Goal: Task Accomplishment & Management: Complete application form

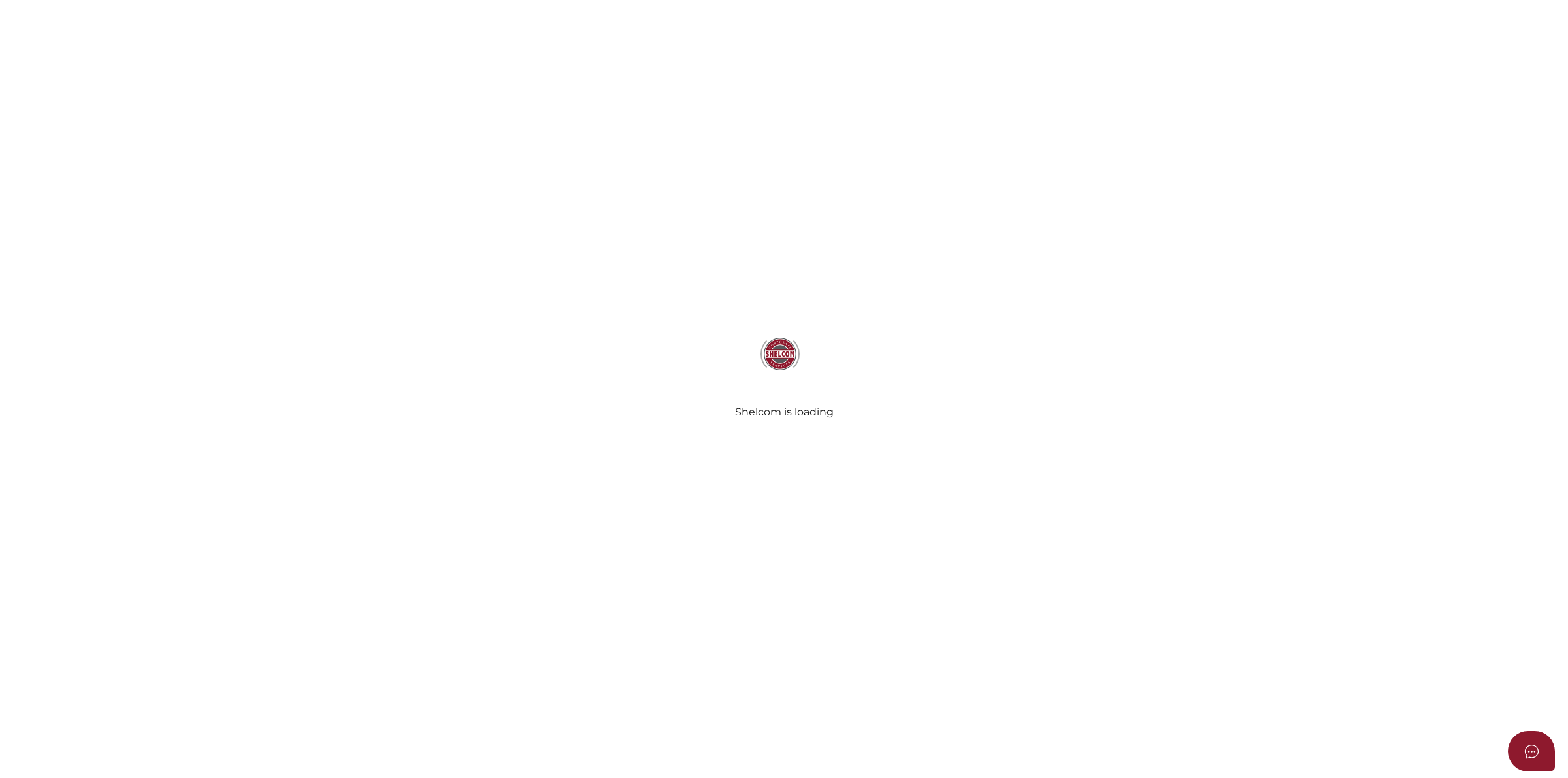
select select
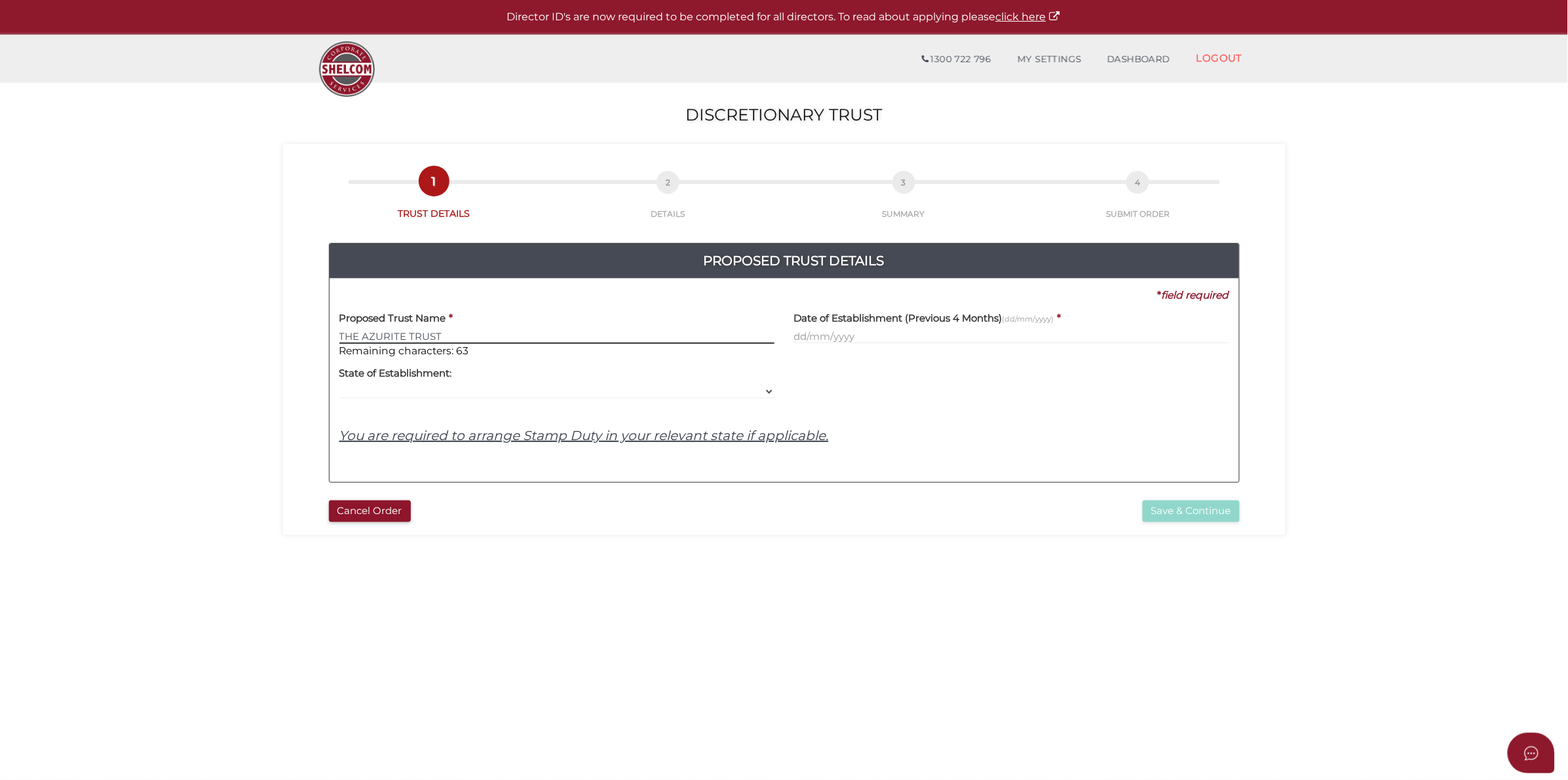
type input "THE AZURITE TRUST"
click at [939, 341] on input "text" at bounding box center [1012, 337] width 435 height 14
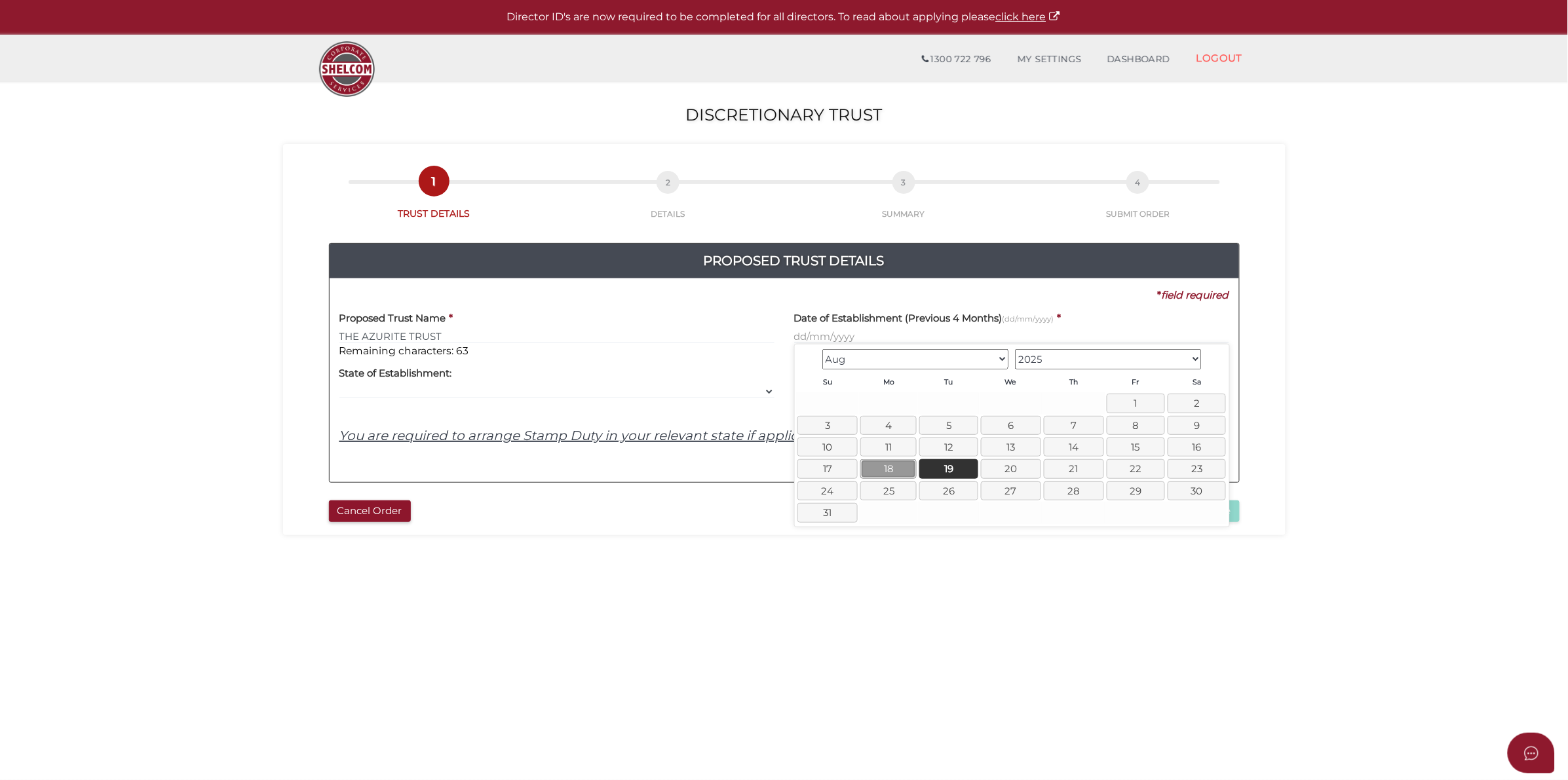
click at [898, 475] on link "18" at bounding box center [888, 469] width 56 height 19
type input "18/08/2025"
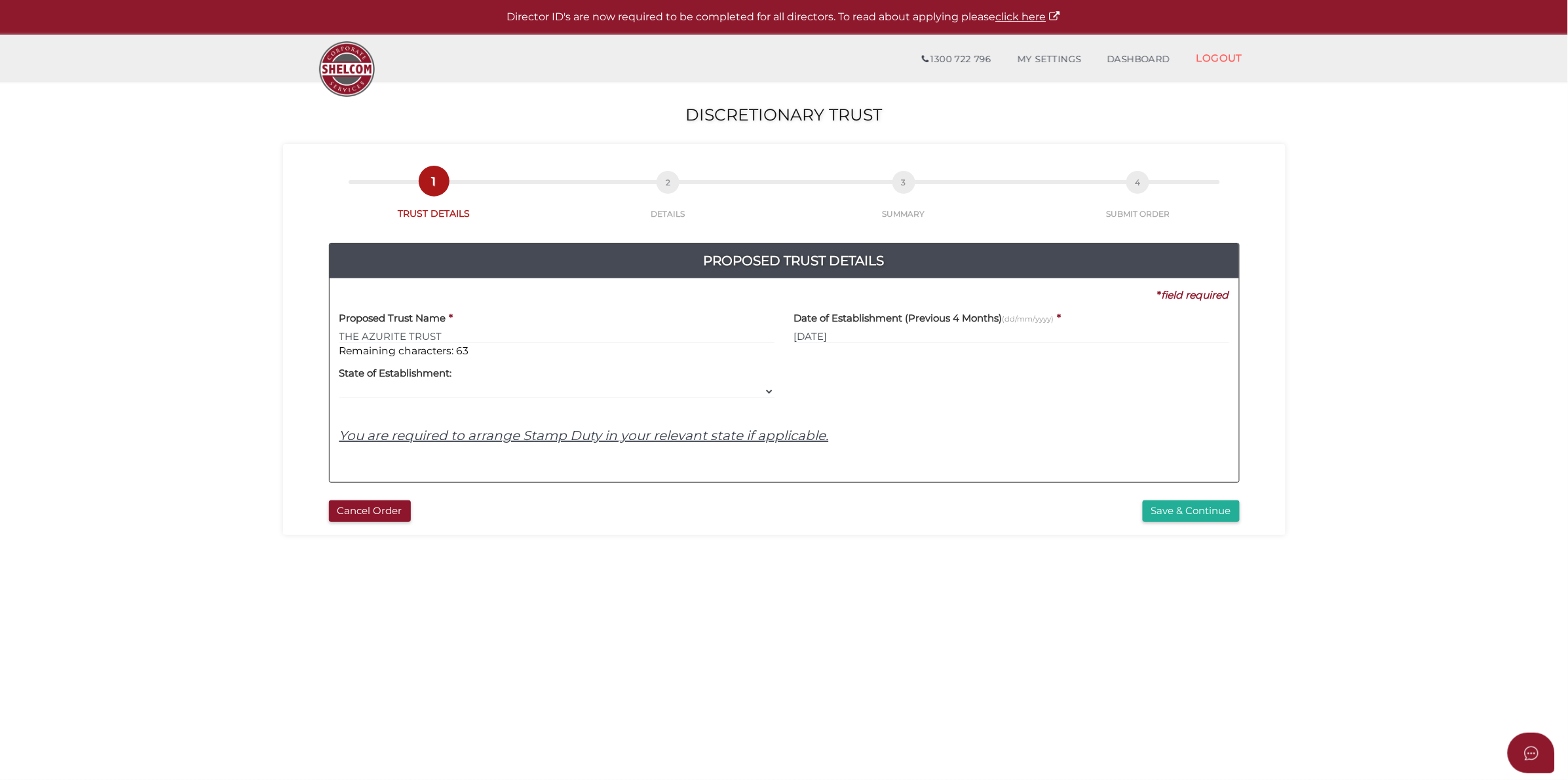
click at [557, 401] on div "Proposed Trust Name * THE AZURITE TRUST Remaining characters: 63 Date of Establ…" at bounding box center [784, 387] width 890 height 170
click at [555, 395] on select "VIC ACT NSW NT QLD TAS WA SA" at bounding box center [557, 391] width 435 height 14
select select "VIC"
click at [339, 385] on select "VIC ACT NSW NT QLD TAS WA SA" at bounding box center [557, 391] width 435 height 14
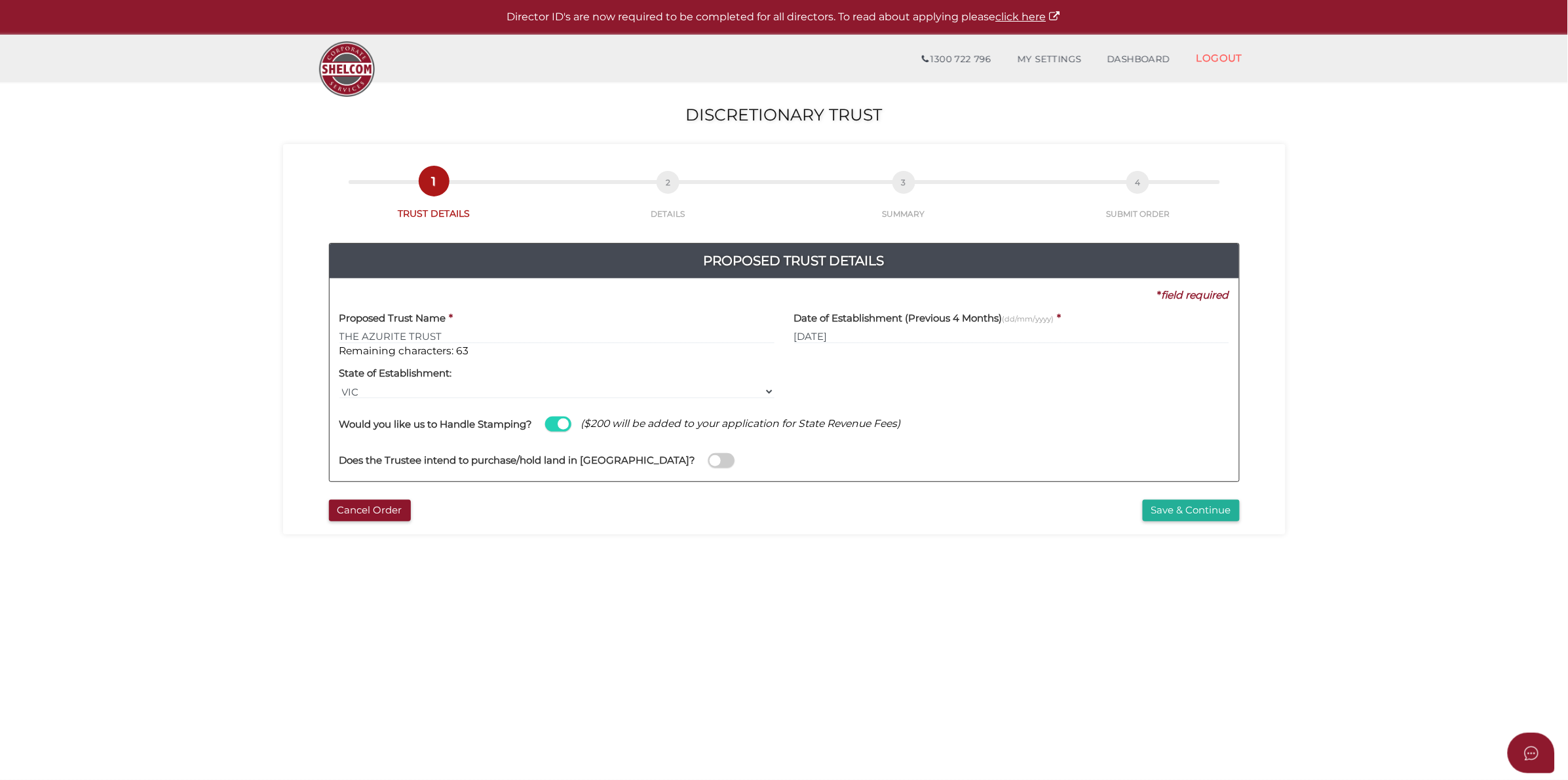
click at [708, 456] on span at bounding box center [721, 461] width 26 height 15
click at [0, 0] on input "checkbox" at bounding box center [0, 0] width 0 height 0
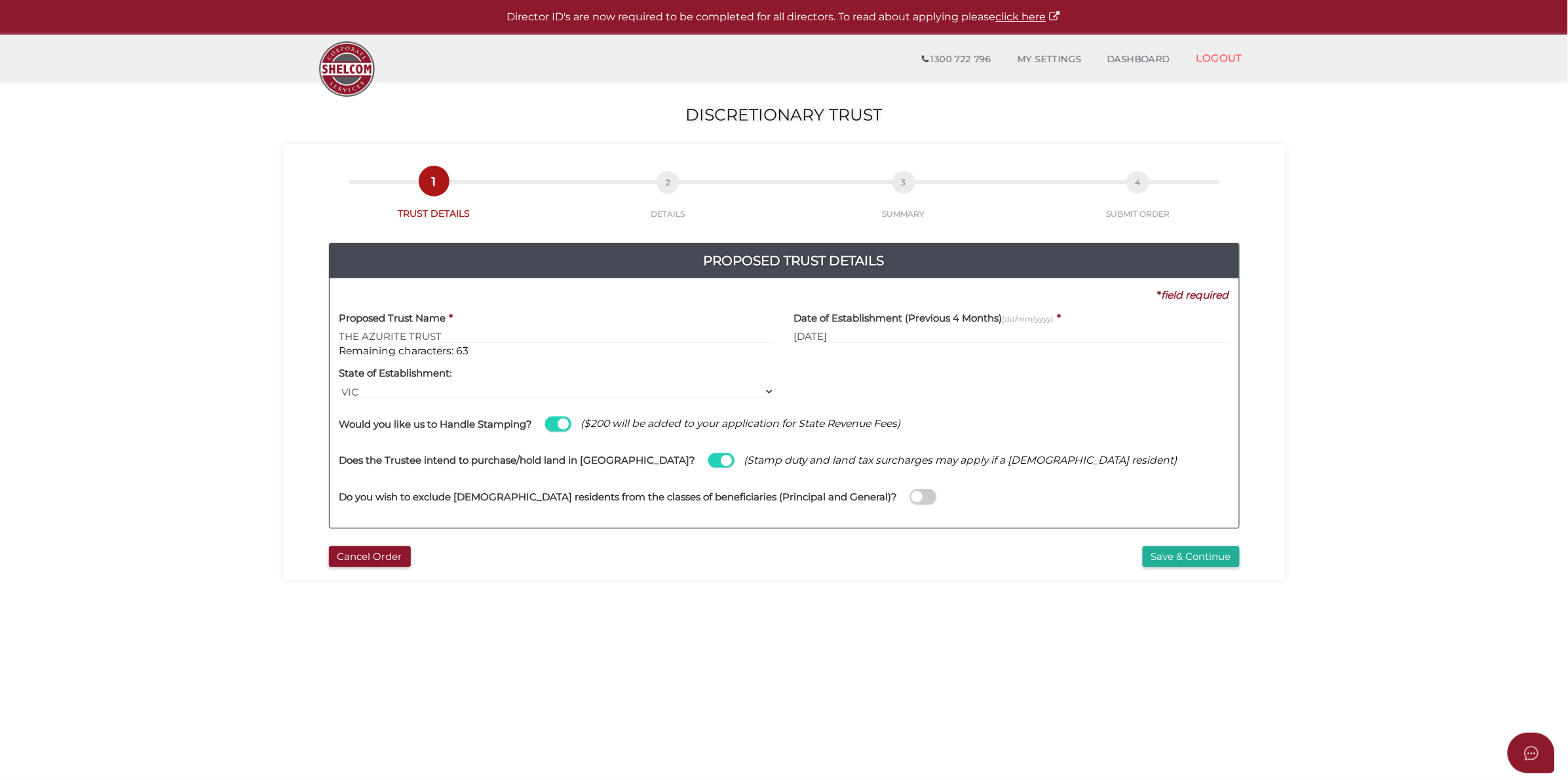
click at [910, 496] on span at bounding box center [923, 497] width 26 height 15
click at [0, 0] on input "checkbox" at bounding box center [0, 0] width 0 height 0
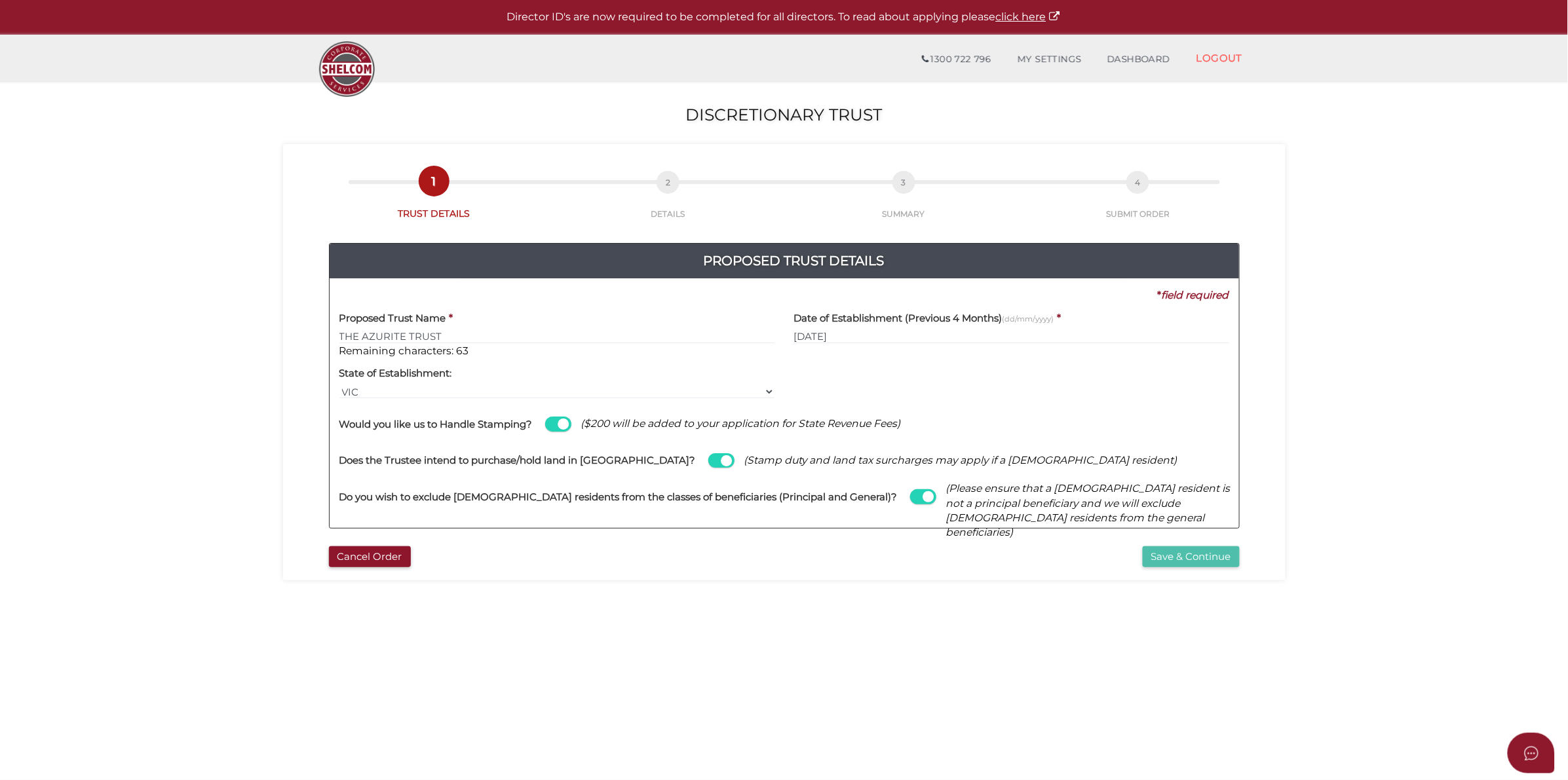
click at [1170, 551] on button "Save & Continue" at bounding box center [1191, 557] width 97 height 22
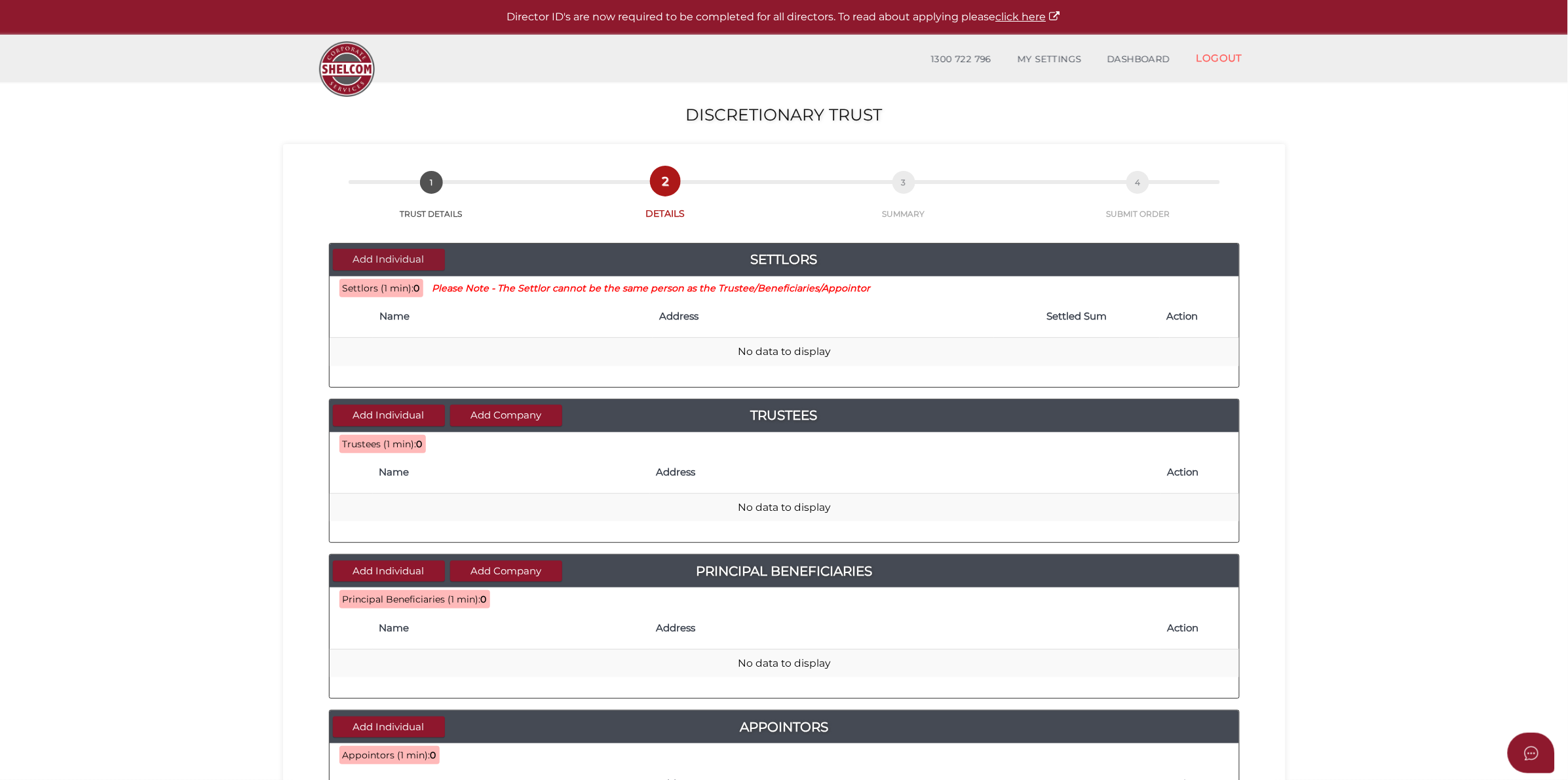
click at [423, 255] on button "Add Individual" at bounding box center [388, 260] width 112 height 22
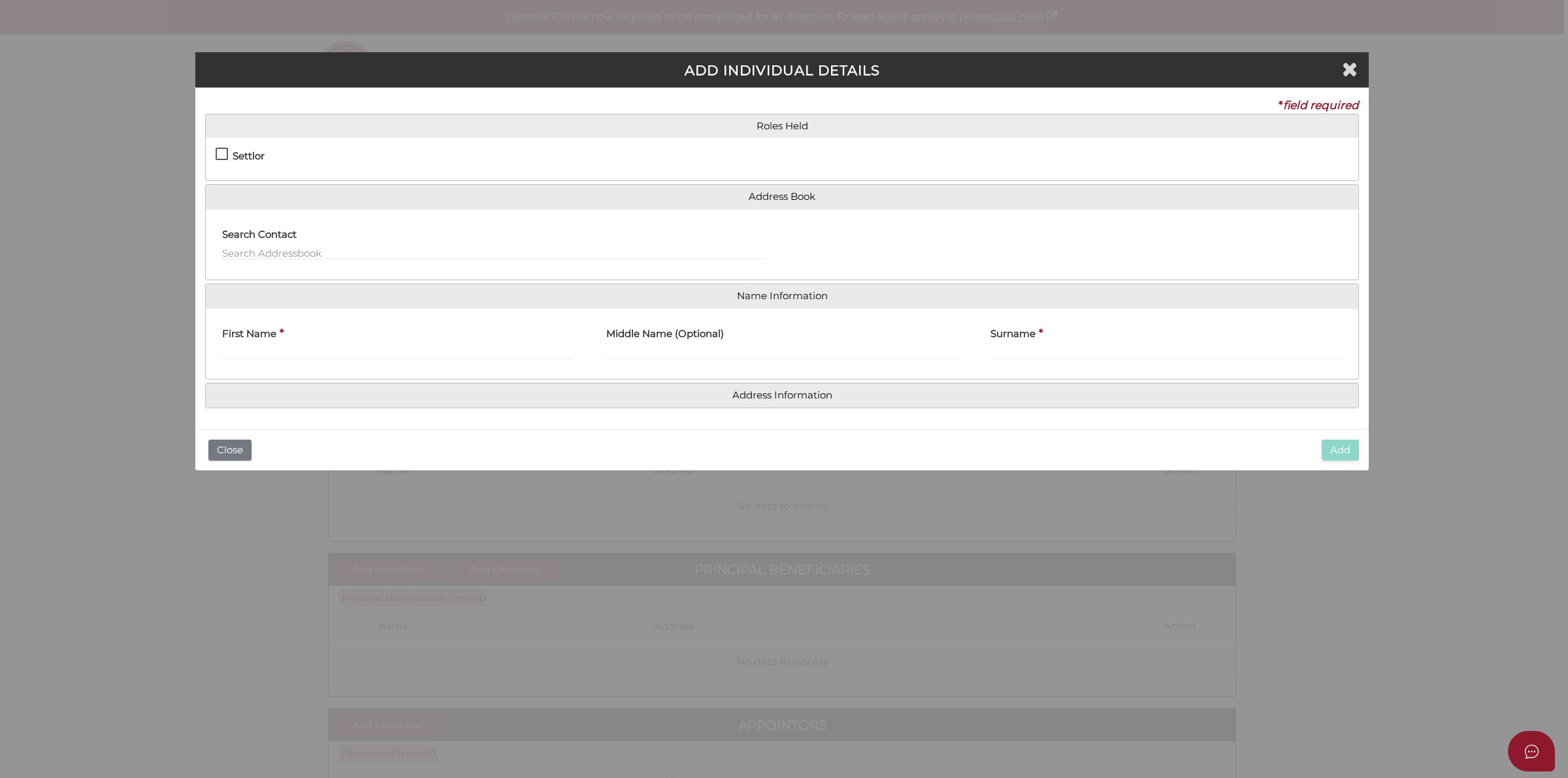
click at [229, 152] on label "Settlor" at bounding box center [240, 159] width 49 height 16
checkbox input "true"
type input "10"
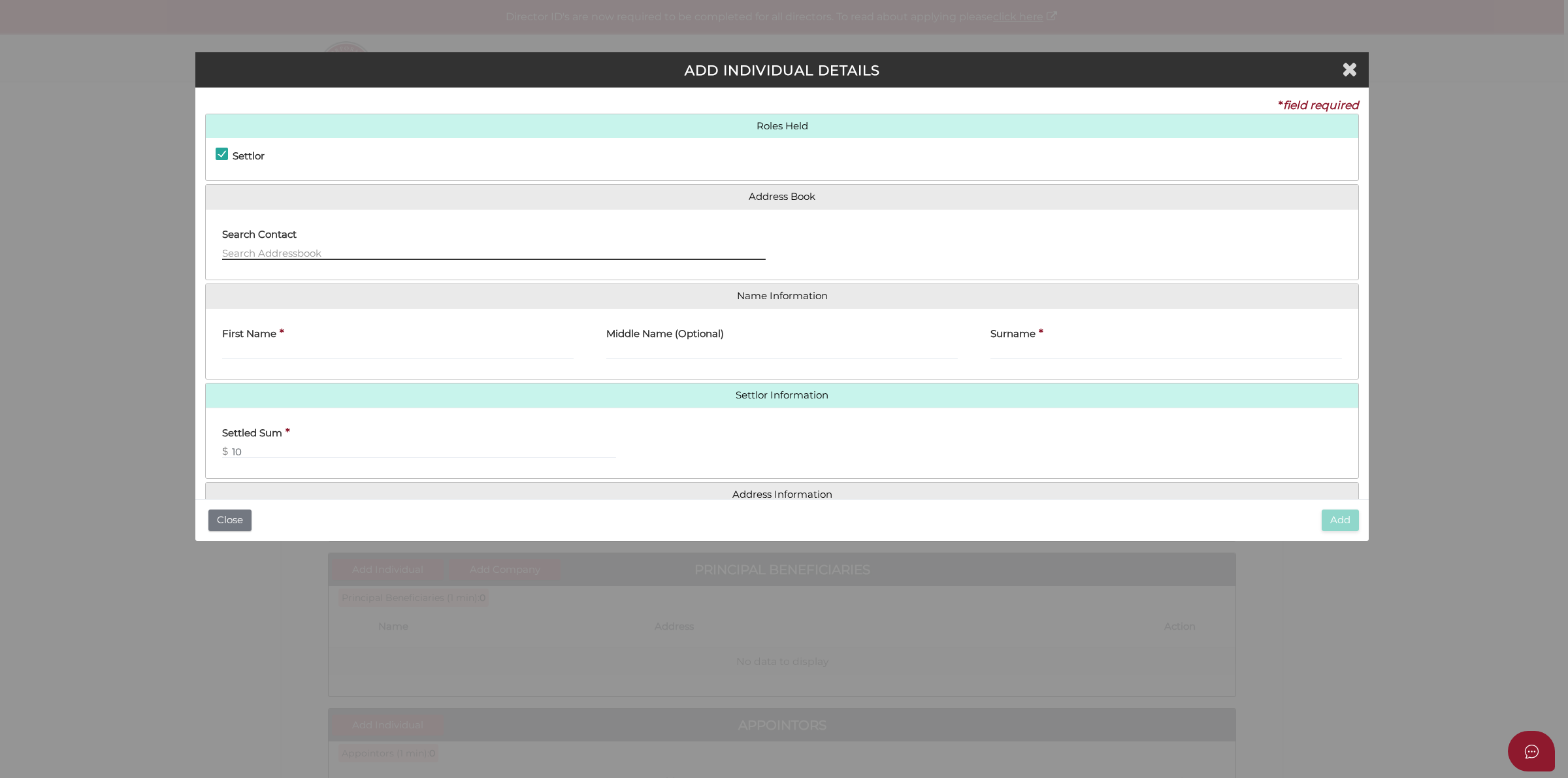
click at [292, 253] on input "text" at bounding box center [494, 253] width 544 height 14
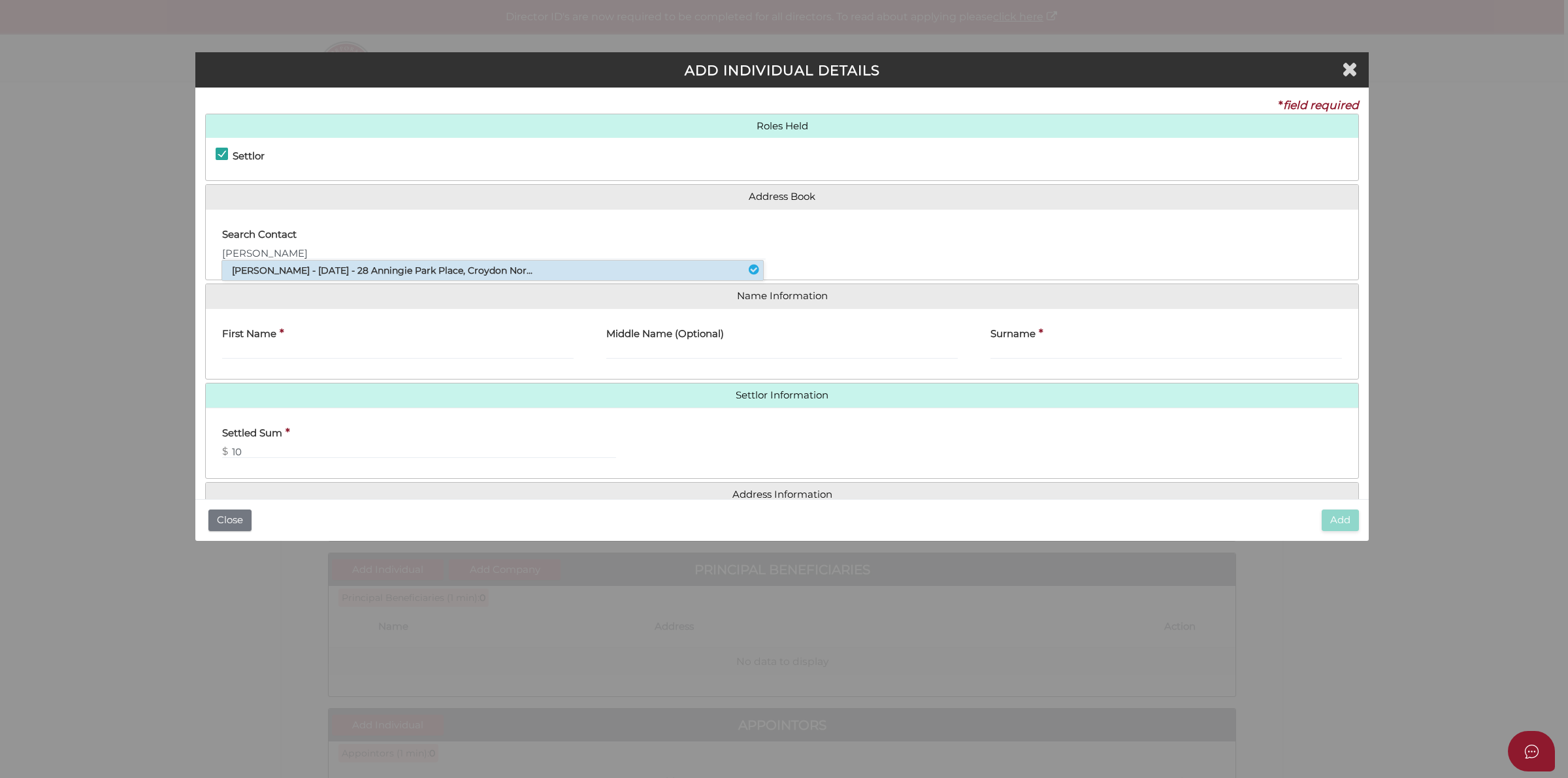
click at [318, 266] on li "Brent Alexander Mccartney - 06/11/2025 - 28 Anningie Park Place, Croydon Nor..." at bounding box center [492, 270] width 541 height 20
type input "Brent"
type input "Alexander"
type input "Mccartney"
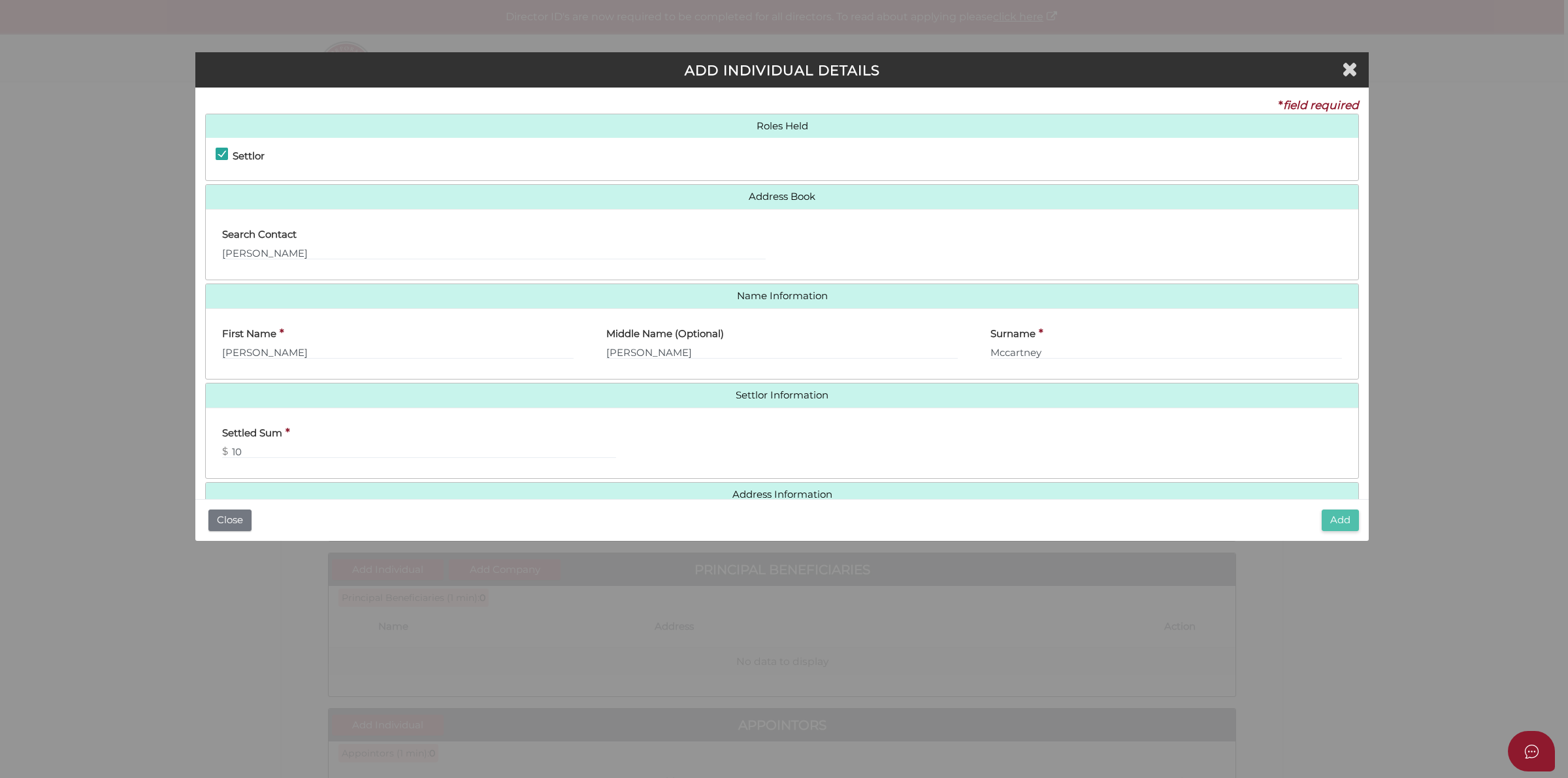
click at [1353, 523] on button "Add" at bounding box center [1340, 521] width 37 height 22
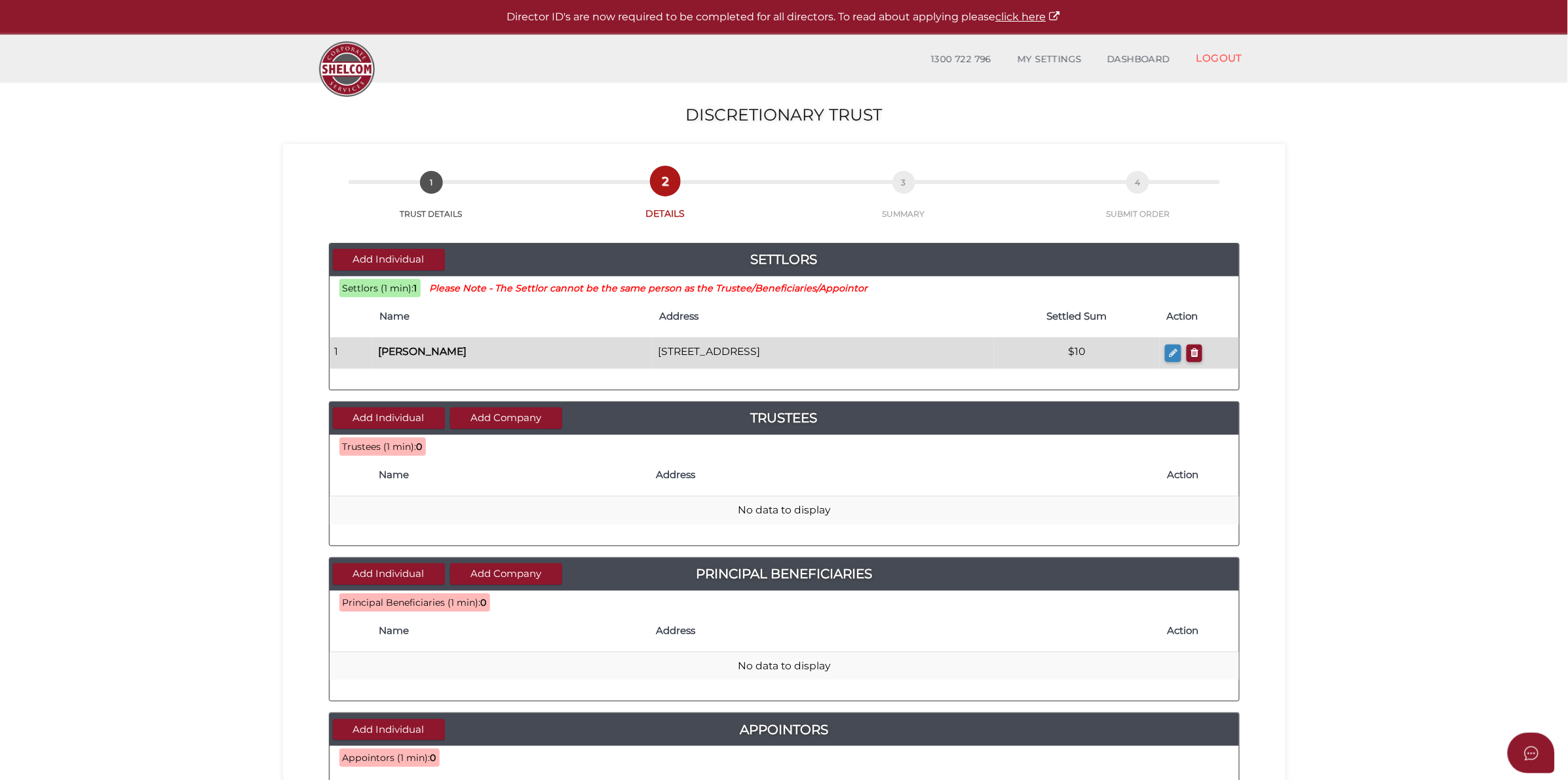
click at [1177, 353] on icon "button" at bounding box center [1173, 353] width 9 height 10
checkbox input "true"
type input "[PERSON_NAME]"
type input "Mccartney"
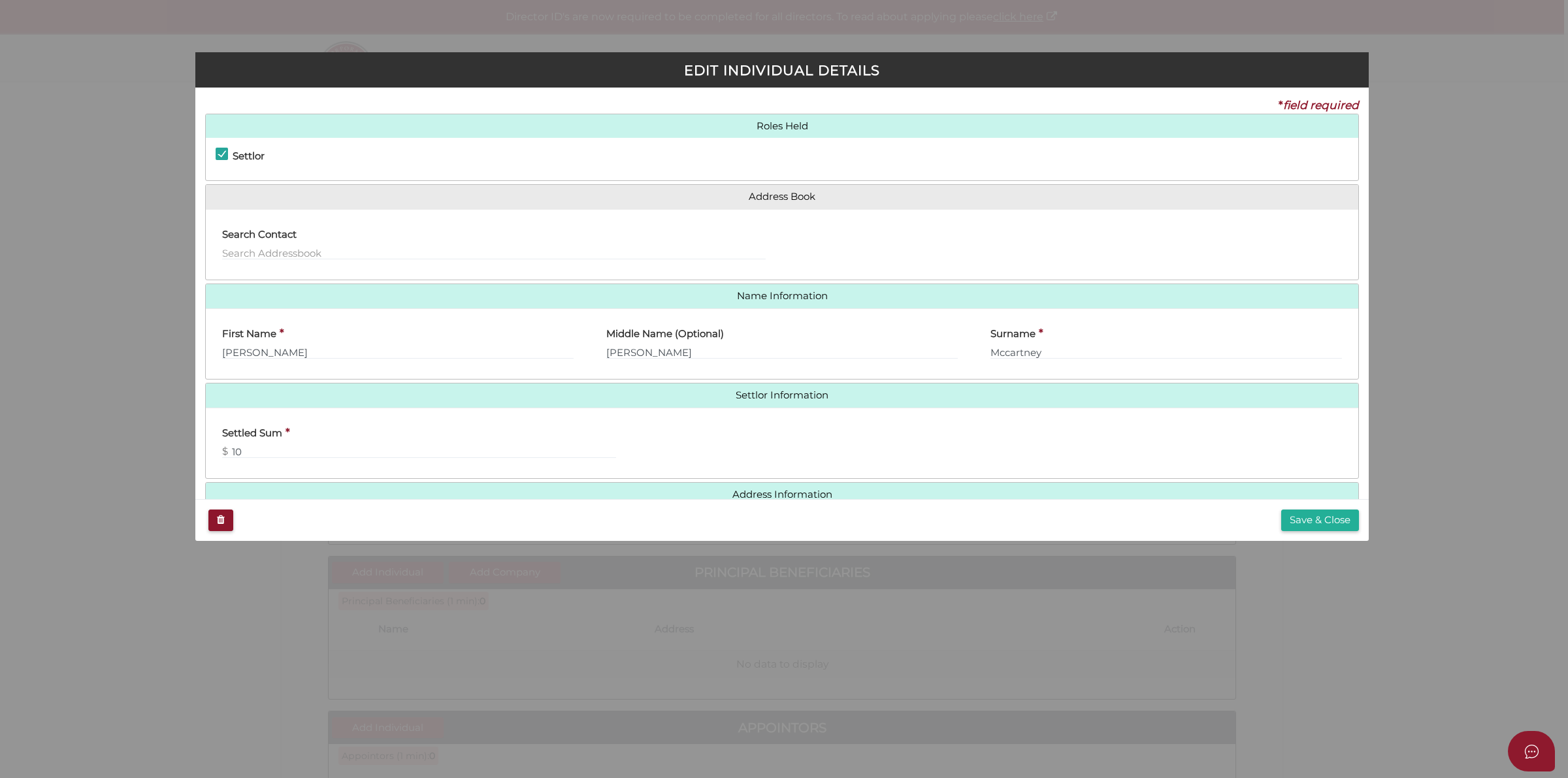
scroll to position [30, 0]
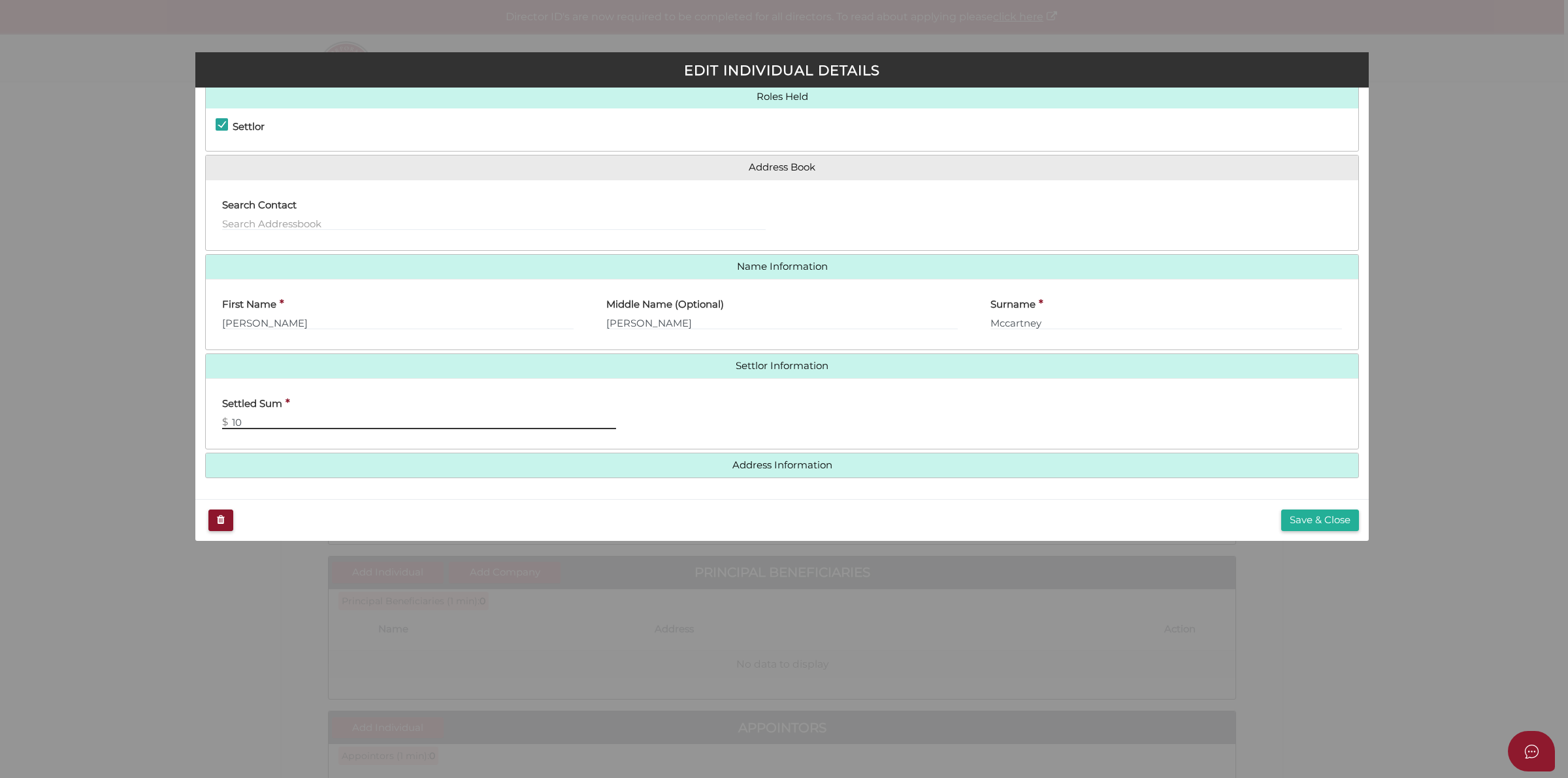
click at [280, 426] on input "10" at bounding box center [419, 421] width 394 height 14
type input "100"
click at [1289, 517] on button "Save & Close" at bounding box center [1319, 521] width 78 height 22
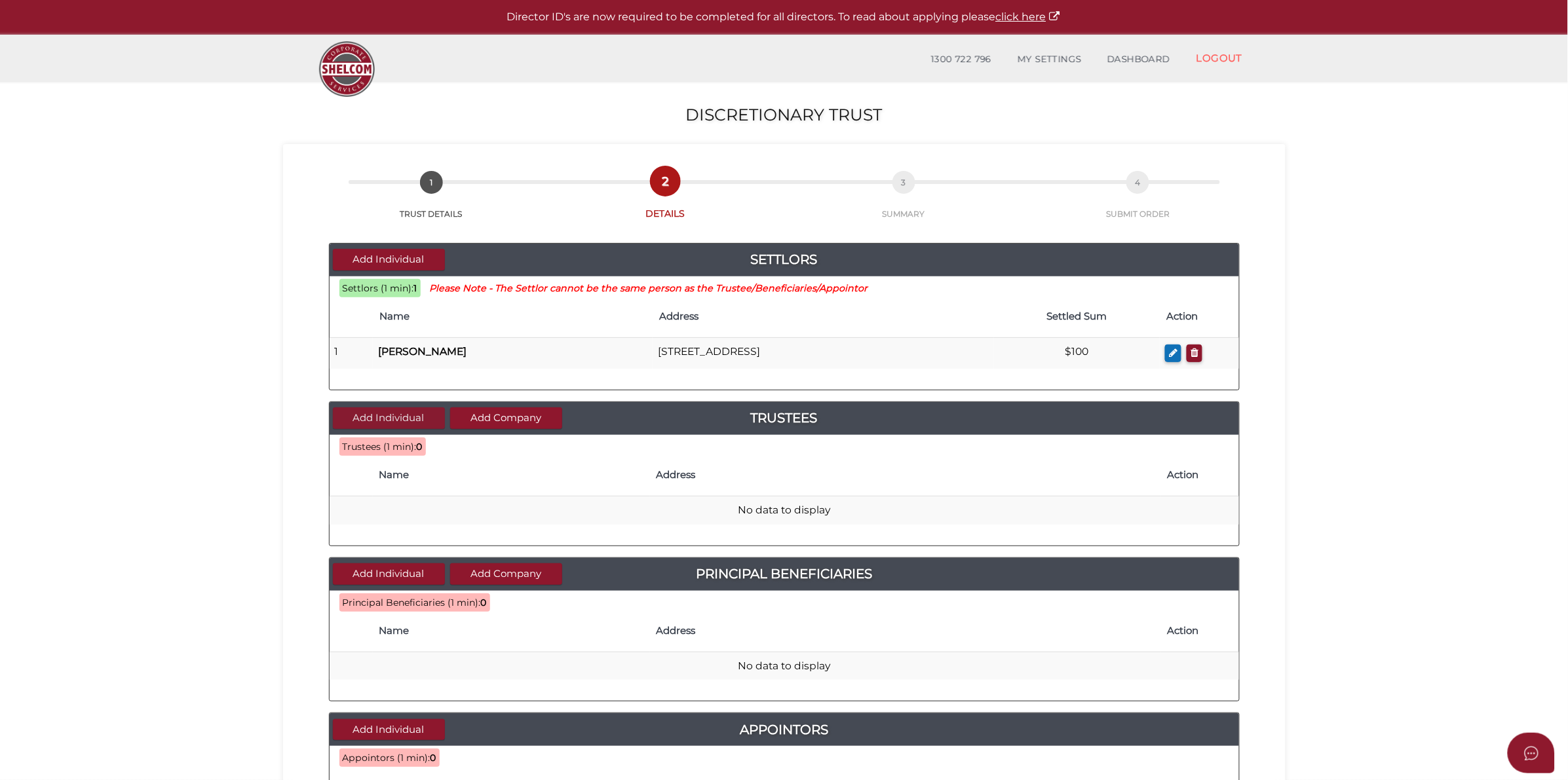
click at [413, 413] on button "Add Individual" at bounding box center [388, 418] width 112 height 22
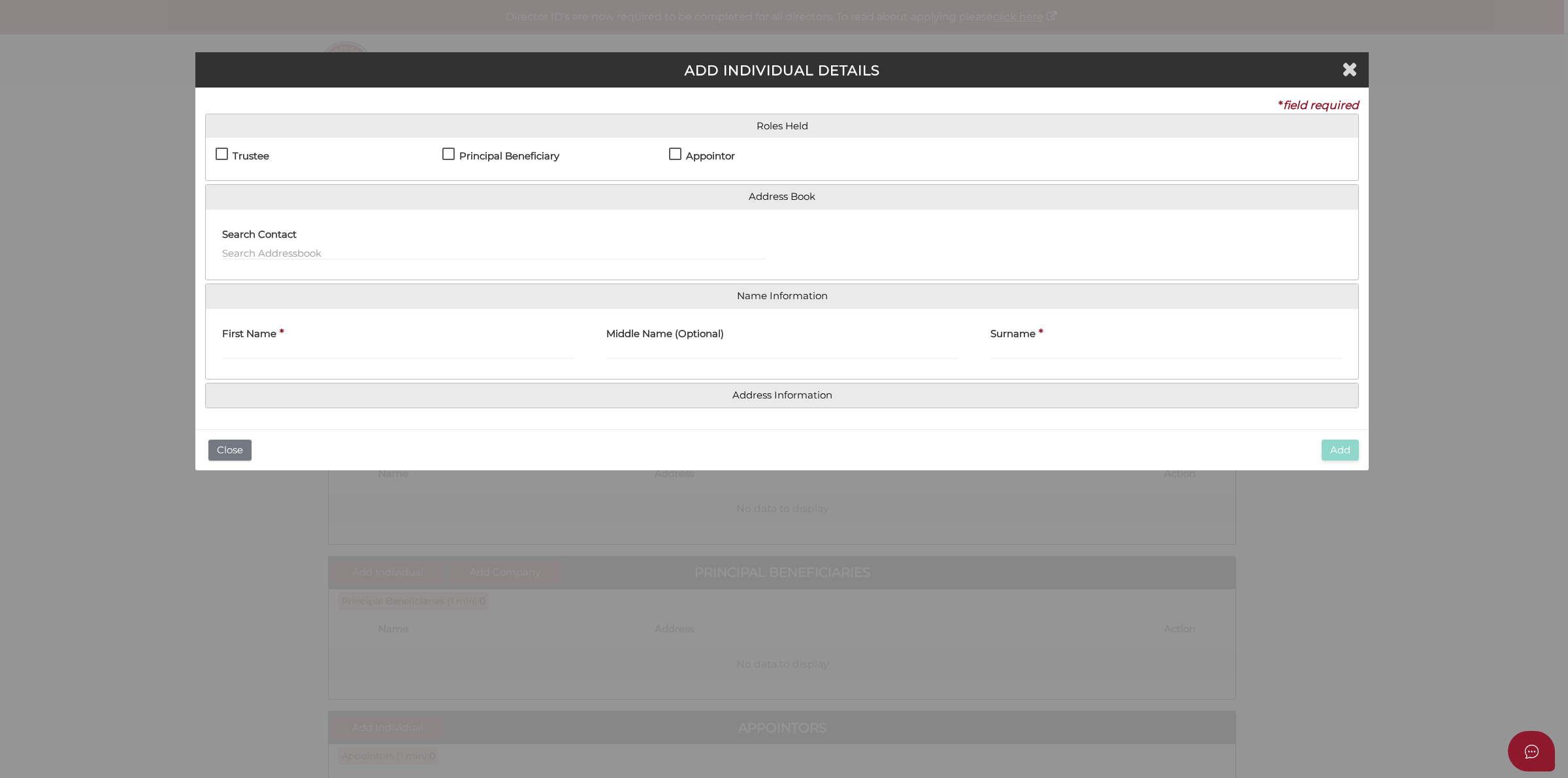
click at [251, 155] on h4 "Trustee" at bounding box center [251, 156] width 36 height 11
checkbox input "true"
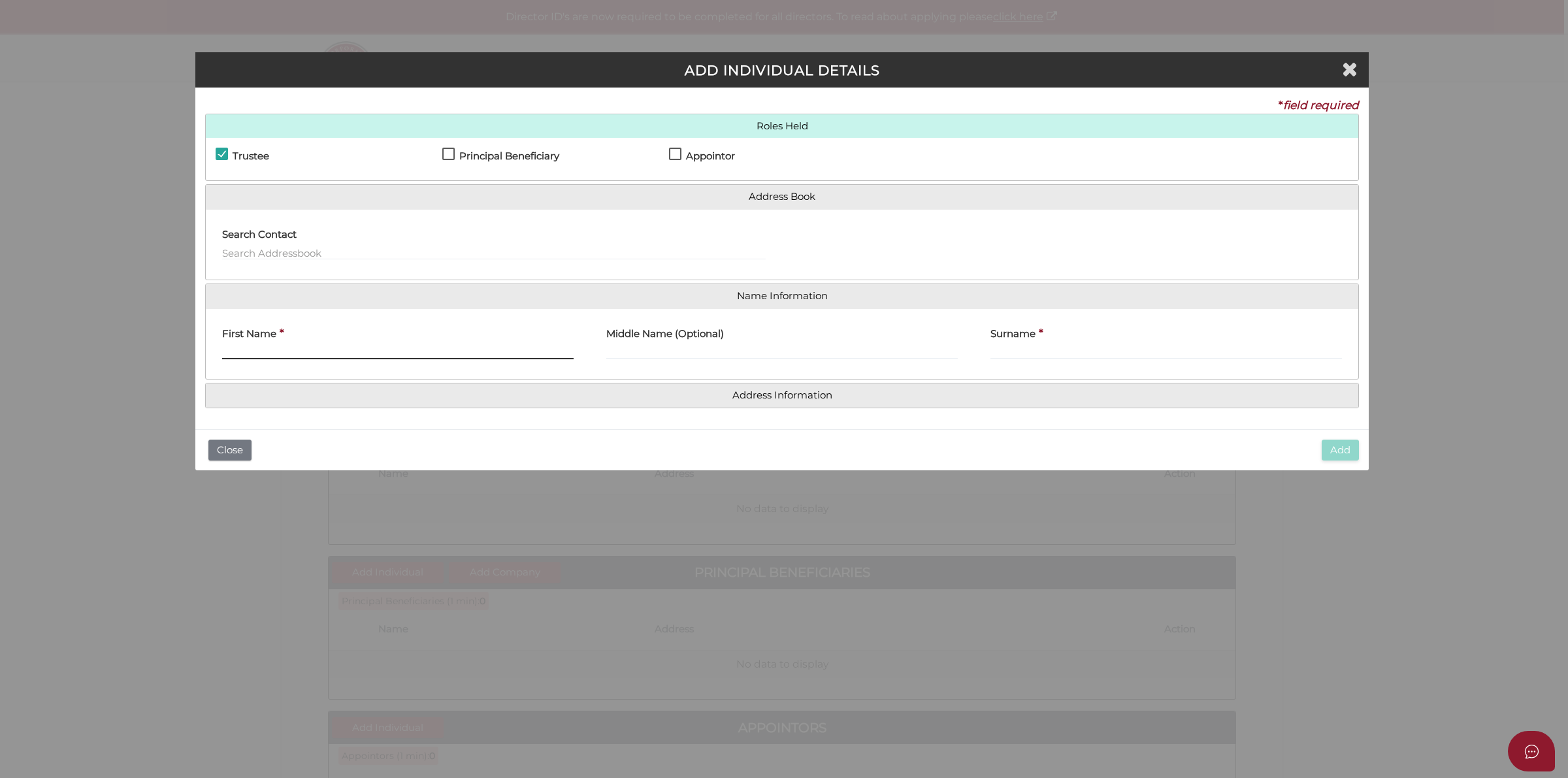
click at [370, 350] on input "First Name" at bounding box center [398, 352] width 352 height 14
paste input "Tina Karolewicz"
drag, startPoint x: 244, startPoint y: 352, endPoint x: 382, endPoint y: 352, distance: 138.0
click at [382, 352] on input "Tina Karolewicz" at bounding box center [398, 352] width 352 height 14
type input "Tina"
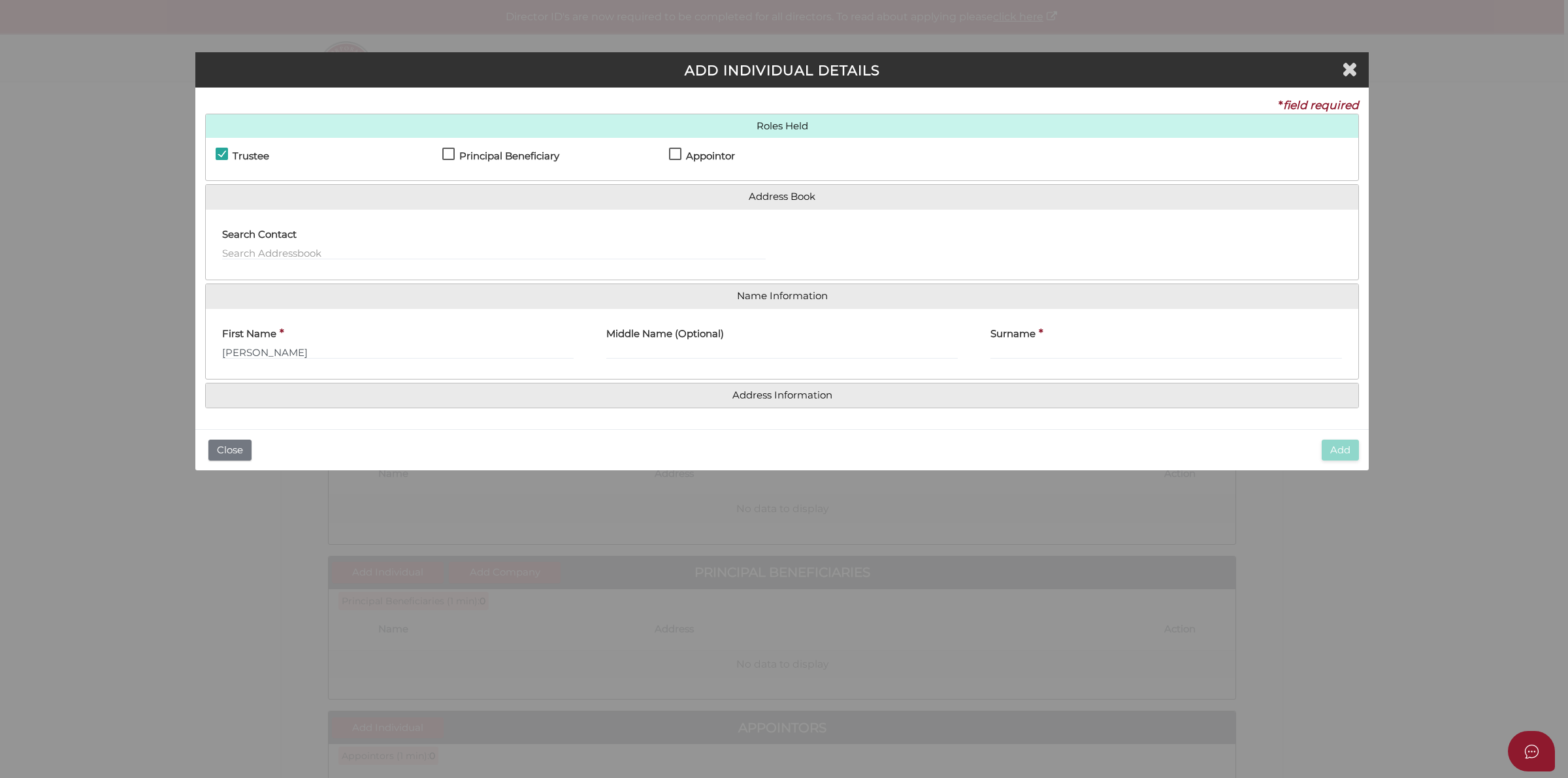
click at [1091, 340] on div "Surname *" at bounding box center [1166, 339] width 352 height 41
click at [1089, 354] on input "Surname" at bounding box center [1166, 352] width 352 height 14
paste input "[PERSON_NAME]"
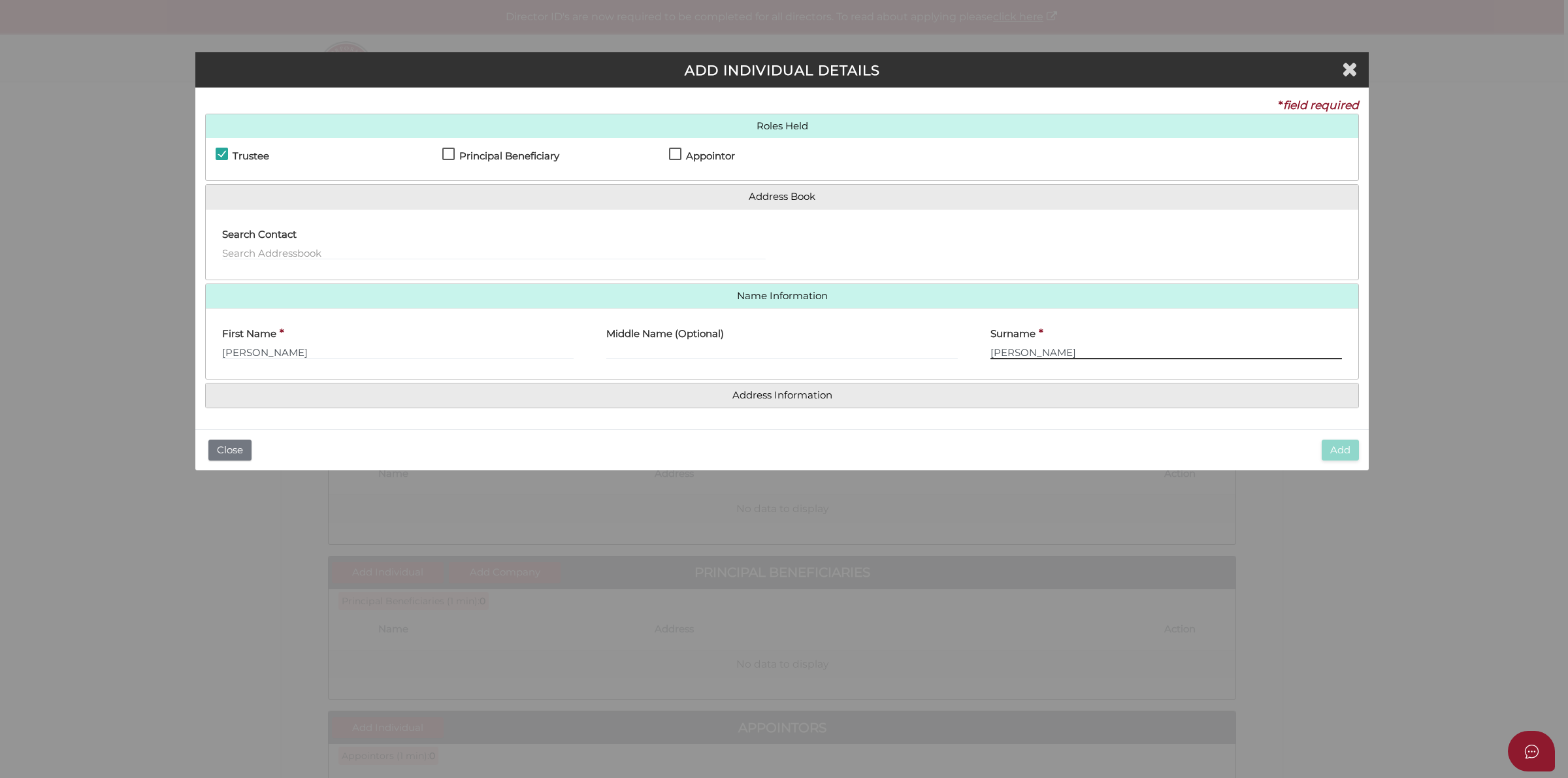
type input "[PERSON_NAME]"
click at [777, 403] on h4 "Address Information" at bounding box center [782, 396] width 1153 height 24
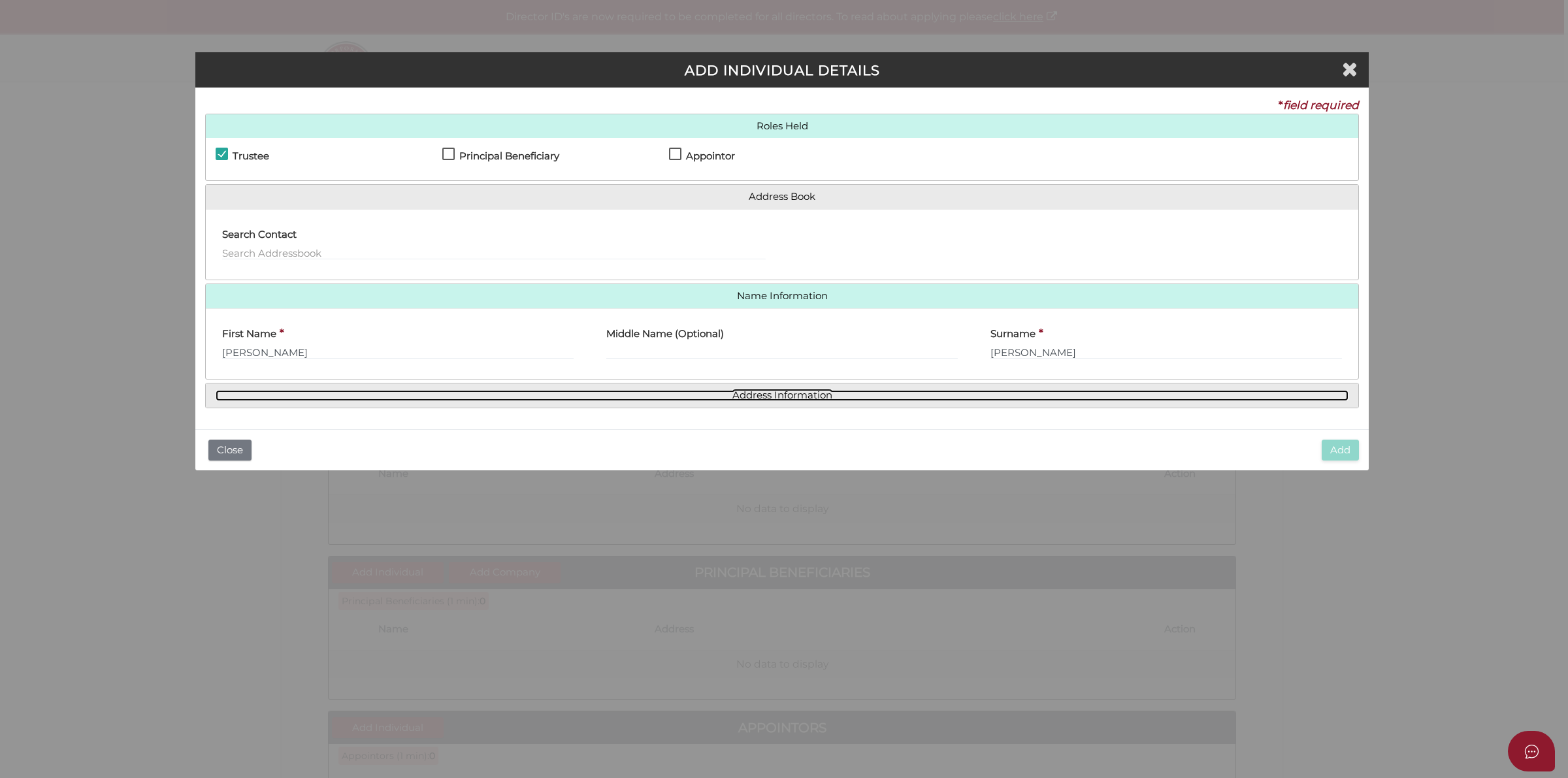
click at [789, 395] on link "Address Information" at bounding box center [782, 396] width 1133 height 11
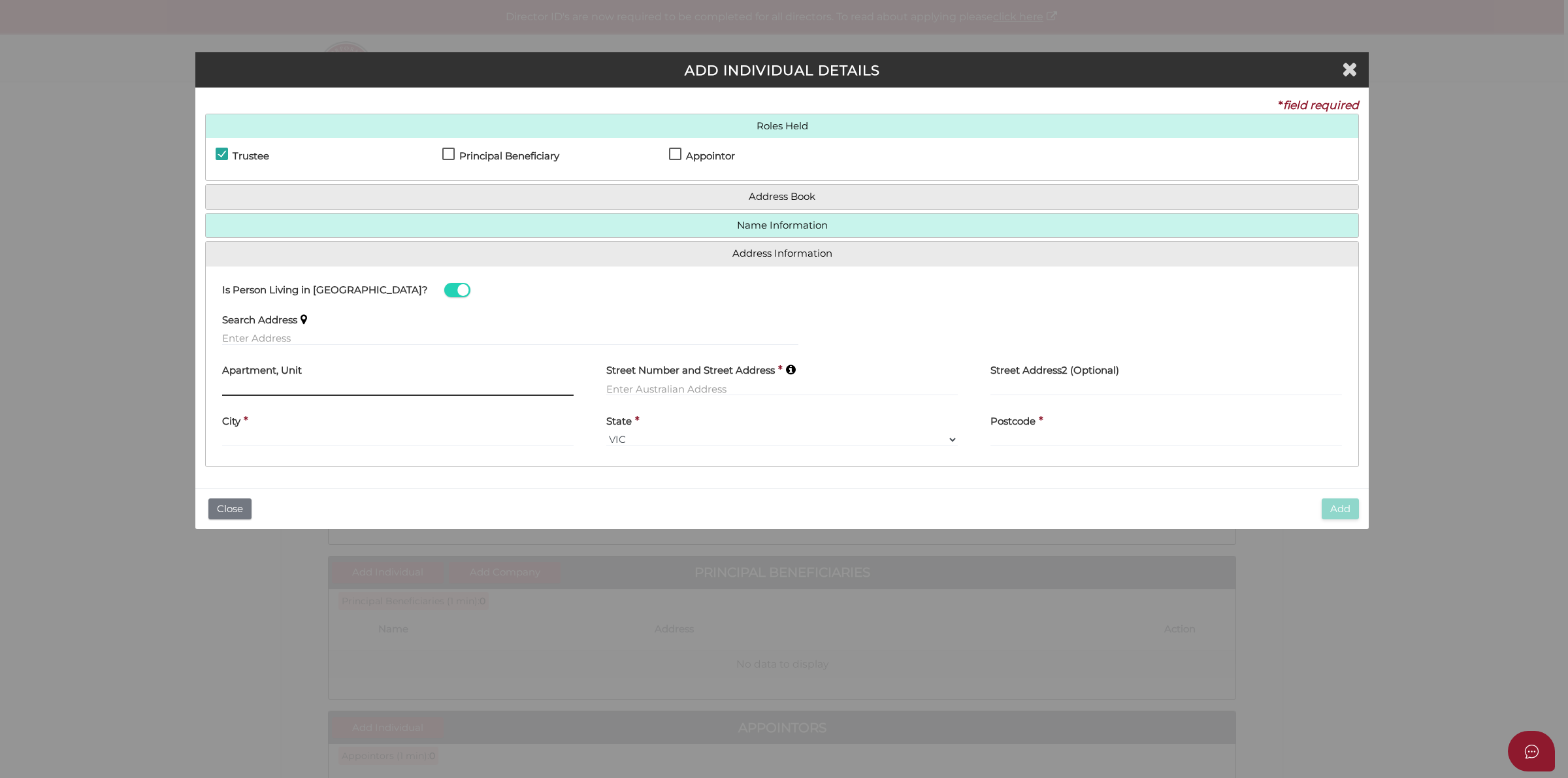
click at [289, 386] on input "text" at bounding box center [398, 388] width 352 height 14
click at [282, 338] on input "text" at bounding box center [510, 338] width 576 height 14
paste input "[STREET_ADDRESS]"
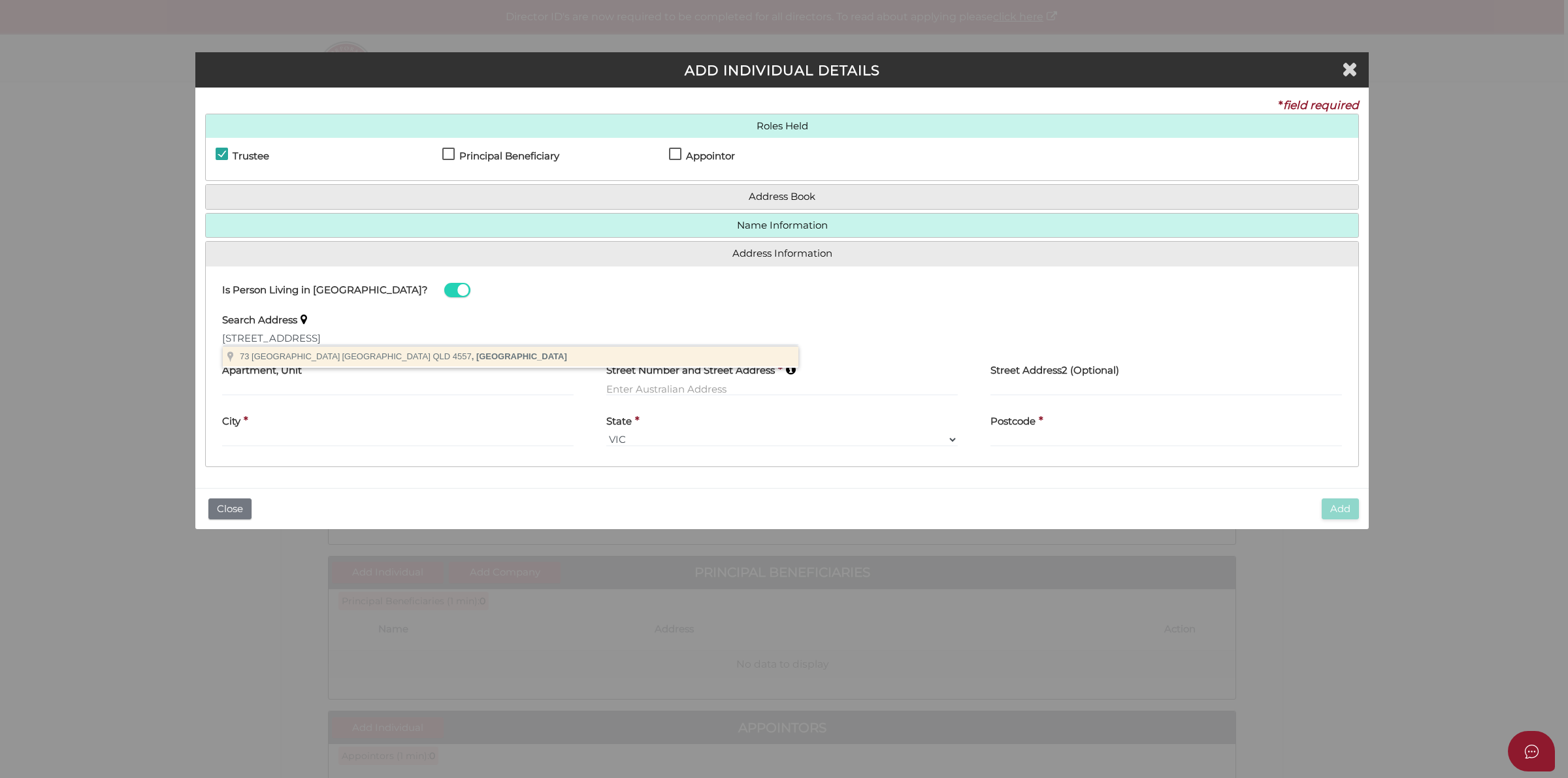
type input "[STREET_ADDRESS]"
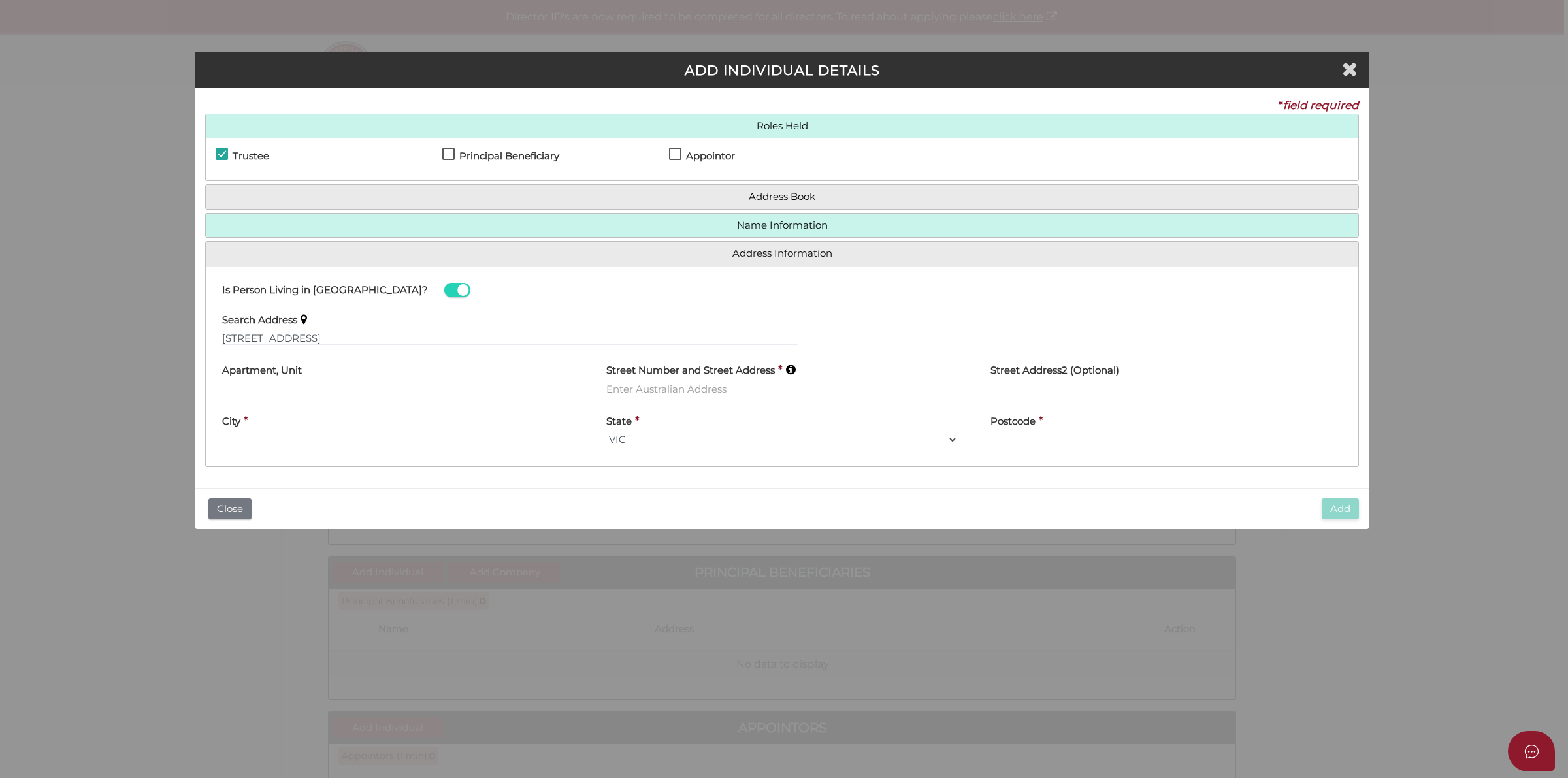
type input "[STREET_ADDRESS]"
type input "[GEOGRAPHIC_DATA]"
select select "QLD"
type input "4557"
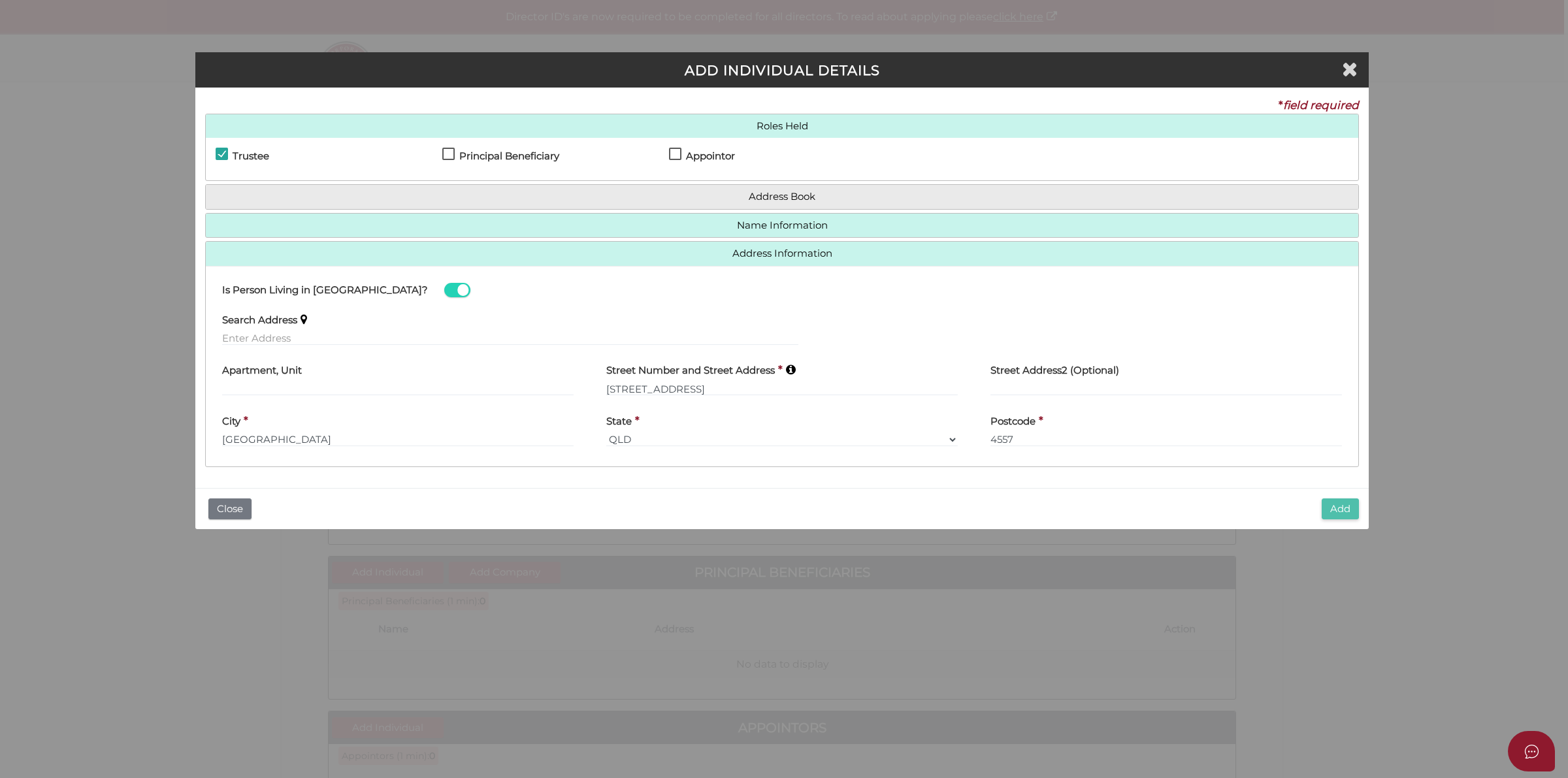
click at [1343, 504] on button "Add" at bounding box center [1340, 509] width 37 height 22
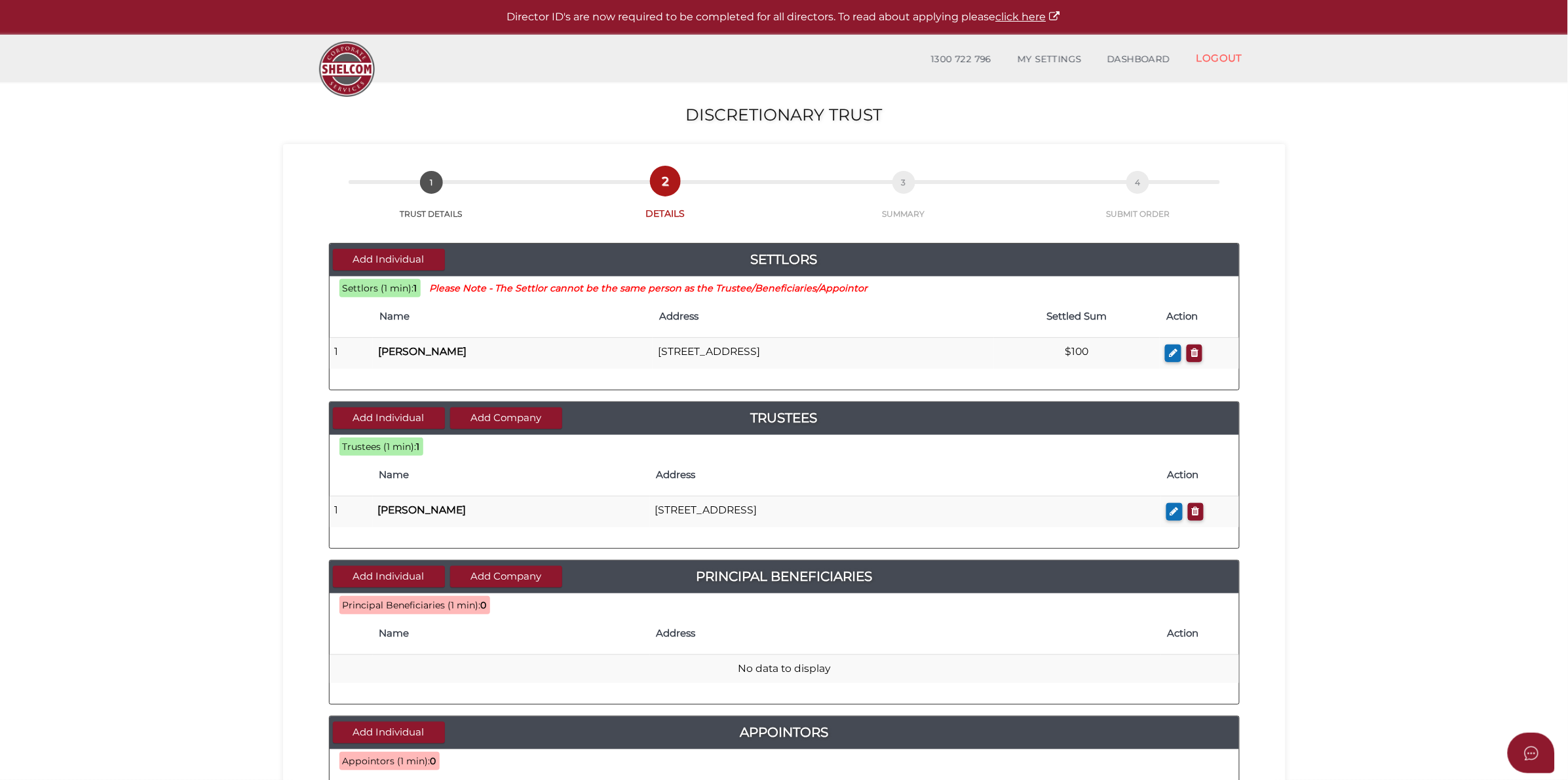
scroll to position [164, 0]
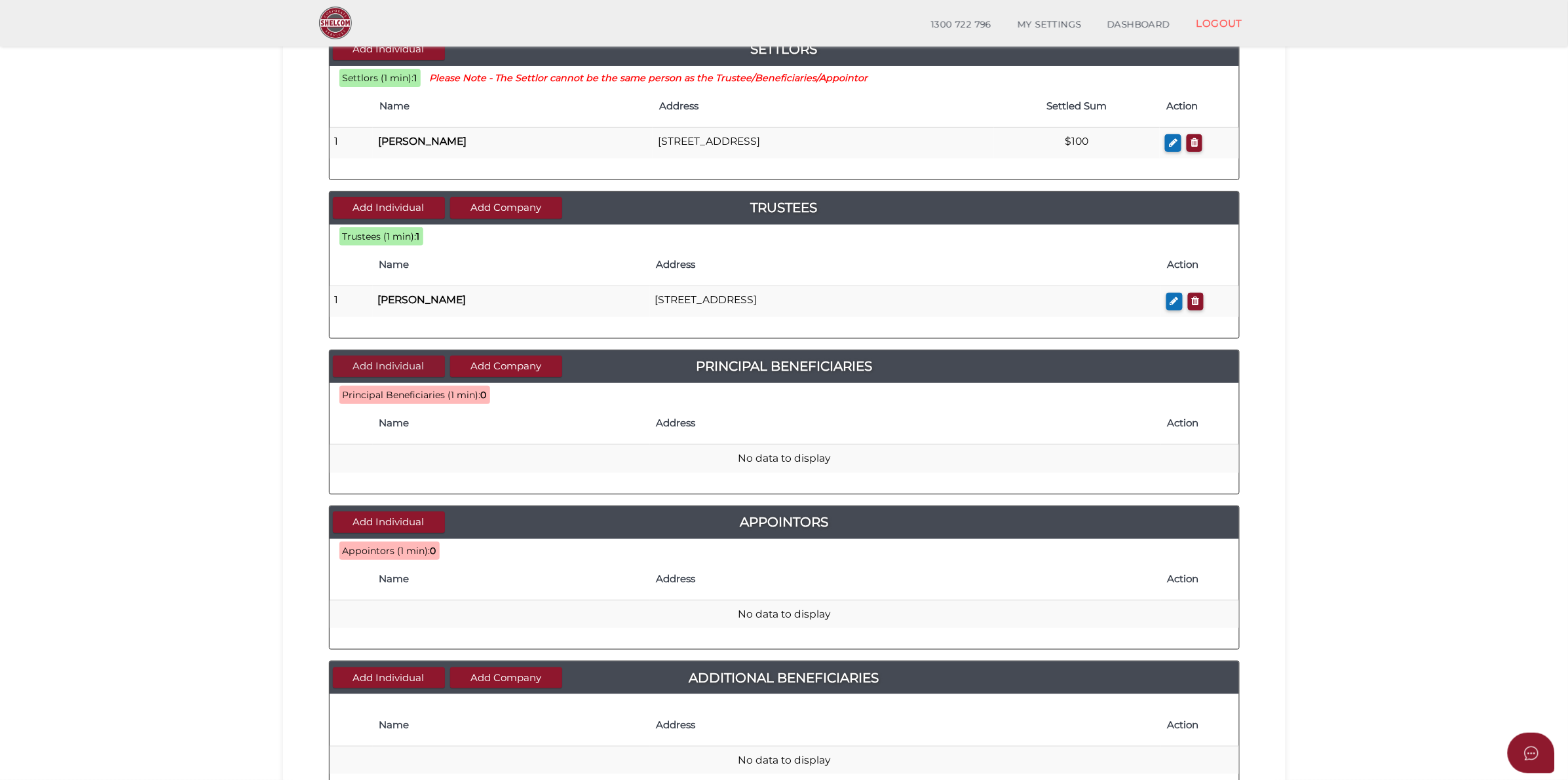
click at [423, 362] on button "Add Individual" at bounding box center [388, 366] width 112 height 22
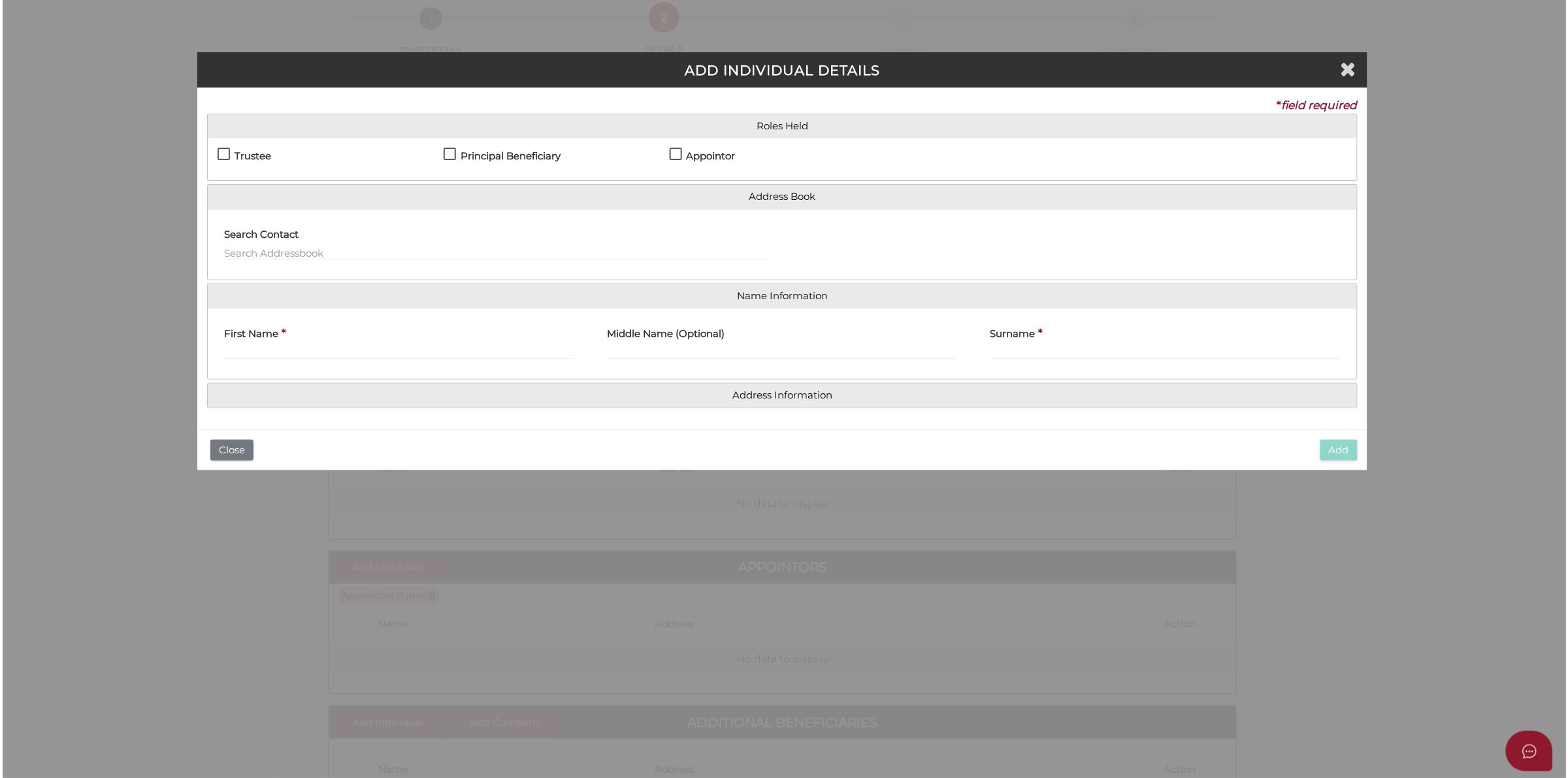
scroll to position [0, 0]
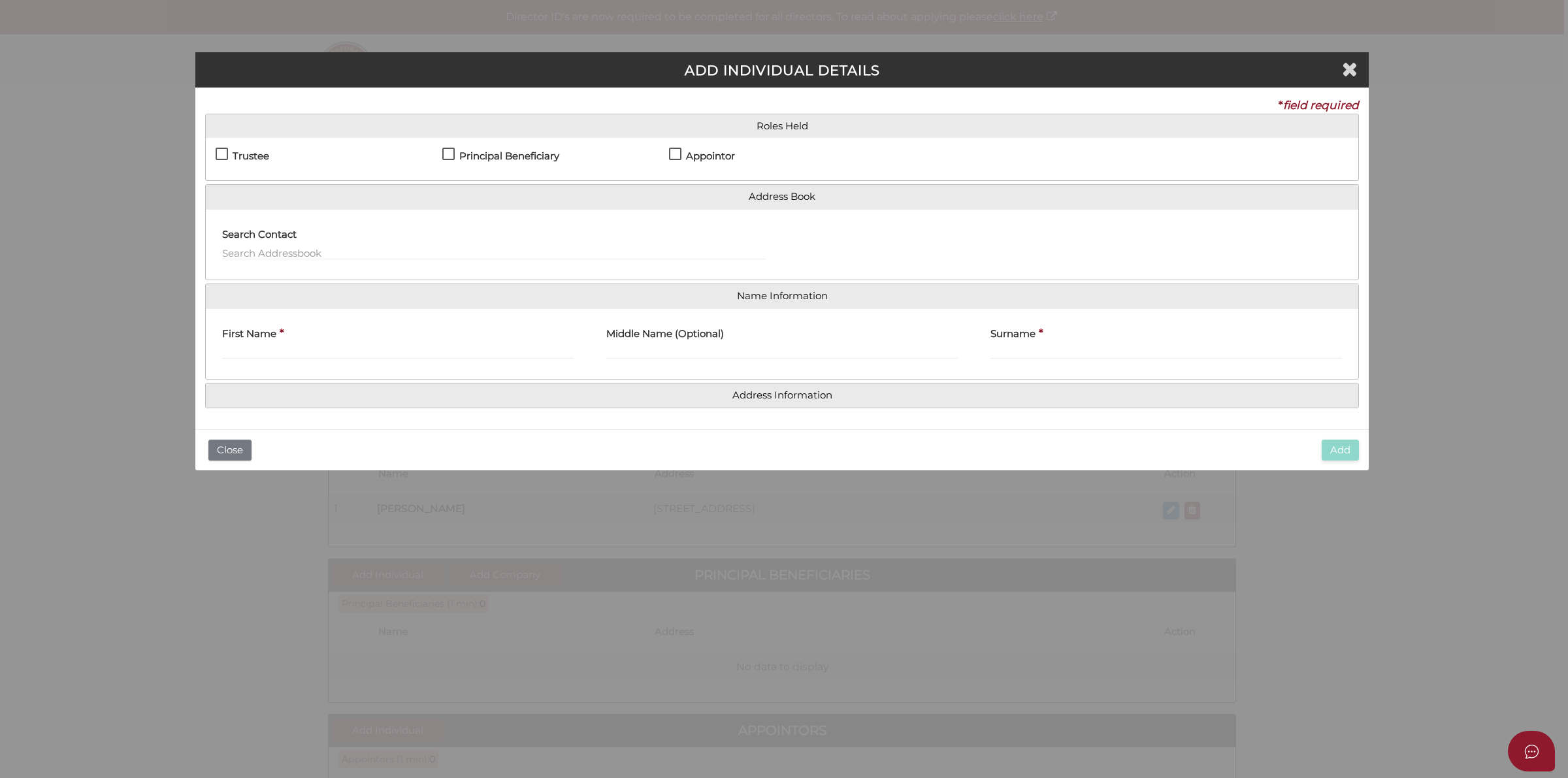
click at [456, 157] on label "Principal Beneficiary" at bounding box center [500, 159] width 117 height 16
checkbox input "true"
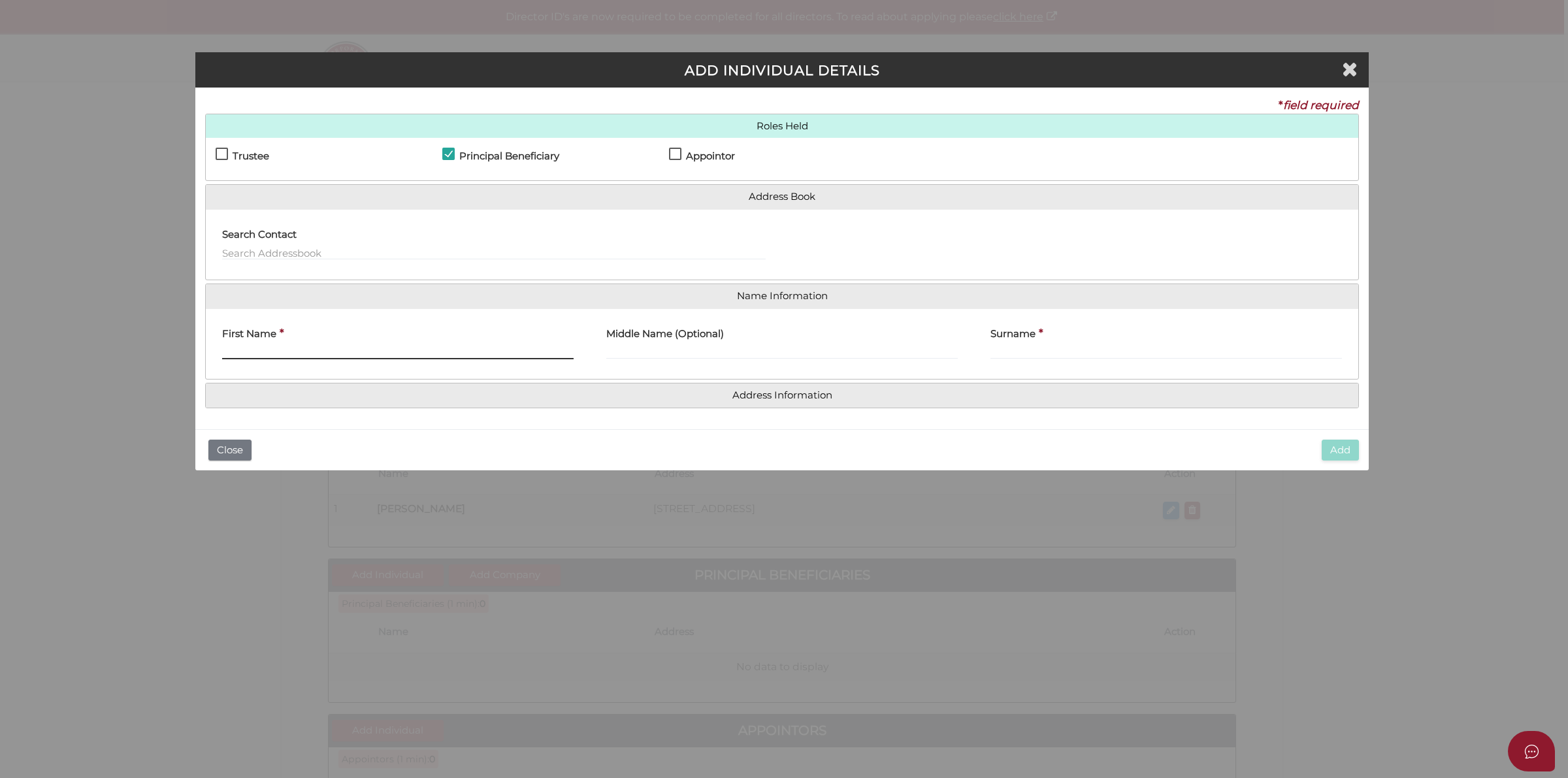
click at [312, 358] on input "First Name" at bounding box center [398, 352] width 352 height 14
paste input "Tina Karolewicz"
drag, startPoint x: 272, startPoint y: 355, endPoint x: 364, endPoint y: 354, distance: 92.0
click at [364, 354] on input "Tina Karolewicz" at bounding box center [398, 352] width 352 height 14
type input "Tina"
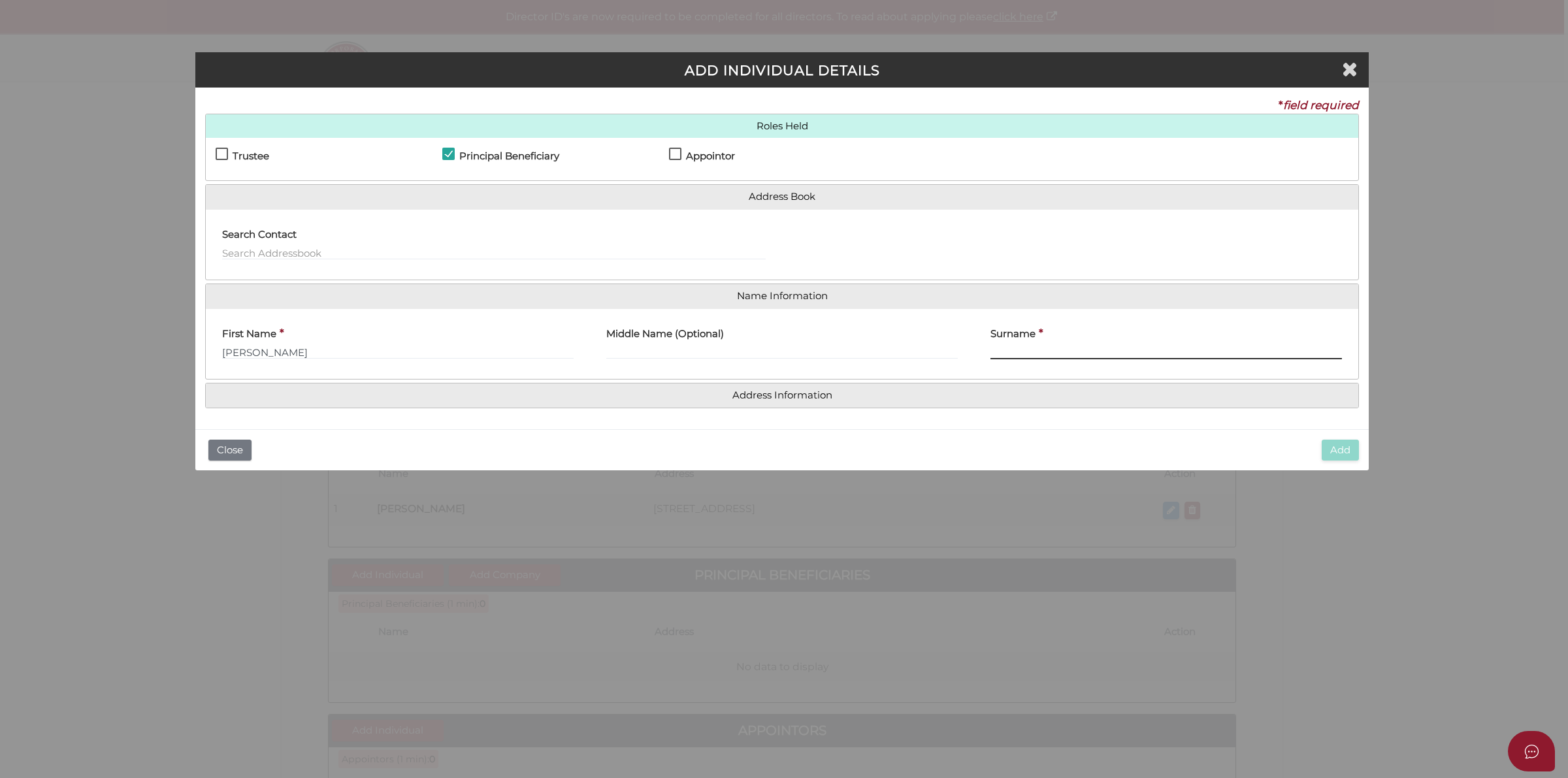
click at [999, 347] on input "Surname" at bounding box center [1166, 352] width 352 height 14
paste input "Karolewicz"
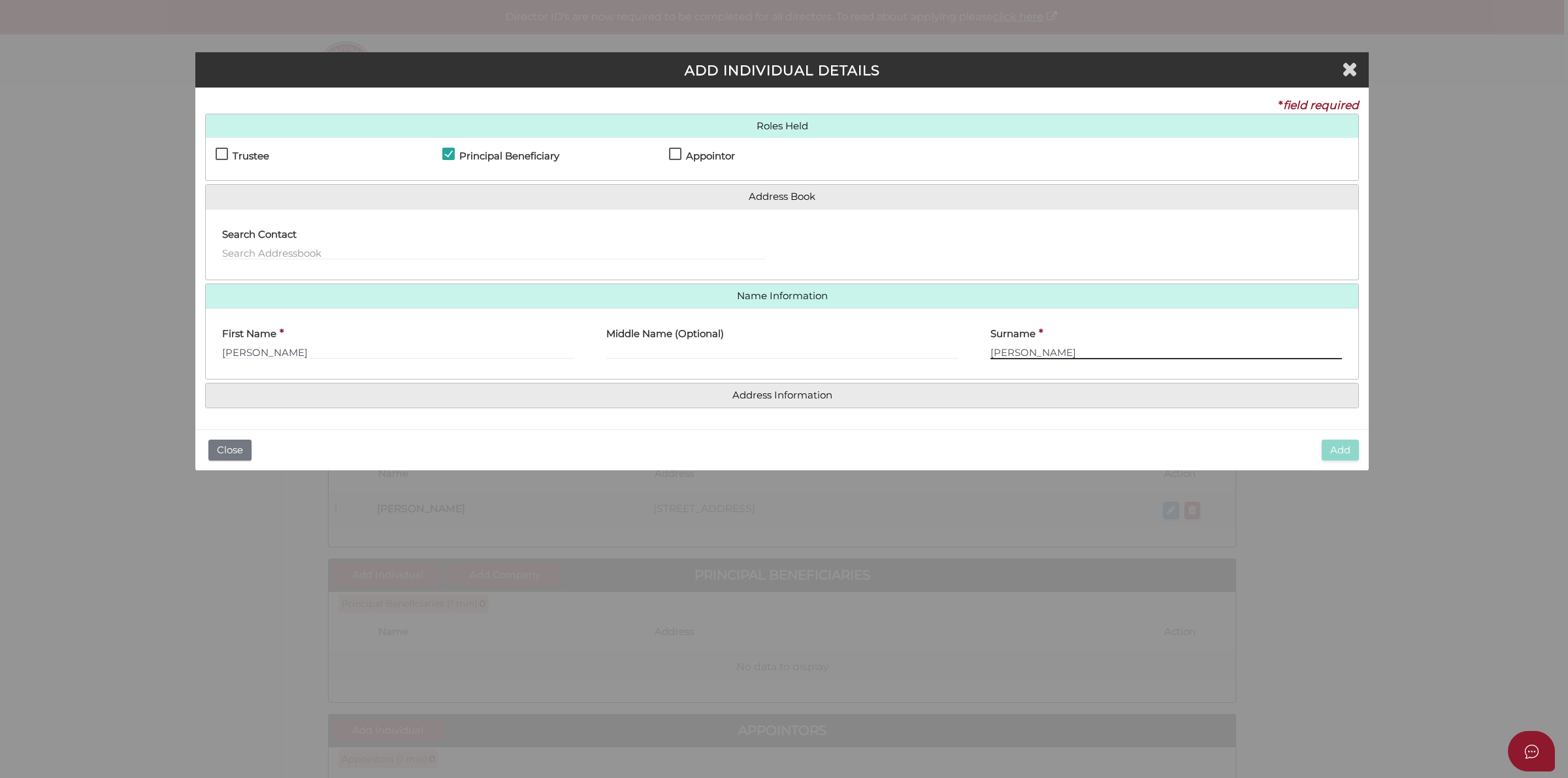
type input "Karolewicz"
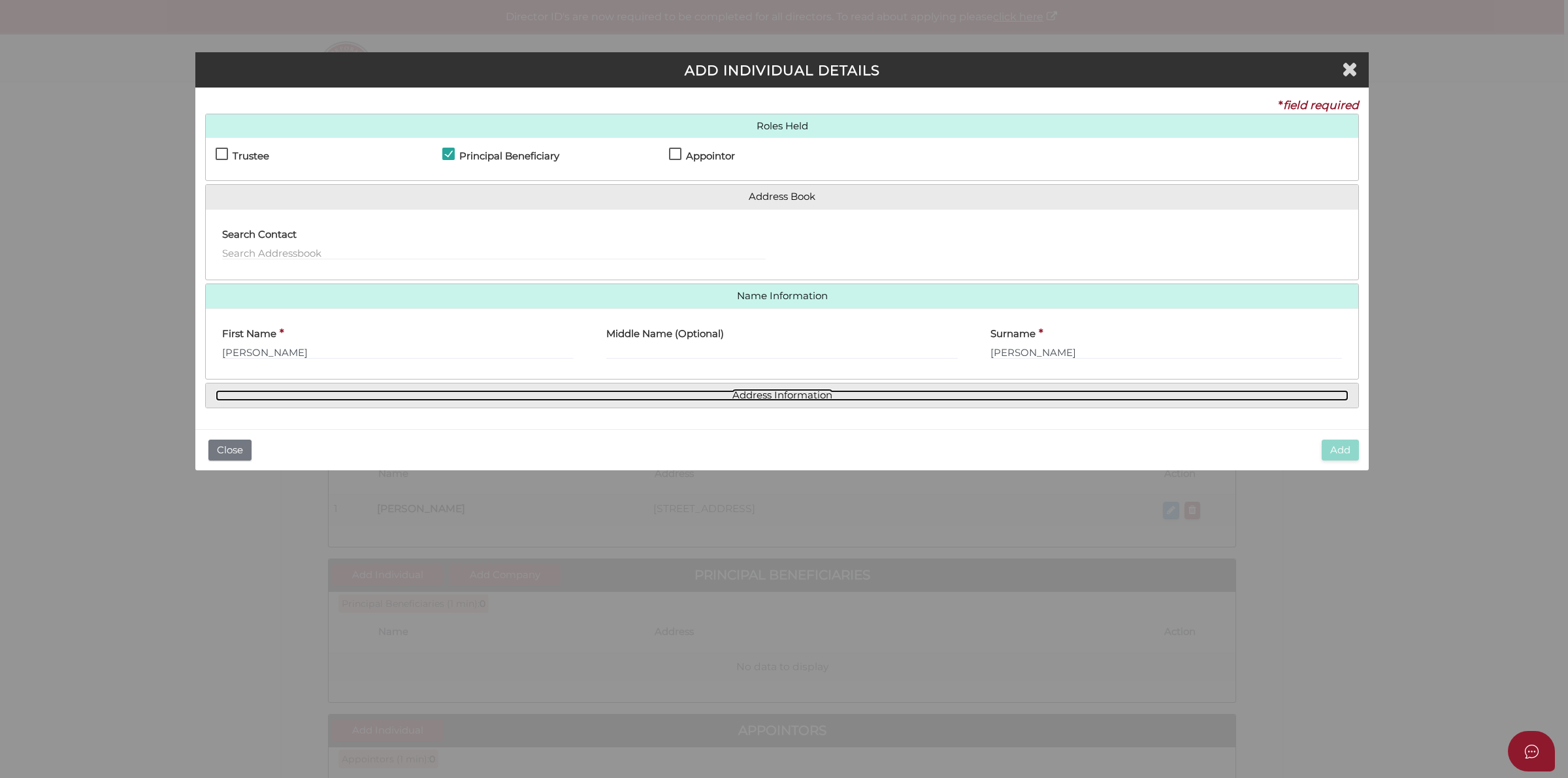
click at [787, 393] on link "Address Information" at bounding box center [782, 396] width 1133 height 11
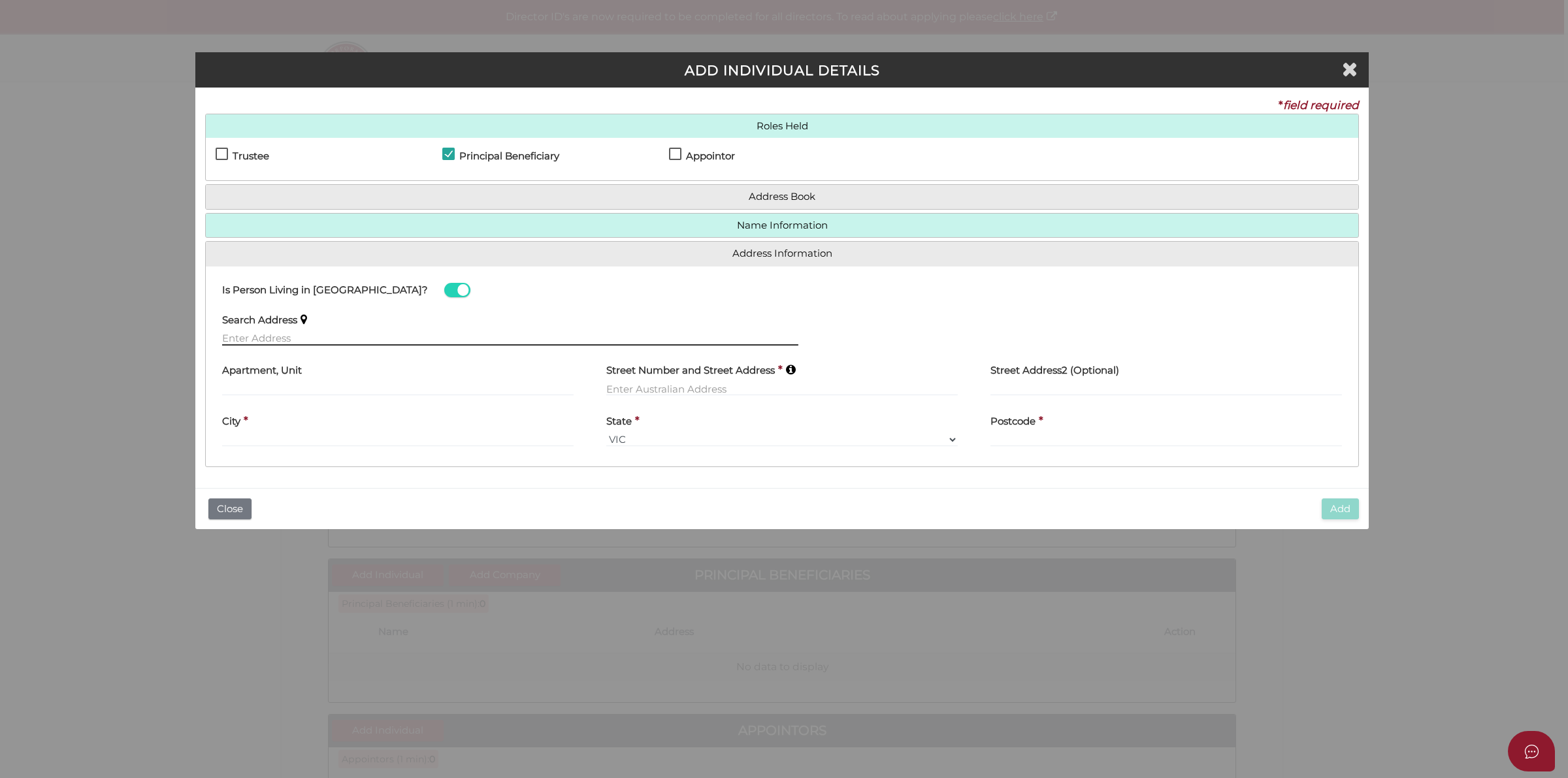
click at [240, 336] on input "text" at bounding box center [510, 338] width 576 height 14
paste input "73 Karawatha Drive, MOUNTAIN CREEK, QLD, 4557"
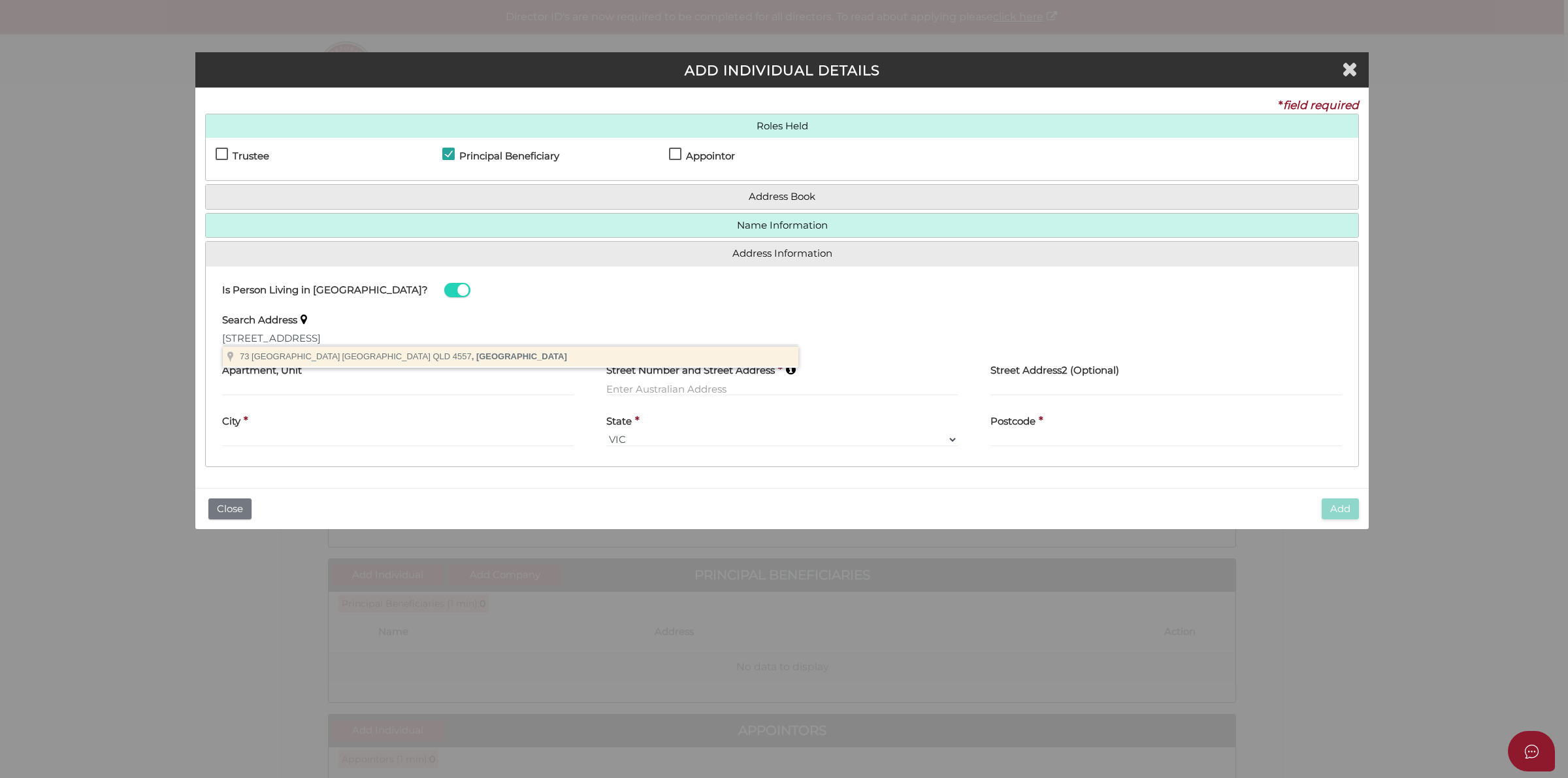
type input "73 Karawatha Drive, Mountain Creek QLD 4557, Australia"
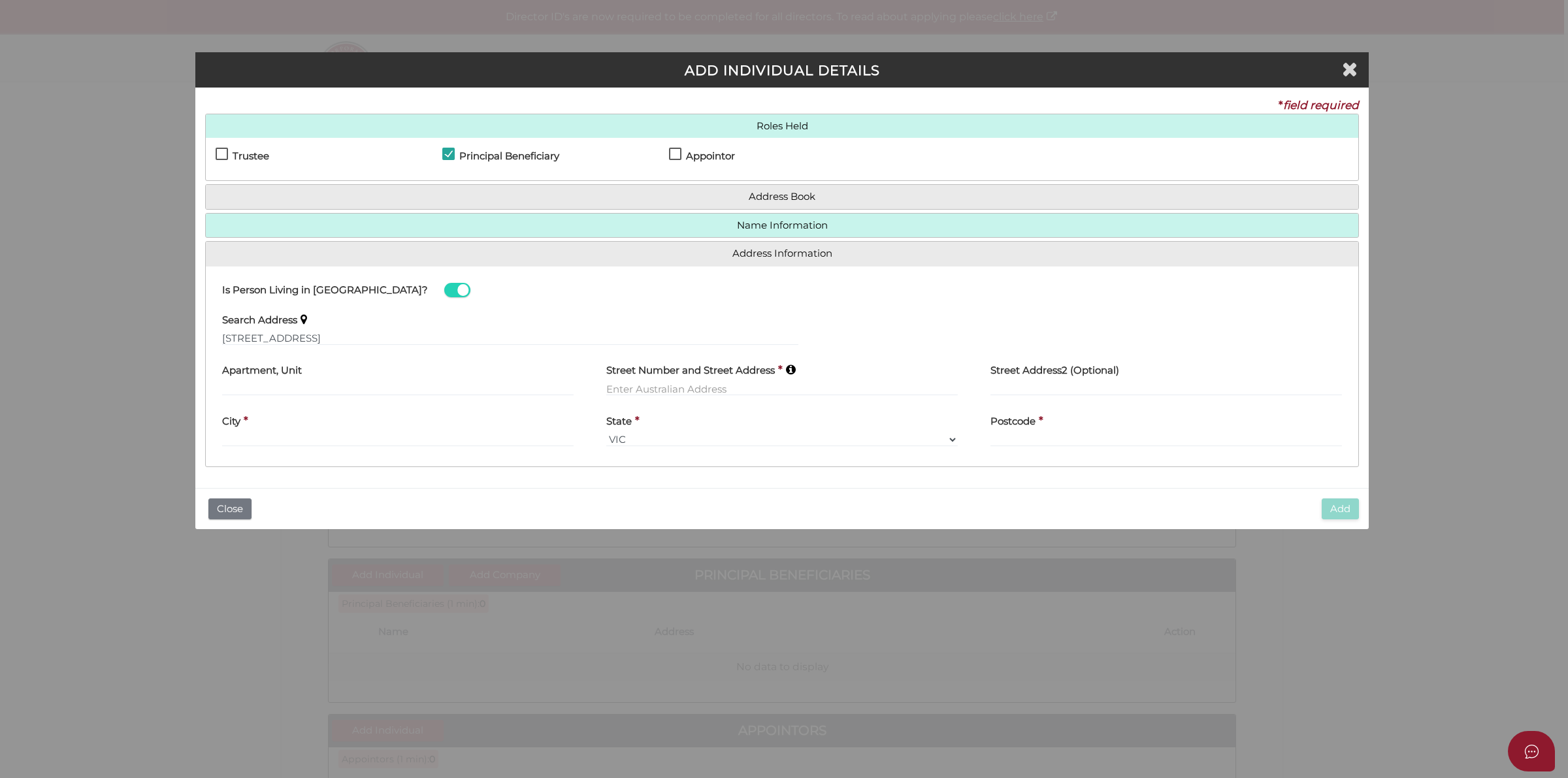
type input "73 Karawatha Drive"
type input "Mountain Creek"
select select "QLD"
type input "4557"
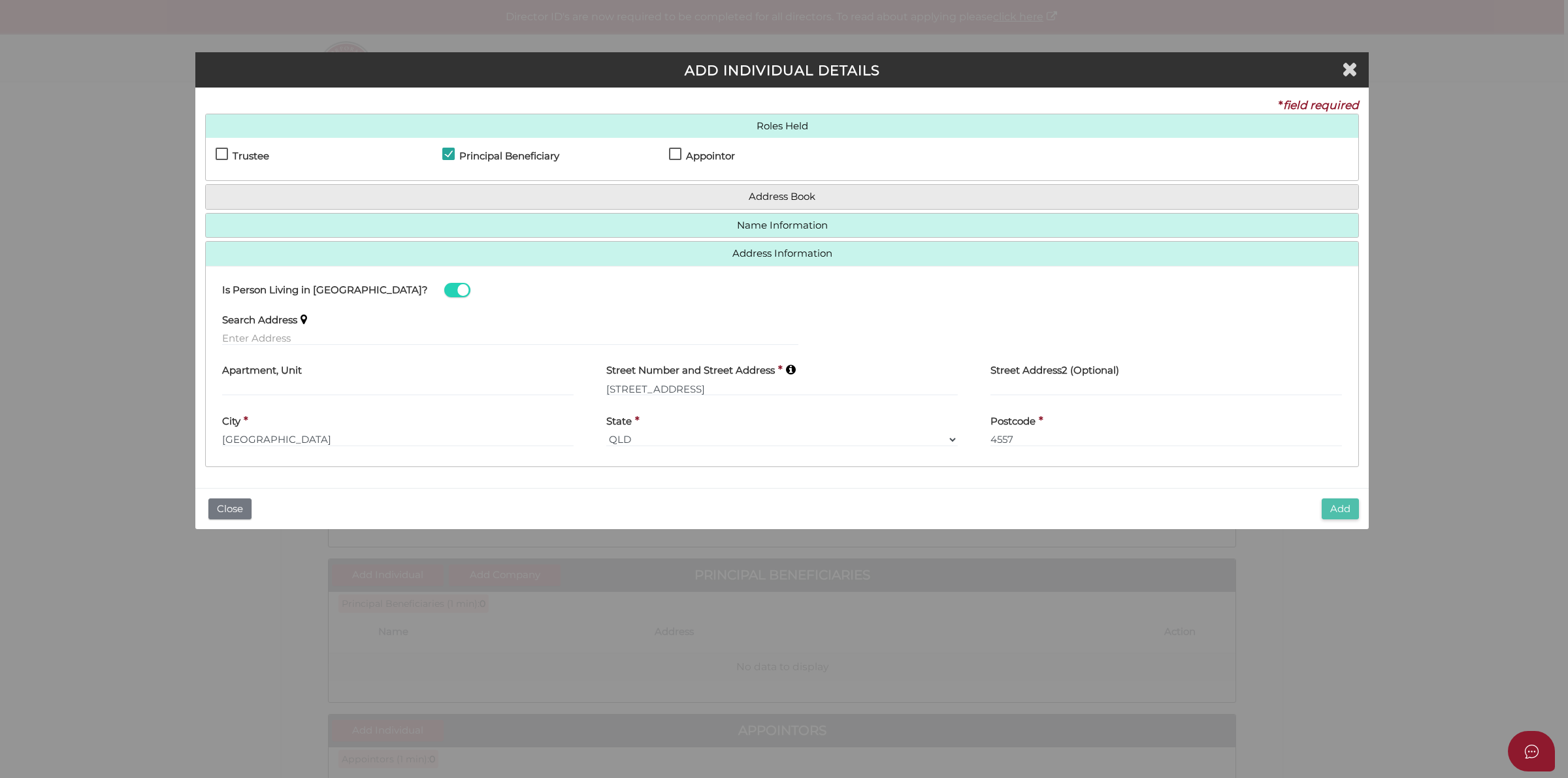
click at [1349, 511] on button "Add" at bounding box center [1340, 509] width 37 height 22
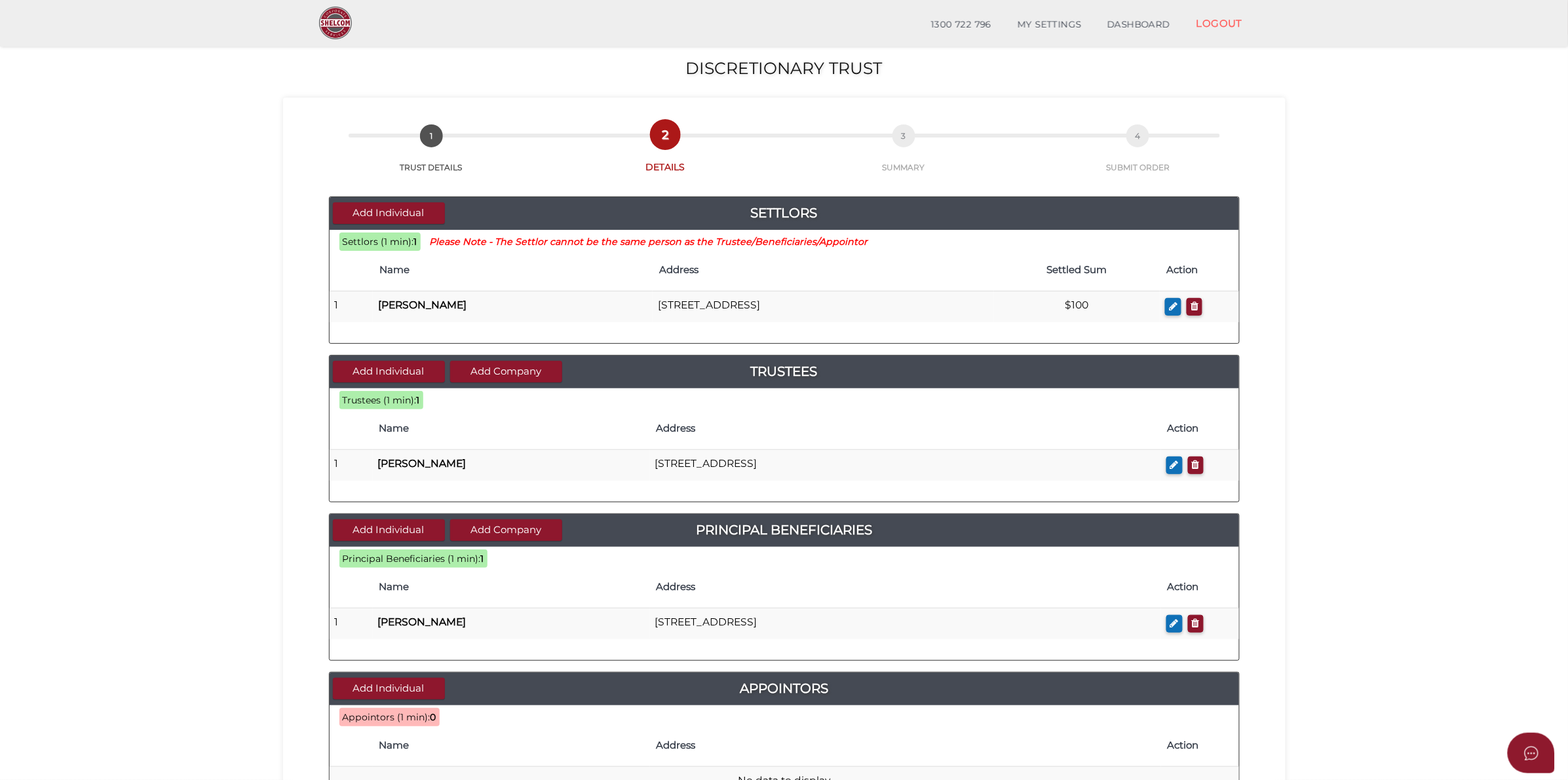
scroll to position [164, 0]
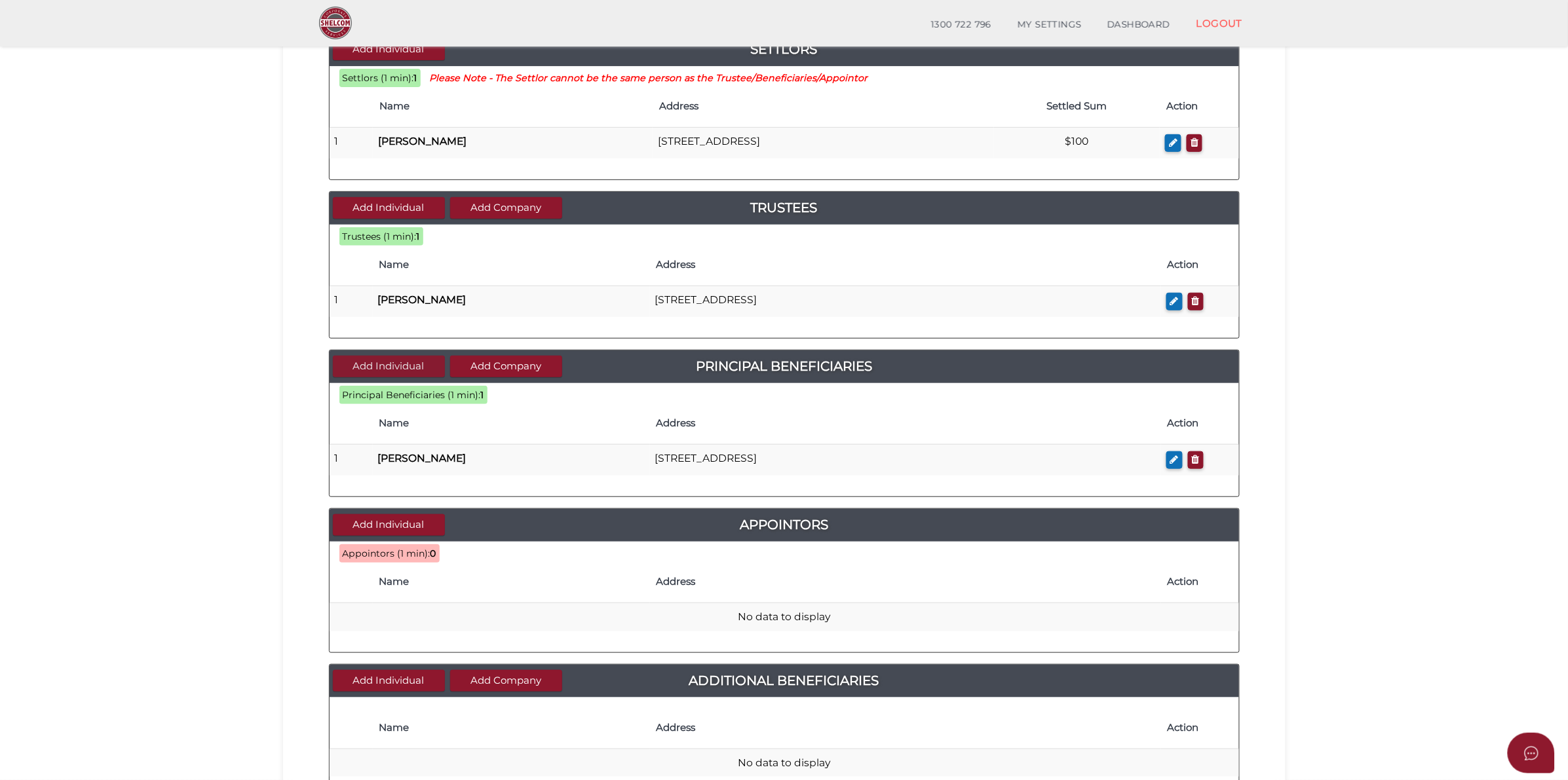
click at [368, 370] on button "Add Individual" at bounding box center [388, 366] width 112 height 22
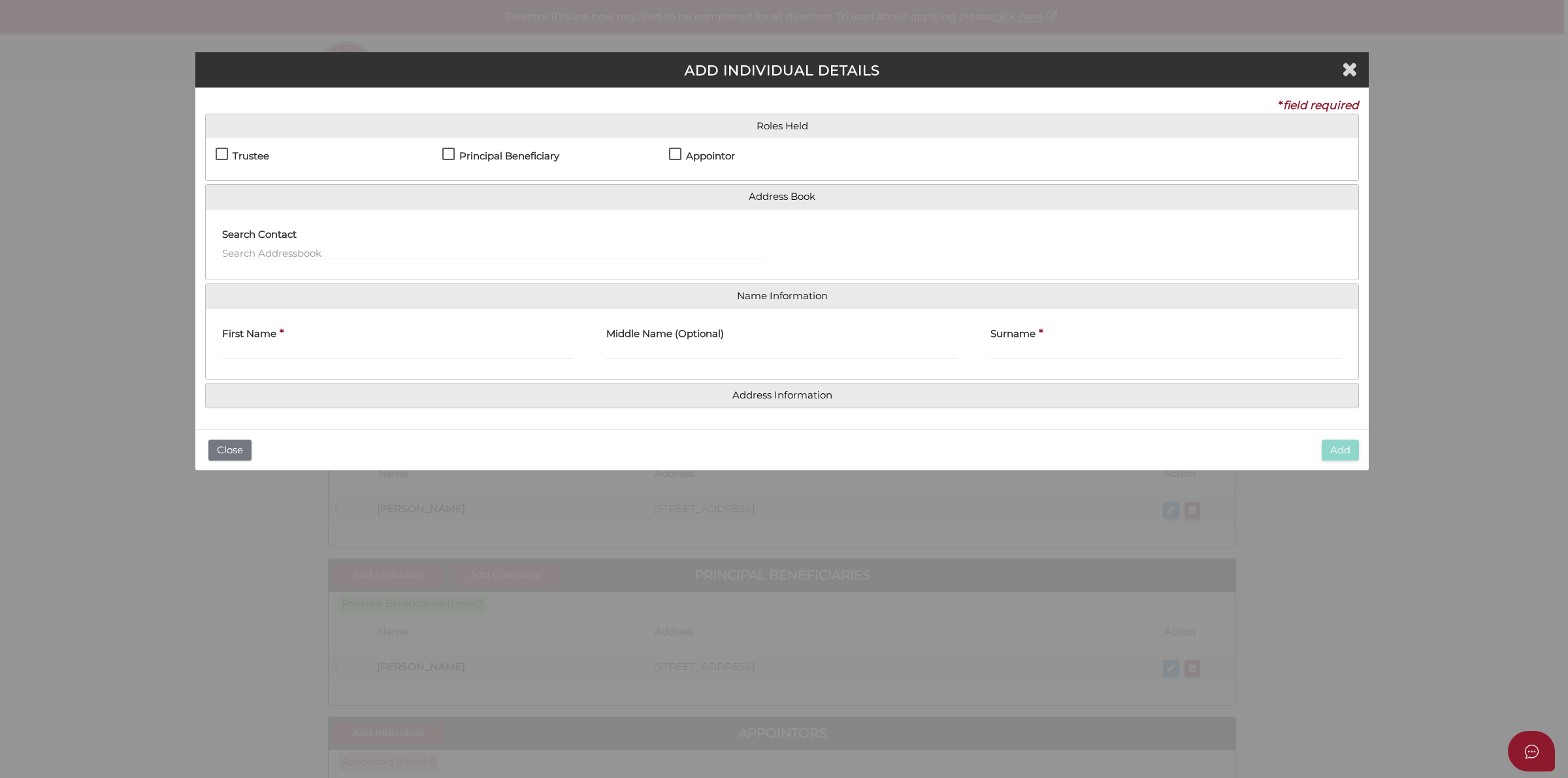
click at [438, 155] on div "Trustee" at bounding box center [329, 159] width 227 height 23
click at [452, 151] on label "Principal Beneficiary" at bounding box center [500, 159] width 117 height 16
checkbox input "true"
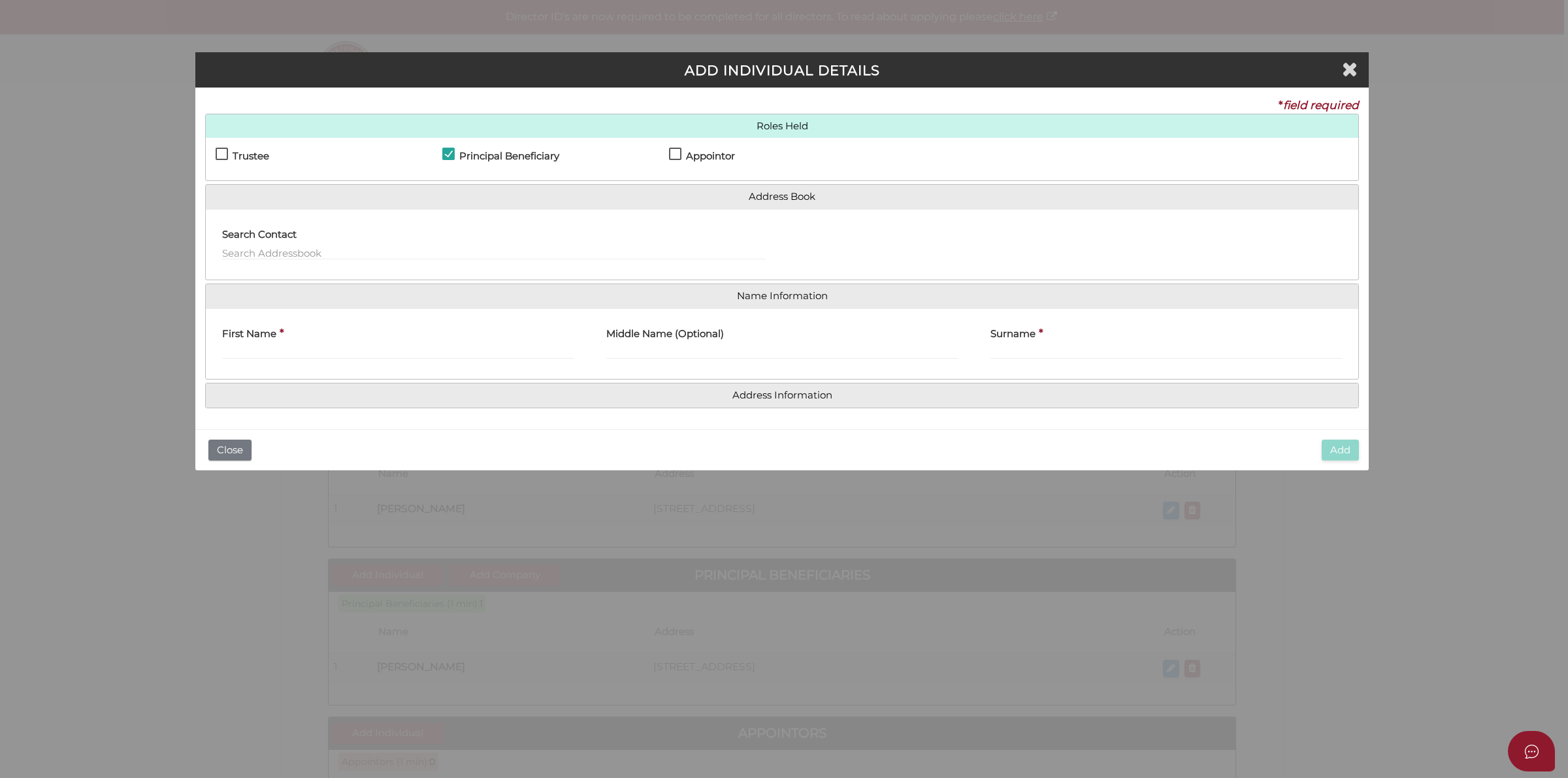
click at [333, 343] on div "First Name *" at bounding box center [398, 339] width 352 height 41
click at [334, 357] on input "First Name" at bounding box center [398, 352] width 352 height 14
paste input "Robert Karolewicz"
drag, startPoint x: 257, startPoint y: 351, endPoint x: 371, endPoint y: 350, distance: 114.0
click at [371, 350] on input "Robert Karolewicz" at bounding box center [398, 352] width 352 height 14
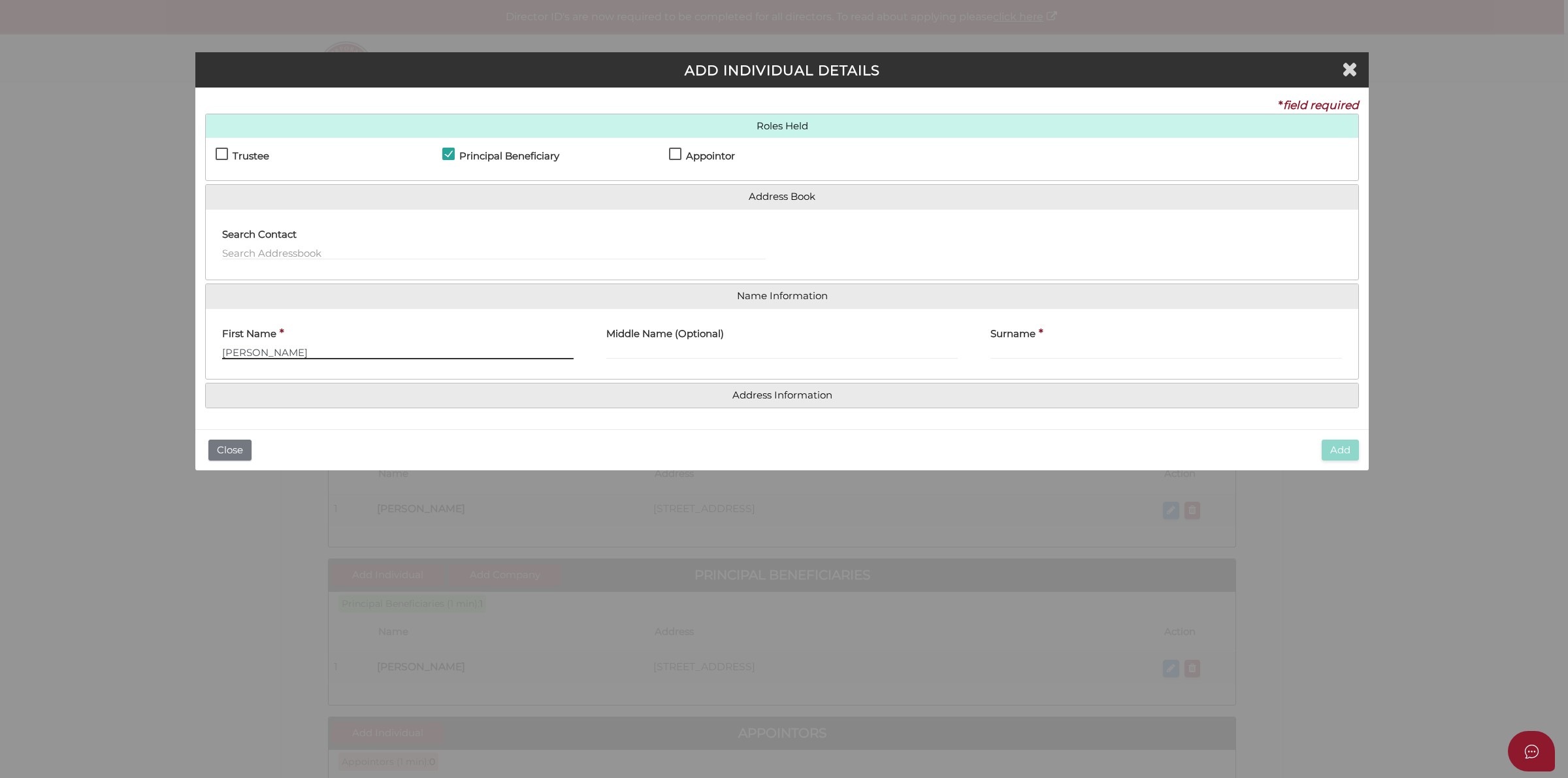
type input "Robert"
click at [1024, 351] on input "Surname" at bounding box center [1166, 352] width 352 height 14
paste input "Karolewicz"
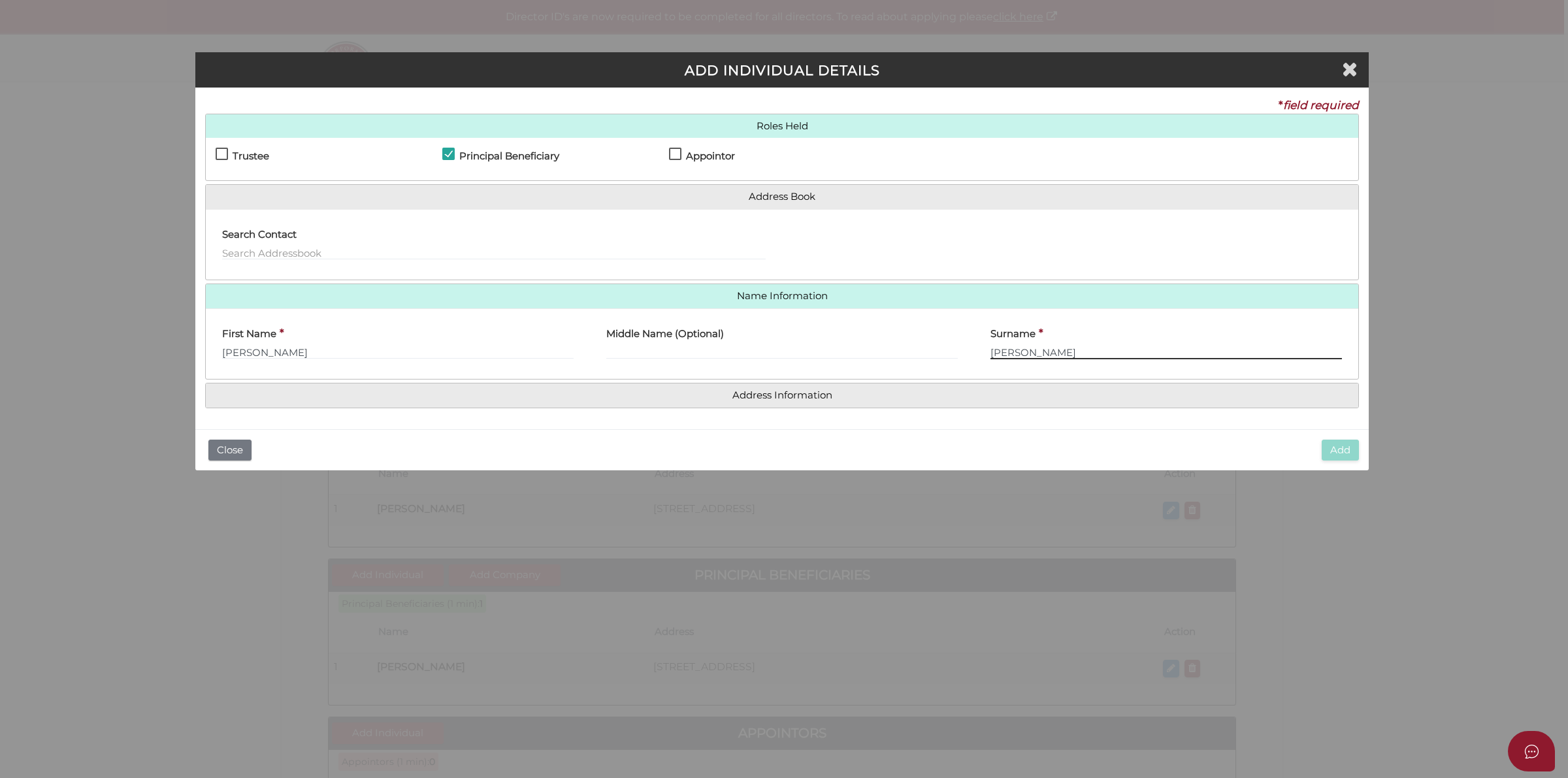
type input "Karolewicz"
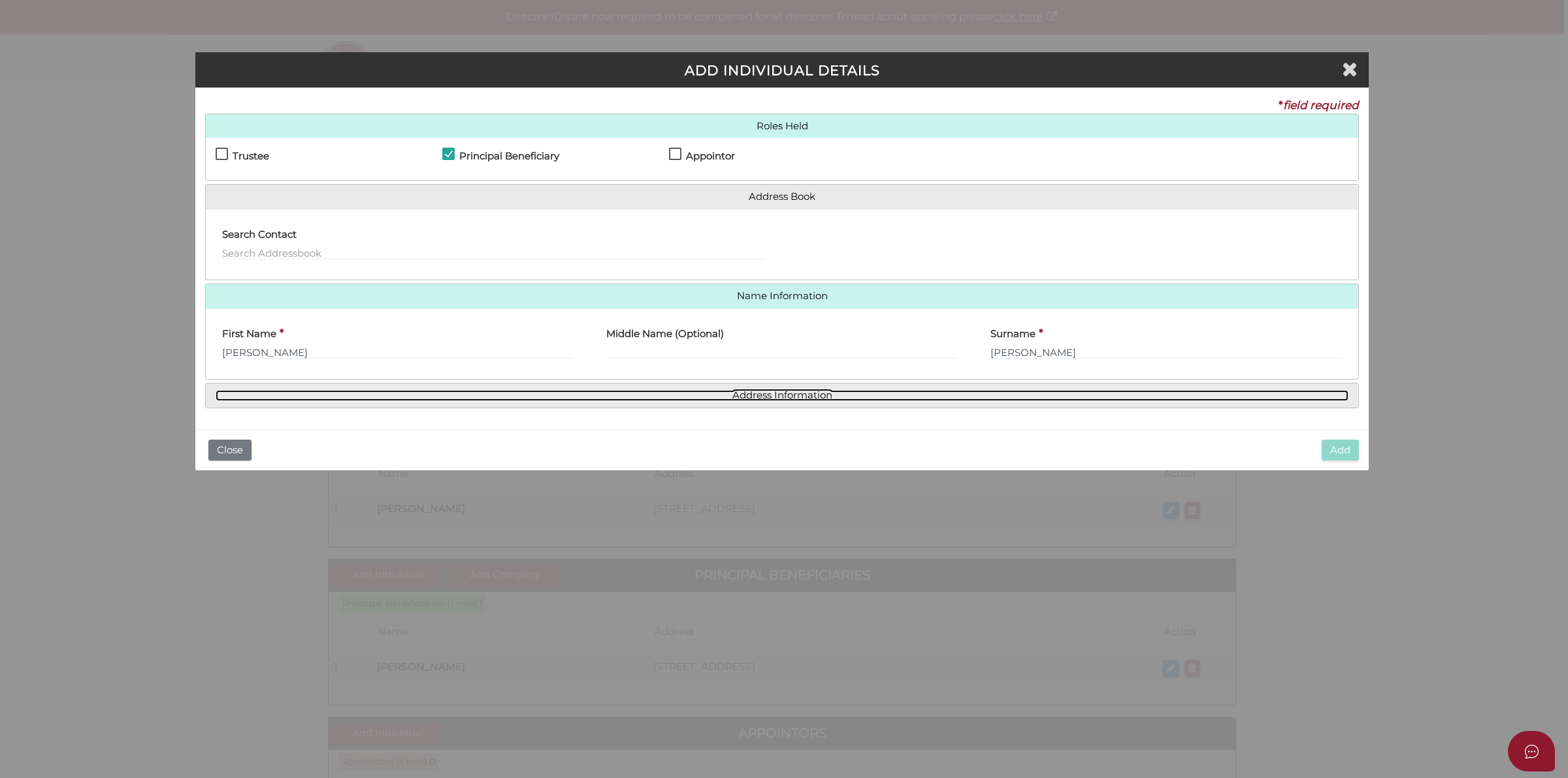
click at [802, 393] on link "Address Information" at bounding box center [782, 396] width 1133 height 11
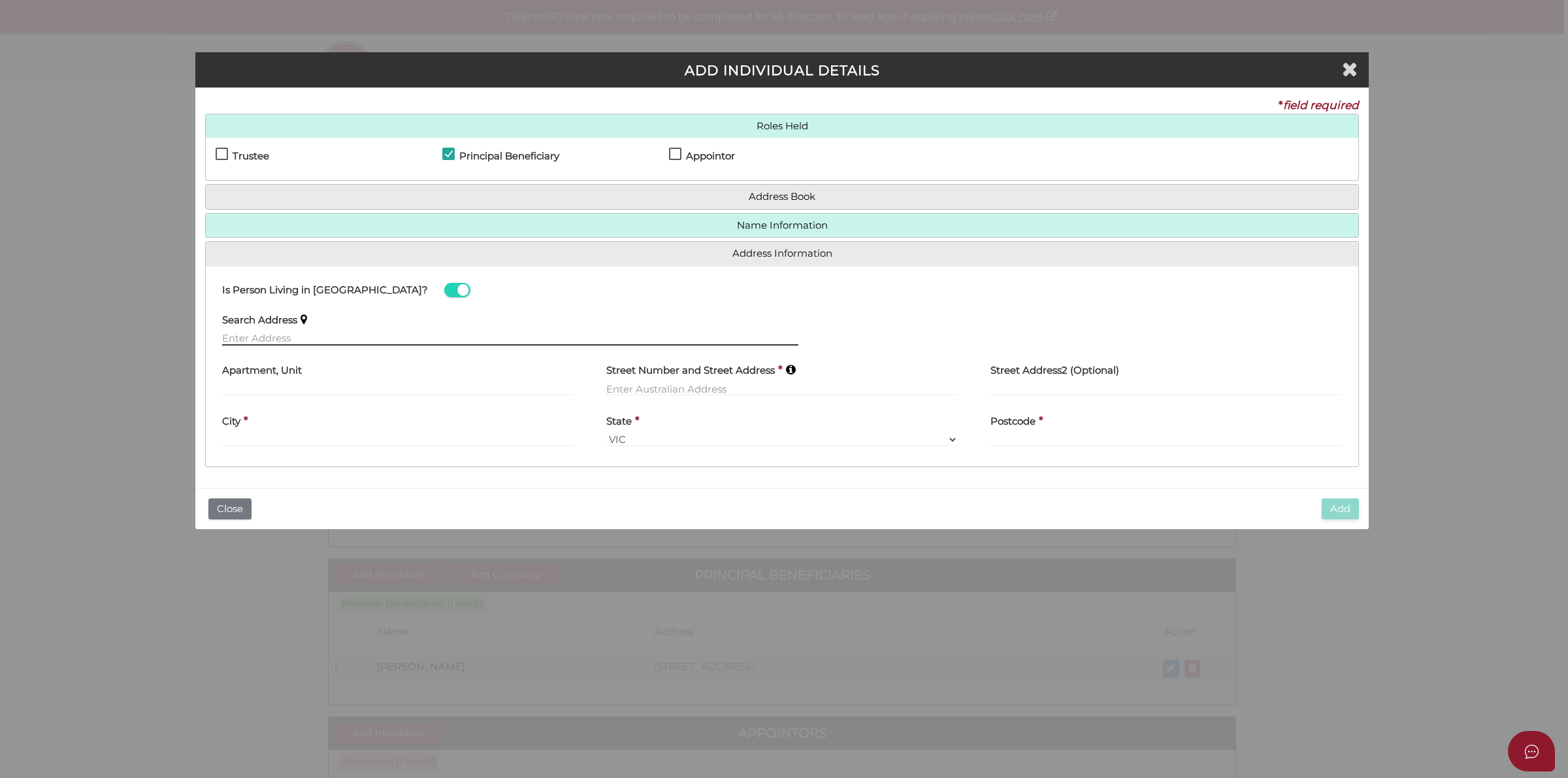
click at [278, 344] on input "text" at bounding box center [510, 338] width 576 height 14
paste input "73 Karawatha Drive, MOUNTAIN CREEK, QLD, 4557"
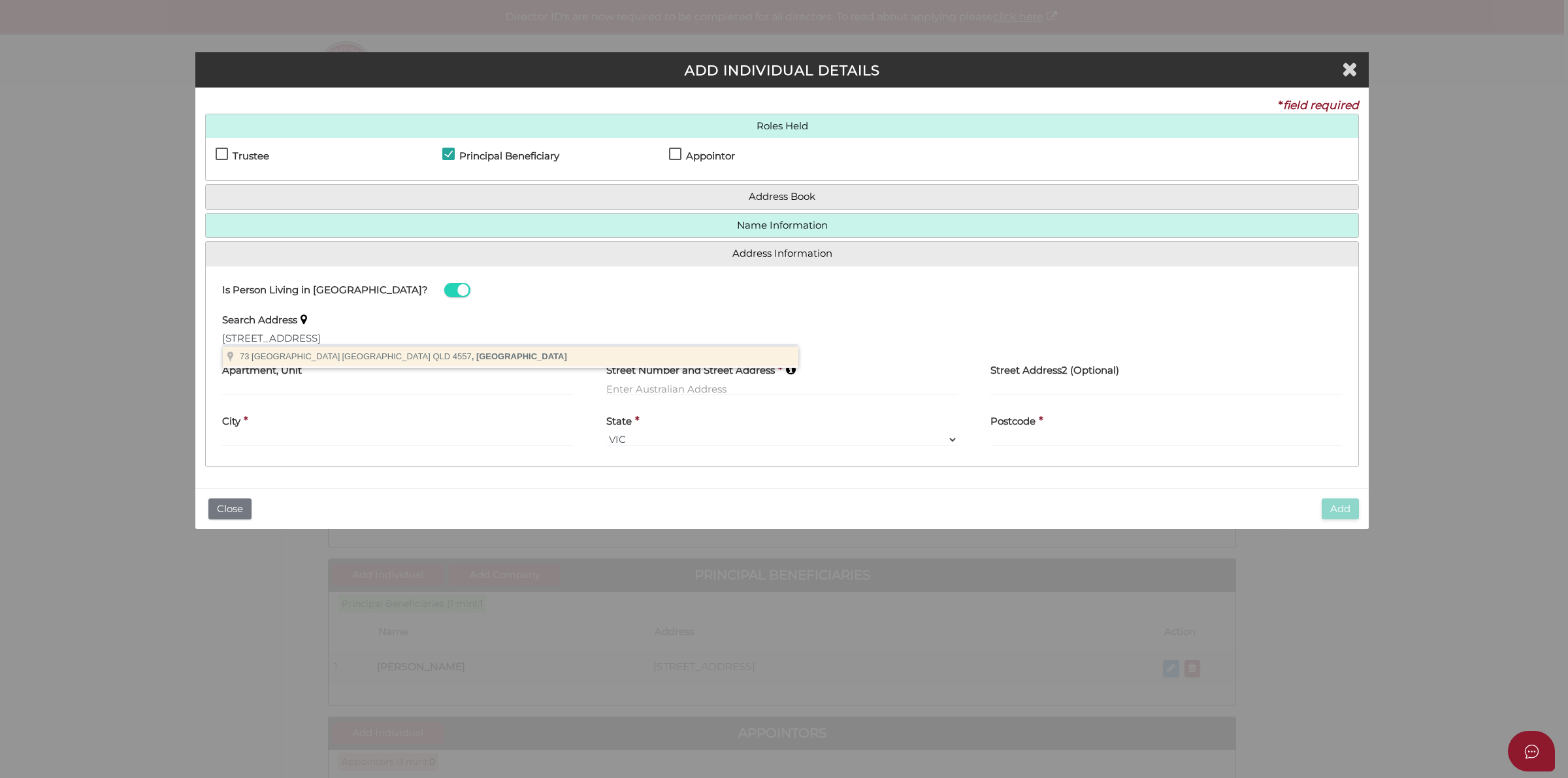
type input "73 Karawatha Drive, Mountain Creek QLD 4557, Australia"
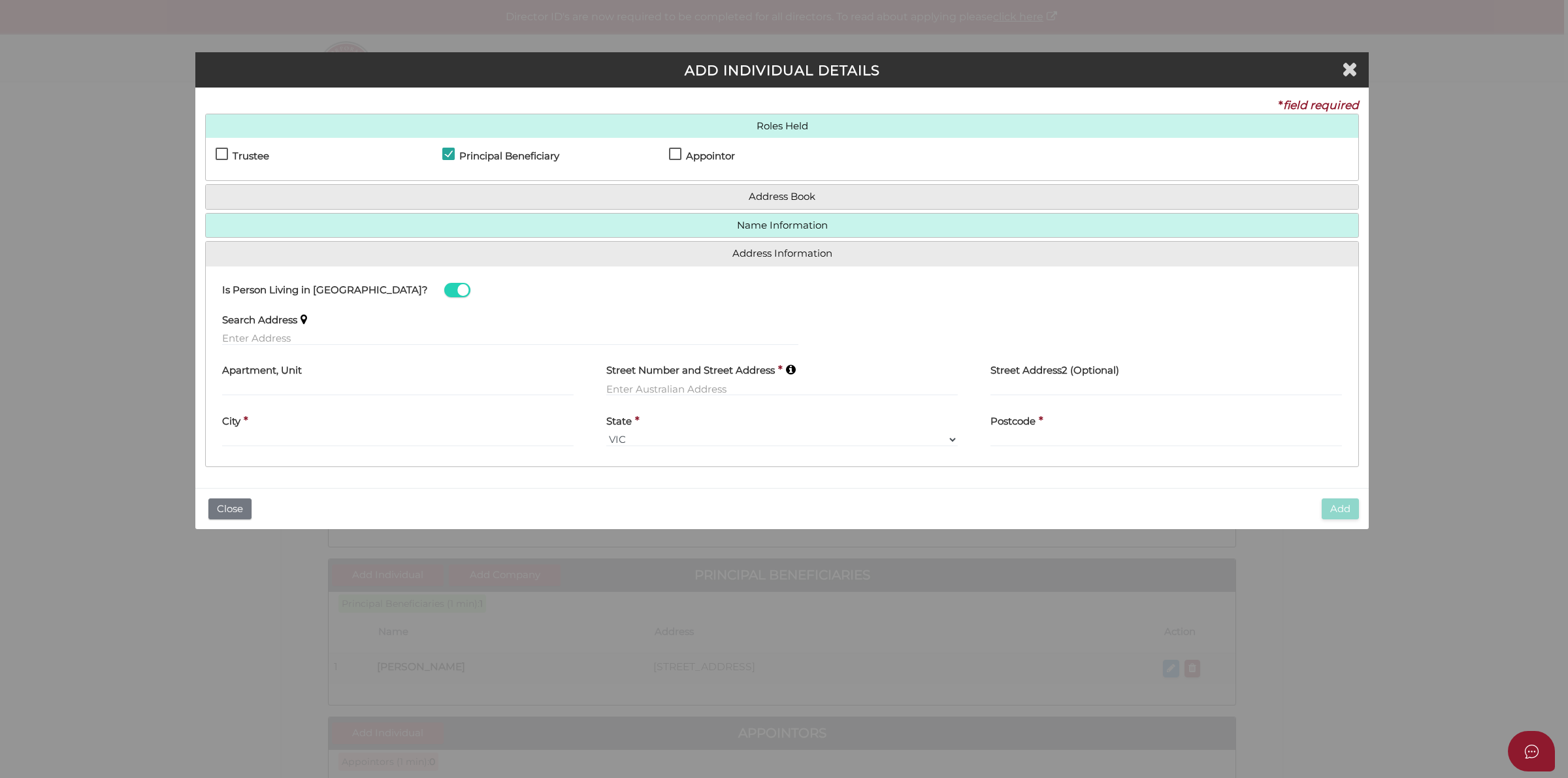
type input "73 Karawatha Drive"
type input "Mountain Creek"
select select "QLD"
type input "4557"
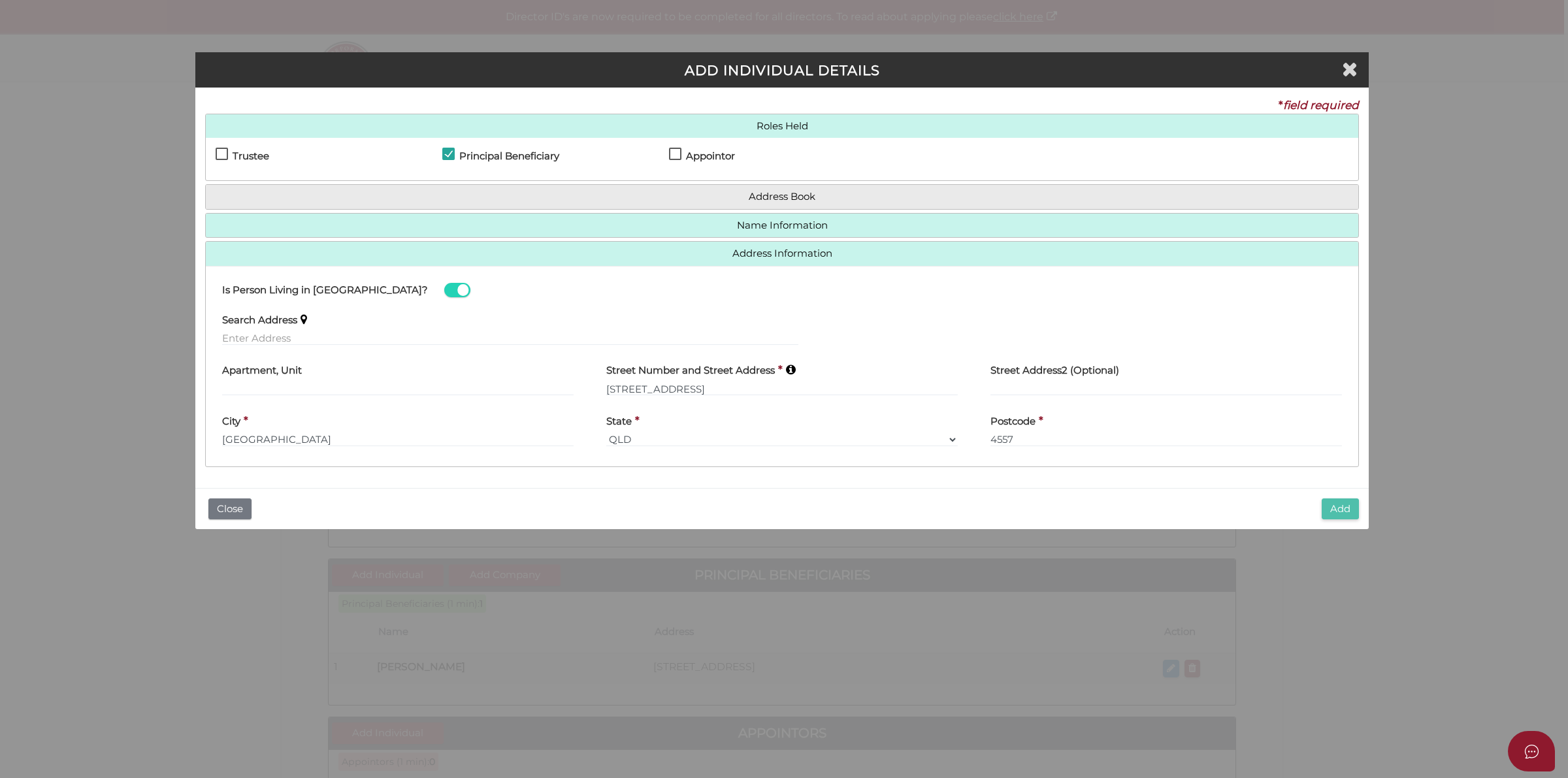
click at [1342, 517] on button "Add" at bounding box center [1340, 509] width 37 height 22
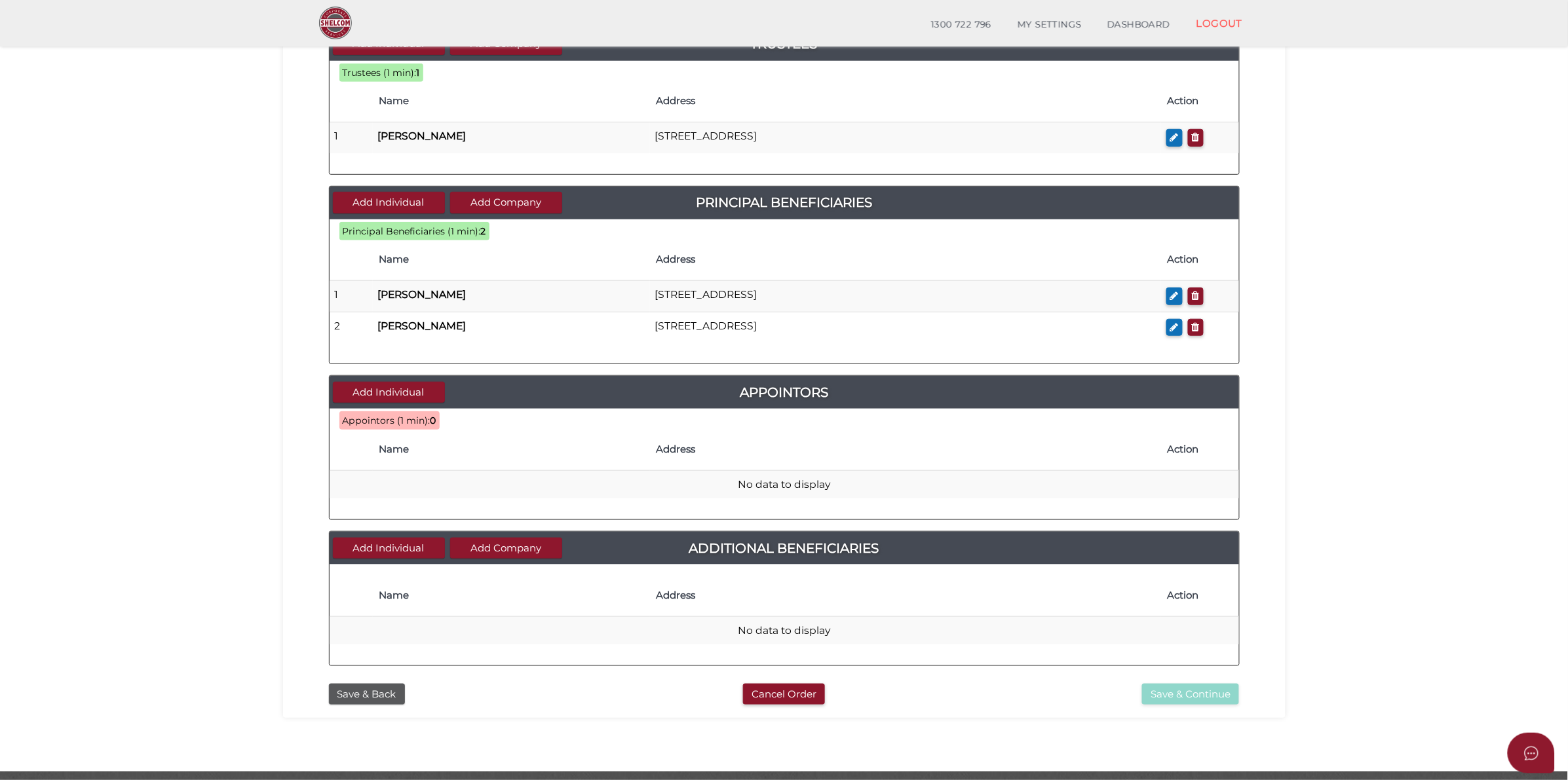
scroll to position [374, 0]
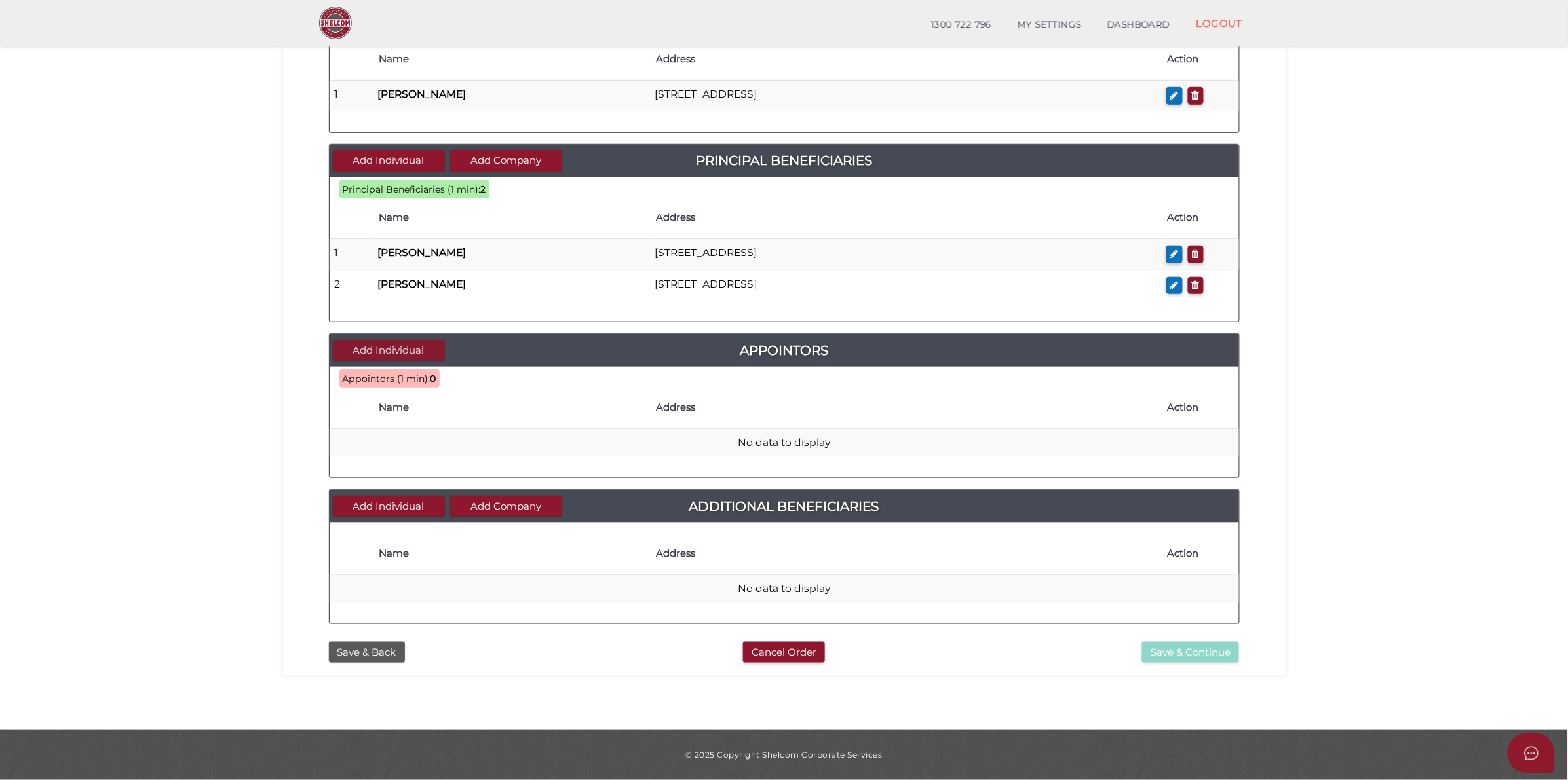
click at [381, 352] on button "Add Individual" at bounding box center [388, 351] width 112 height 22
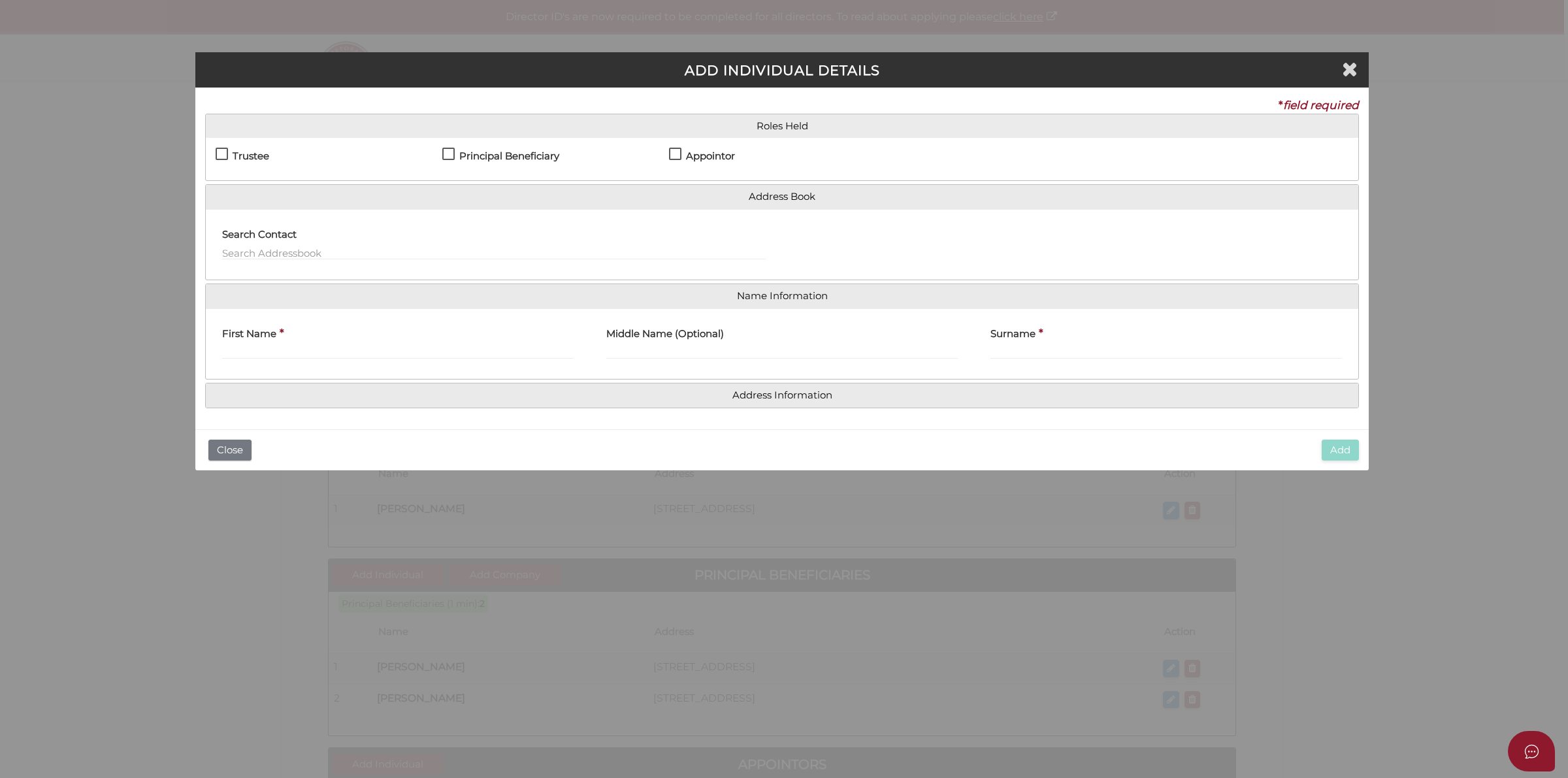
click at [667, 153] on div "Principal Beneficiary" at bounding box center [556, 159] width 227 height 23
click at [669, 158] on label "Appointor" at bounding box center [702, 159] width 66 height 16
checkbox input "true"
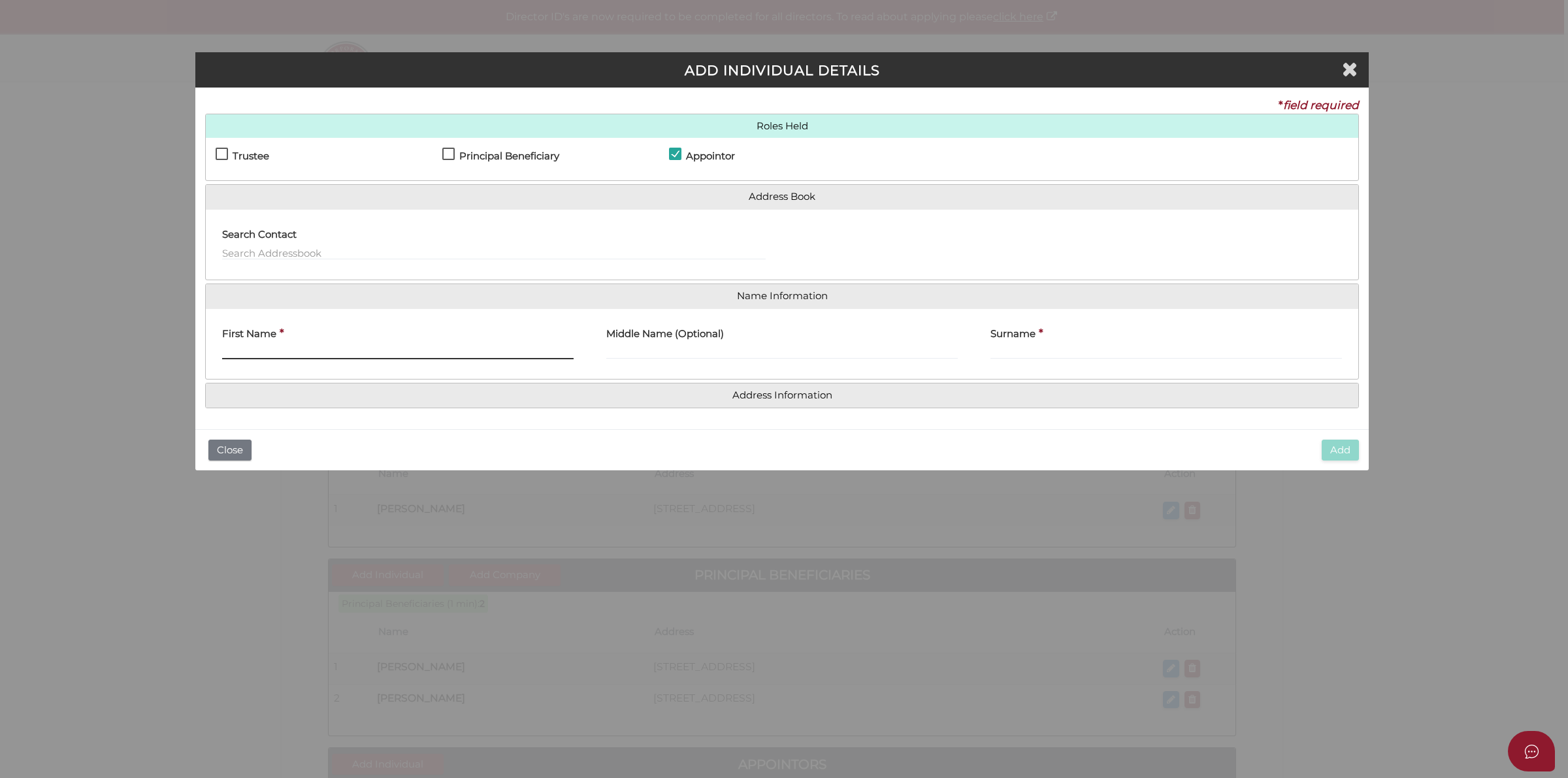
click at [376, 351] on input "First Name" at bounding box center [398, 352] width 352 height 14
paste input "Tina Karolewicz"
drag, startPoint x: 247, startPoint y: 351, endPoint x: 384, endPoint y: 351, distance: 137.0
click at [384, 351] on input "Tina Karolewicz" at bounding box center [398, 352] width 352 height 14
type input "Tina"
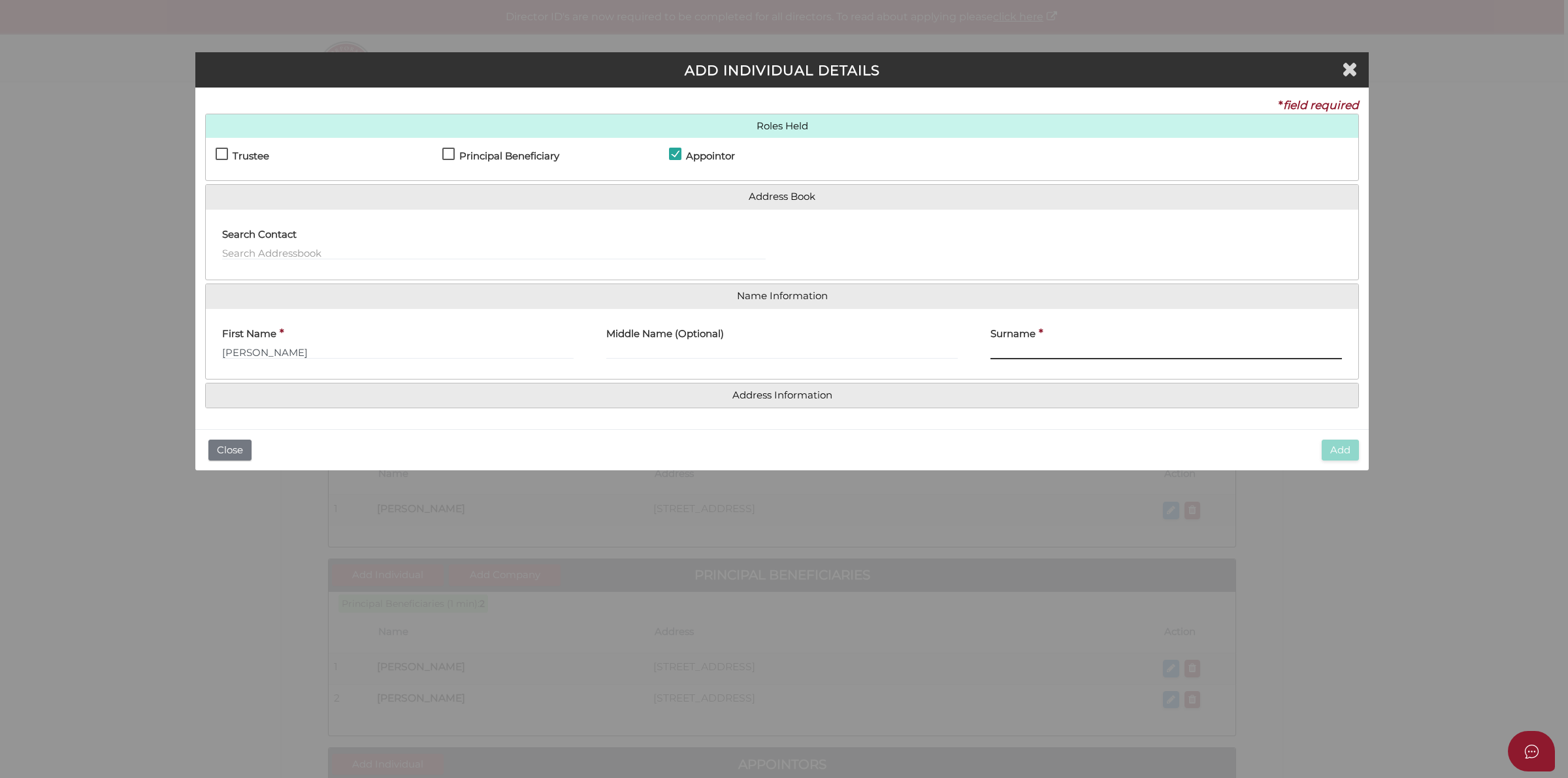
click at [1035, 353] on input "Surname" at bounding box center [1166, 352] width 352 height 14
paste input "Karolewicz"
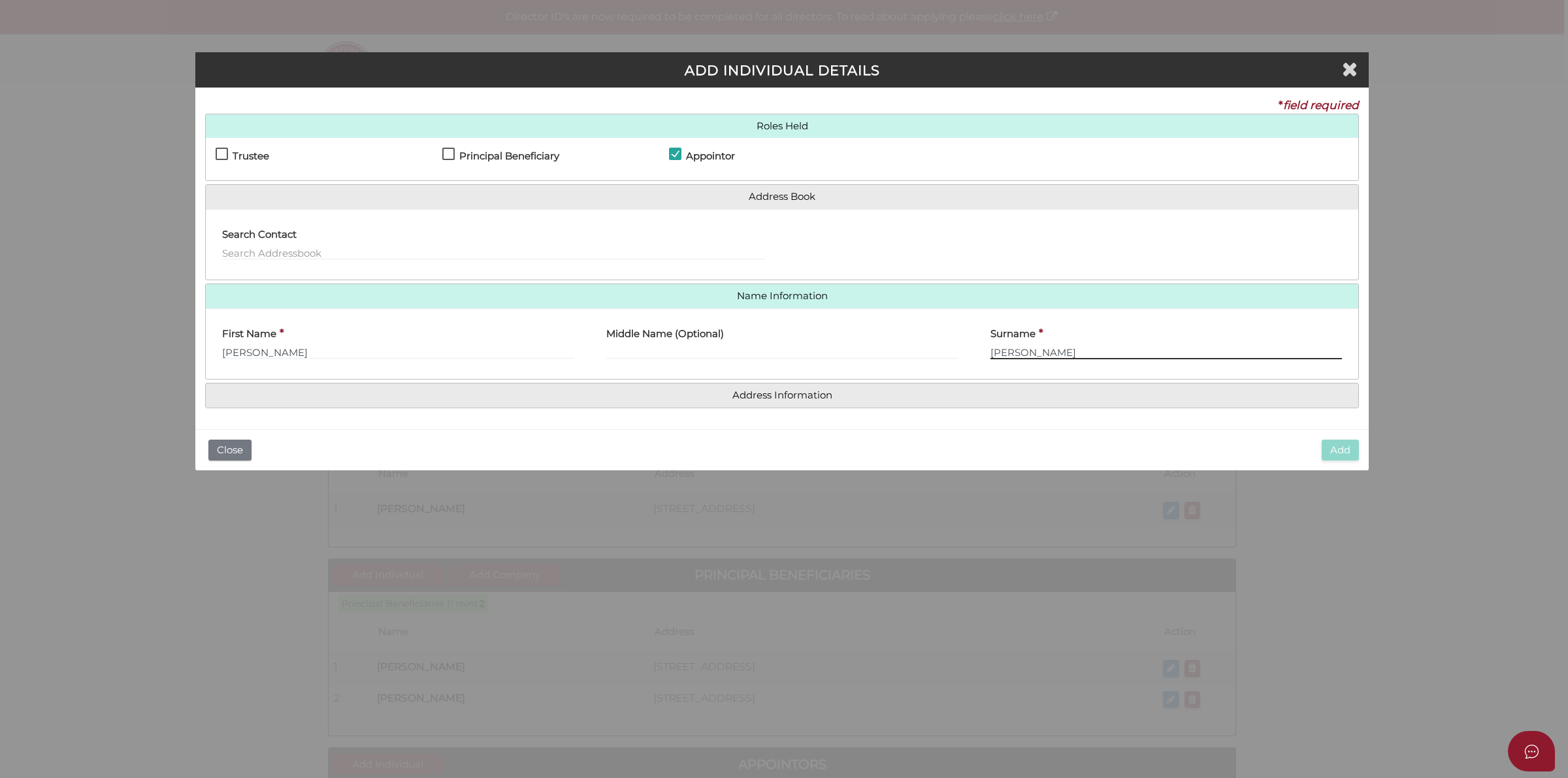
type input "Karolewicz"
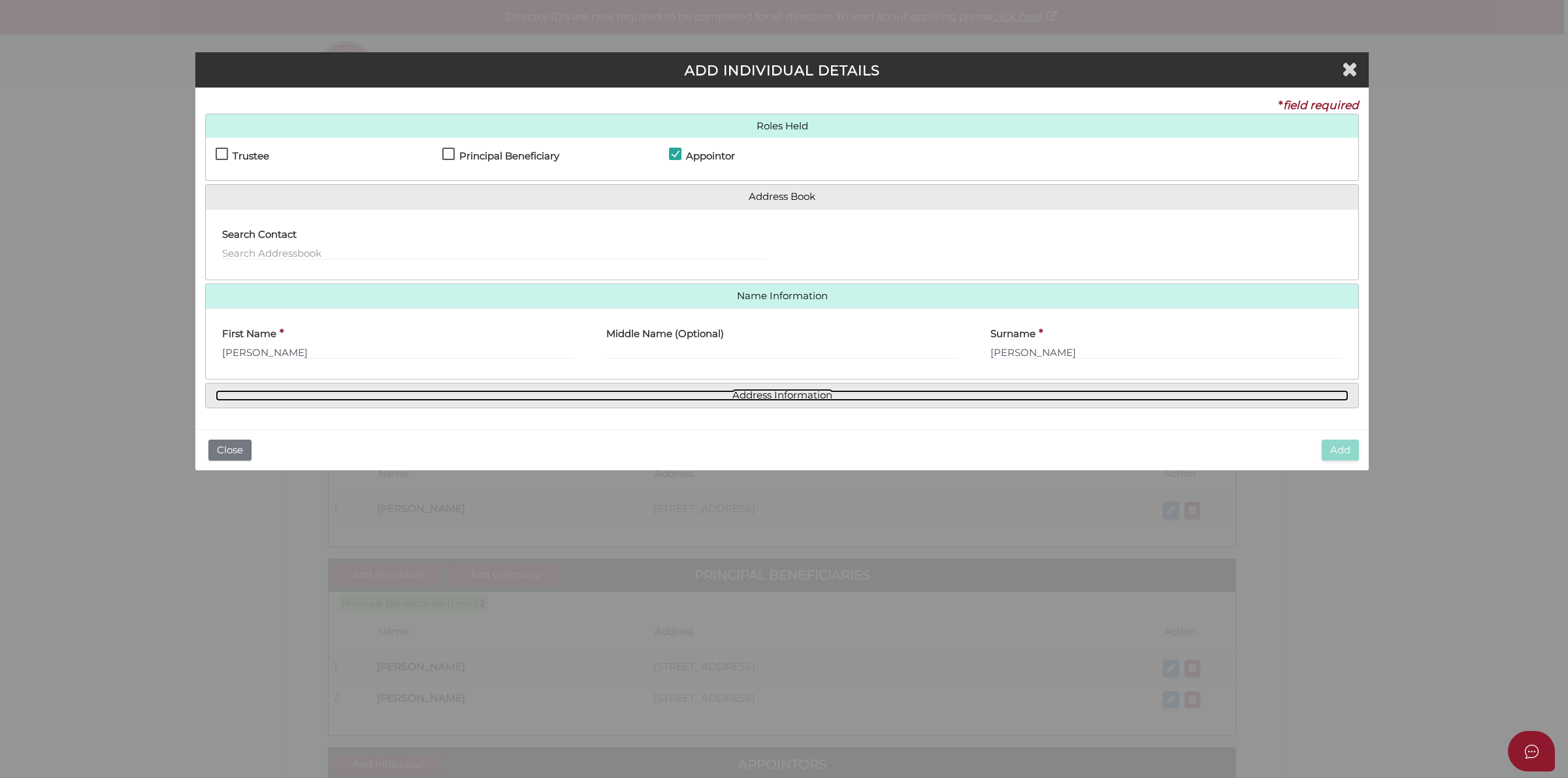
click at [808, 394] on link "Address Information" at bounding box center [782, 396] width 1133 height 11
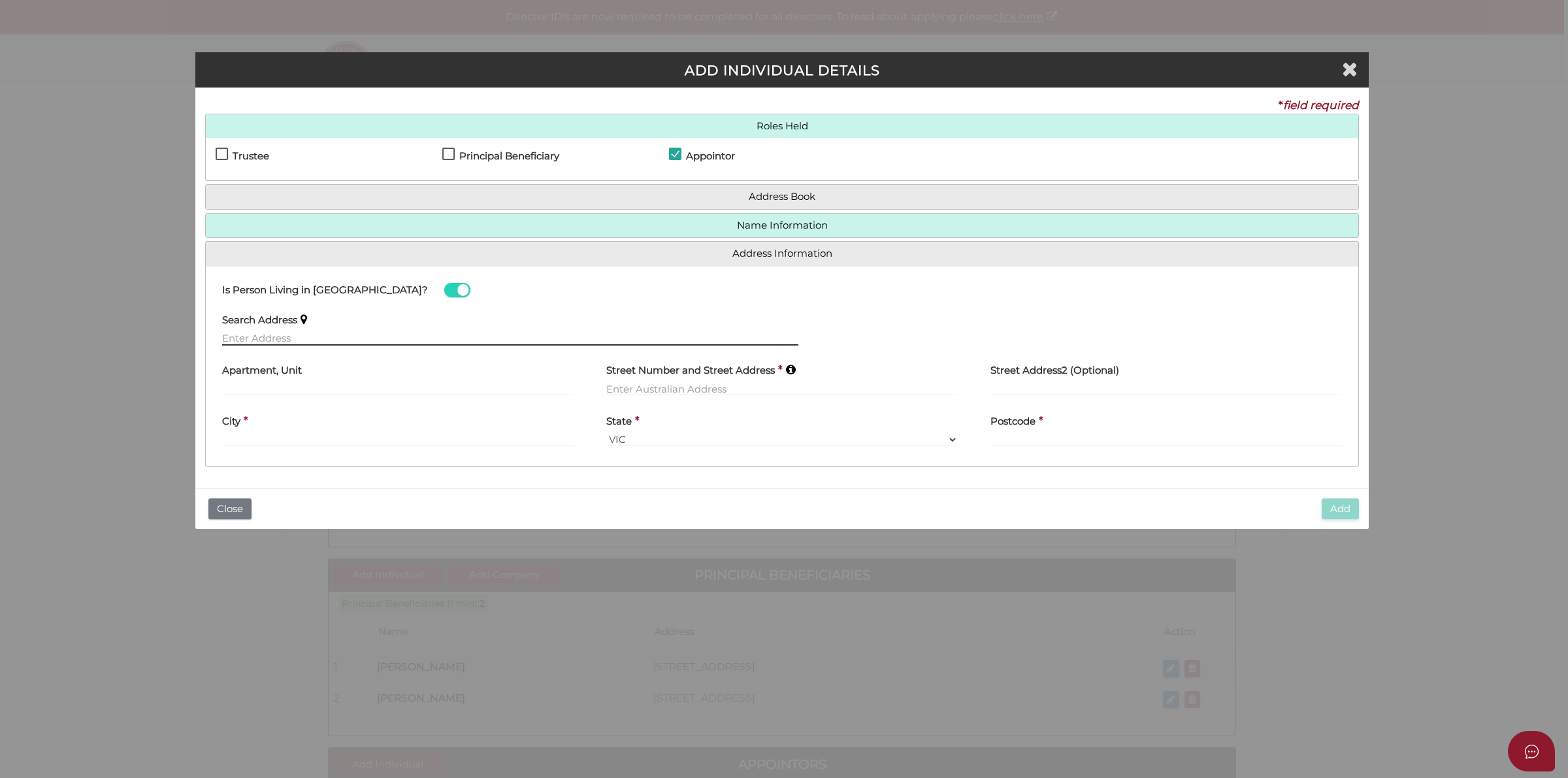
click at [286, 332] on input "text" at bounding box center [510, 338] width 576 height 14
paste input "73 Karawatha Drive, MOUNTAIN CREEK, QLD, 4557"
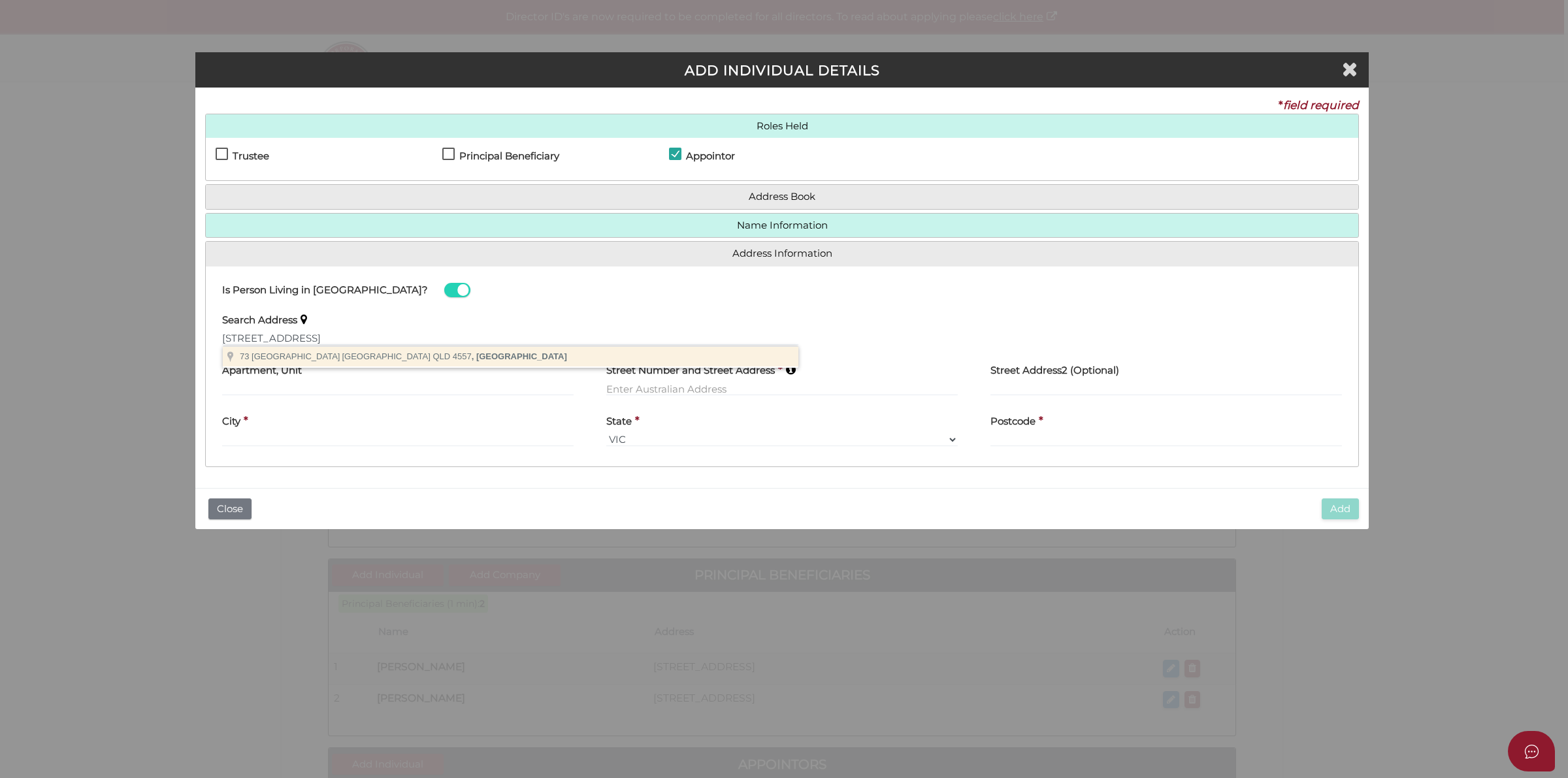
type input "73 Karawatha Drive, Mountain Creek QLD 4557, Australia"
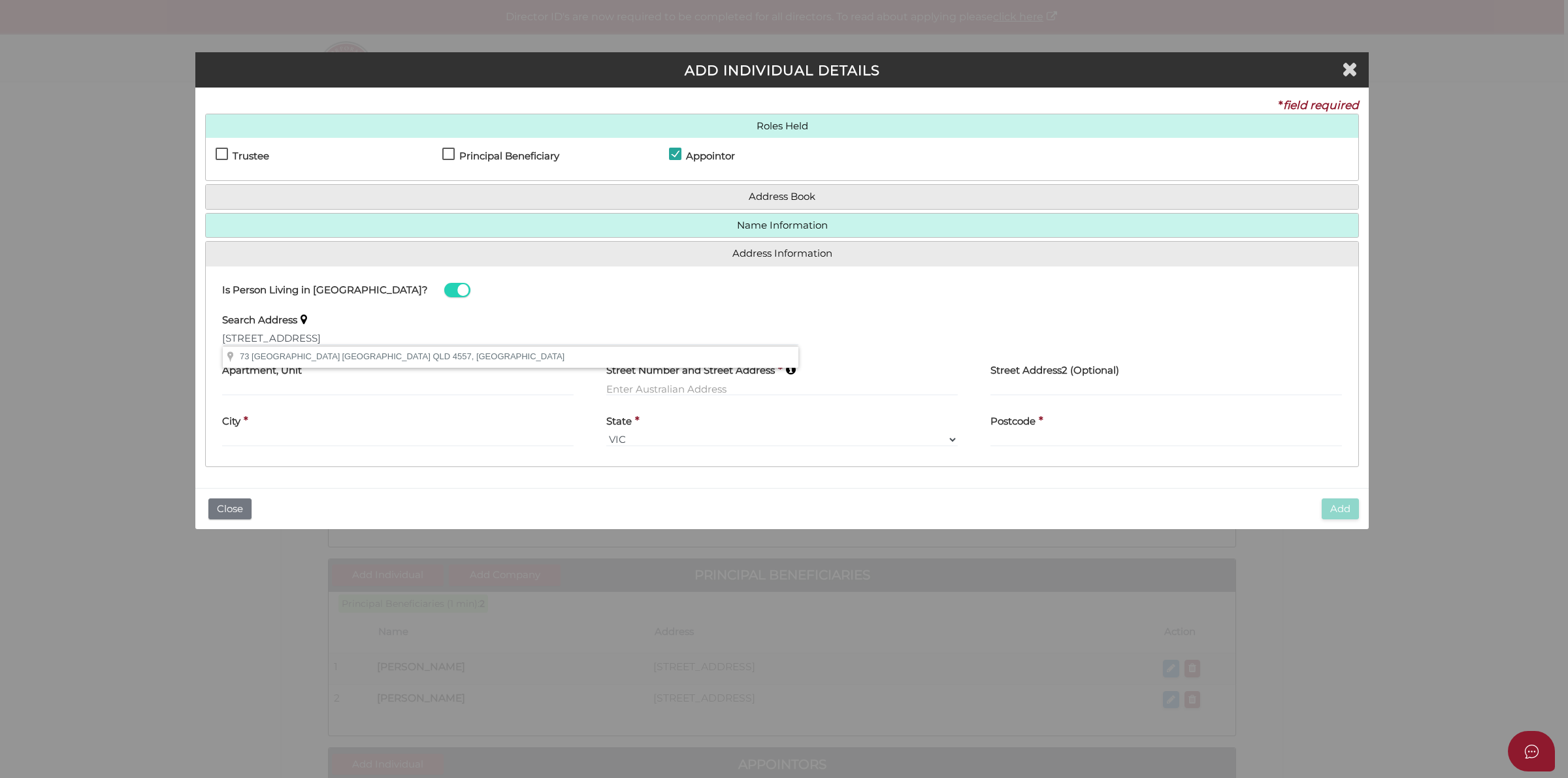
type input "73 Karawatha Drive"
type input "Mountain Creek"
select select "QLD"
type input "4557"
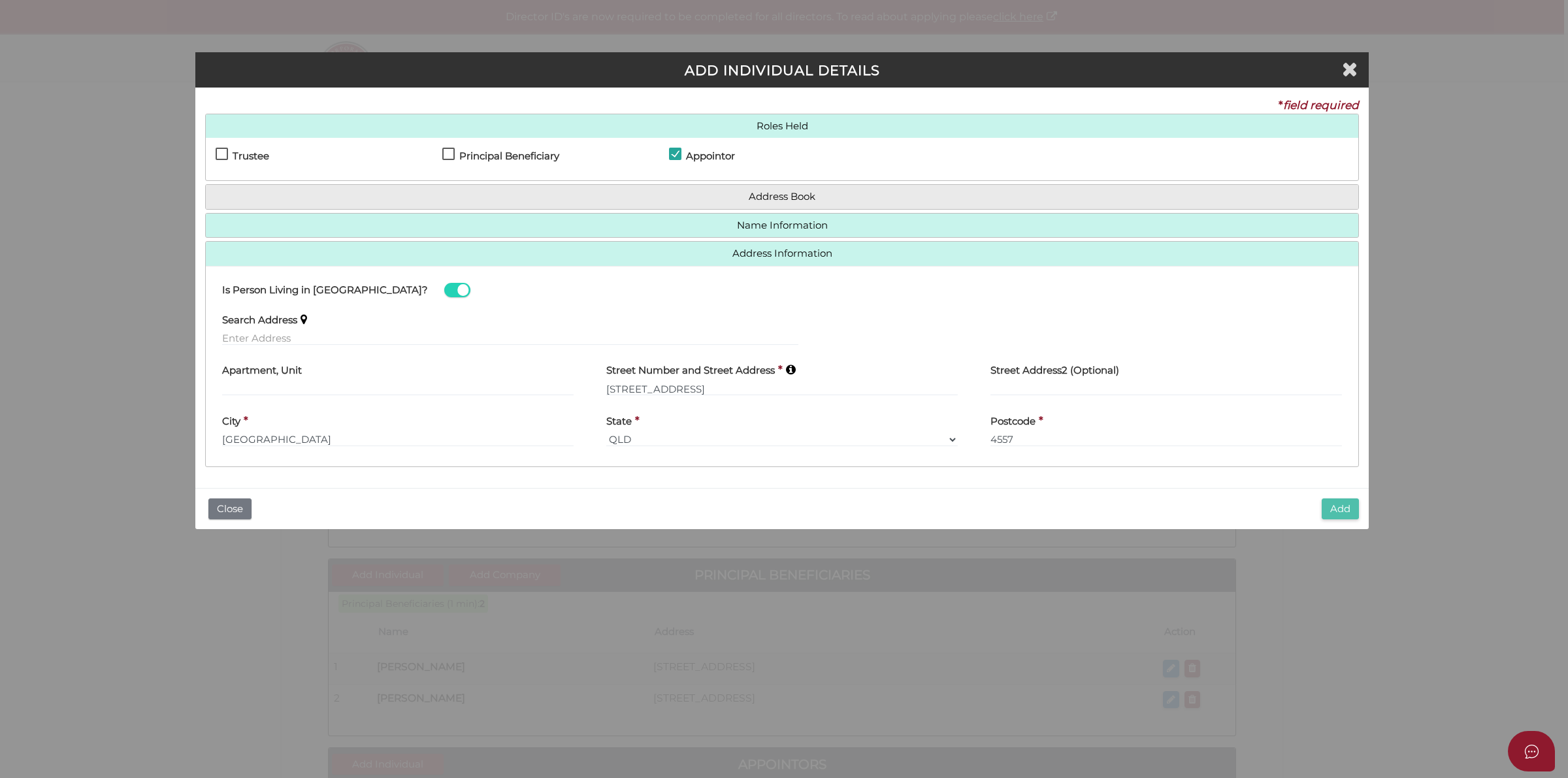
click at [1344, 515] on button "Add" at bounding box center [1340, 509] width 37 height 22
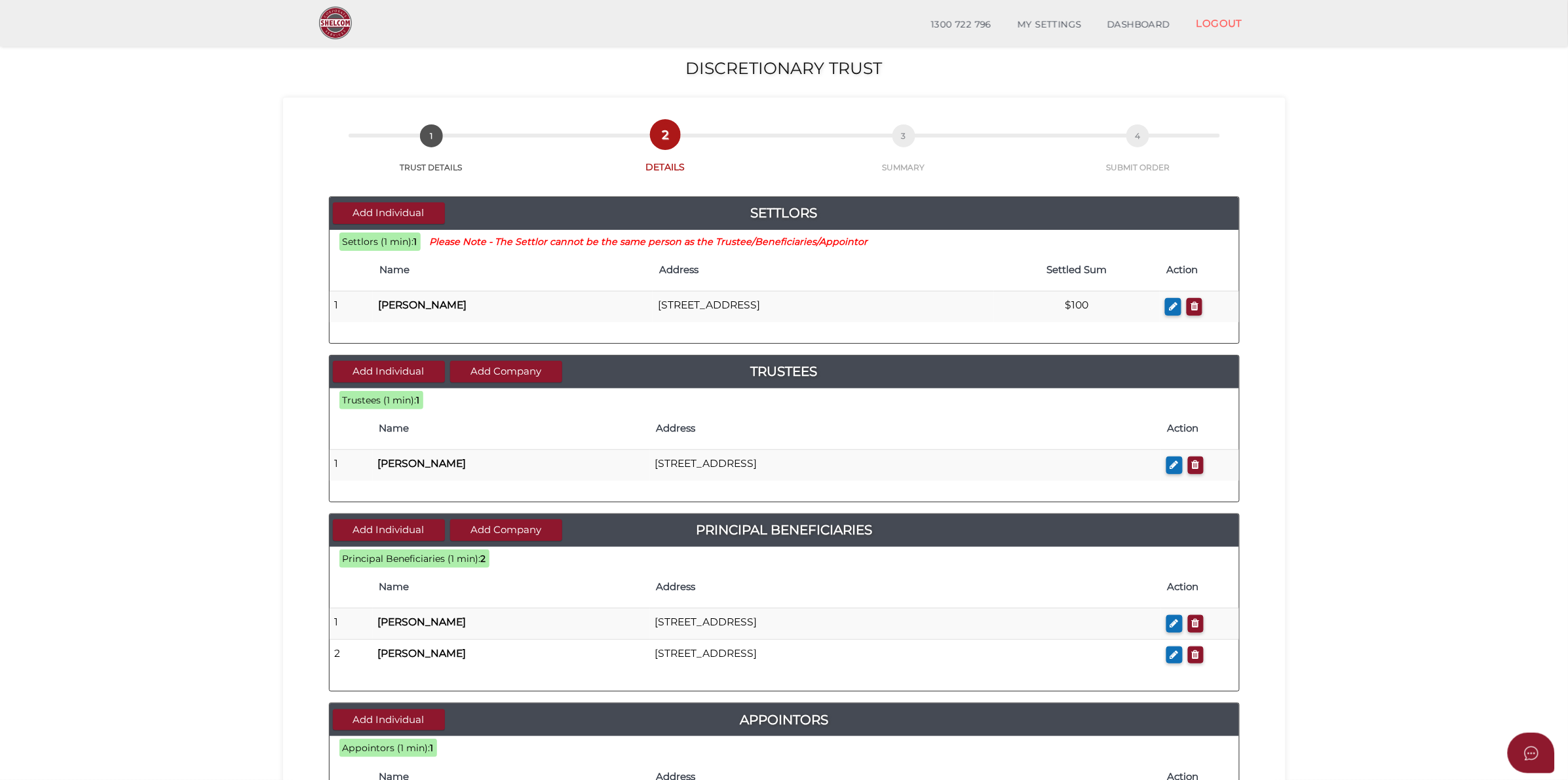
scroll to position [377, 0]
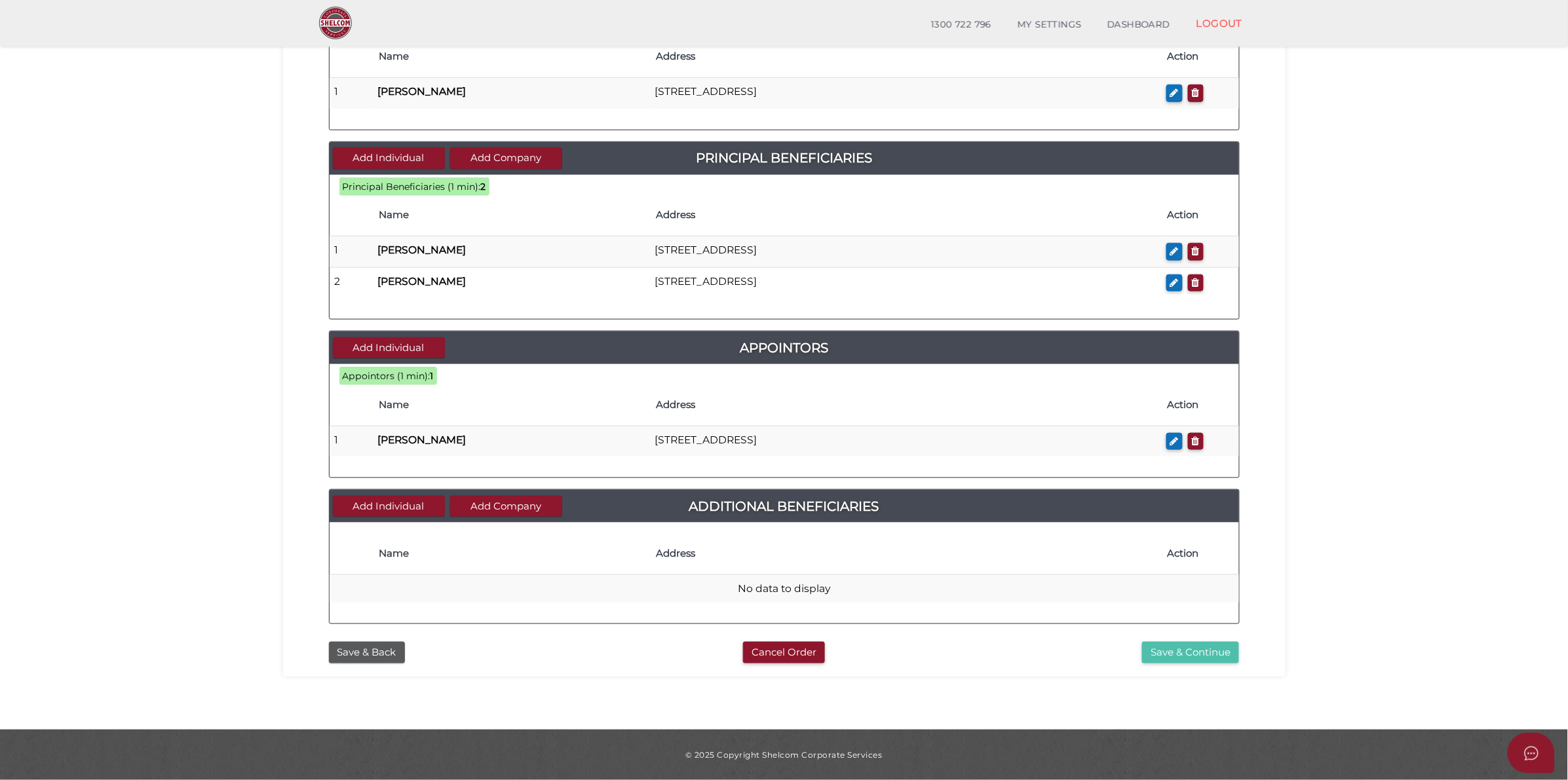
click at [1216, 655] on button "Save & Continue" at bounding box center [1190, 653] width 97 height 22
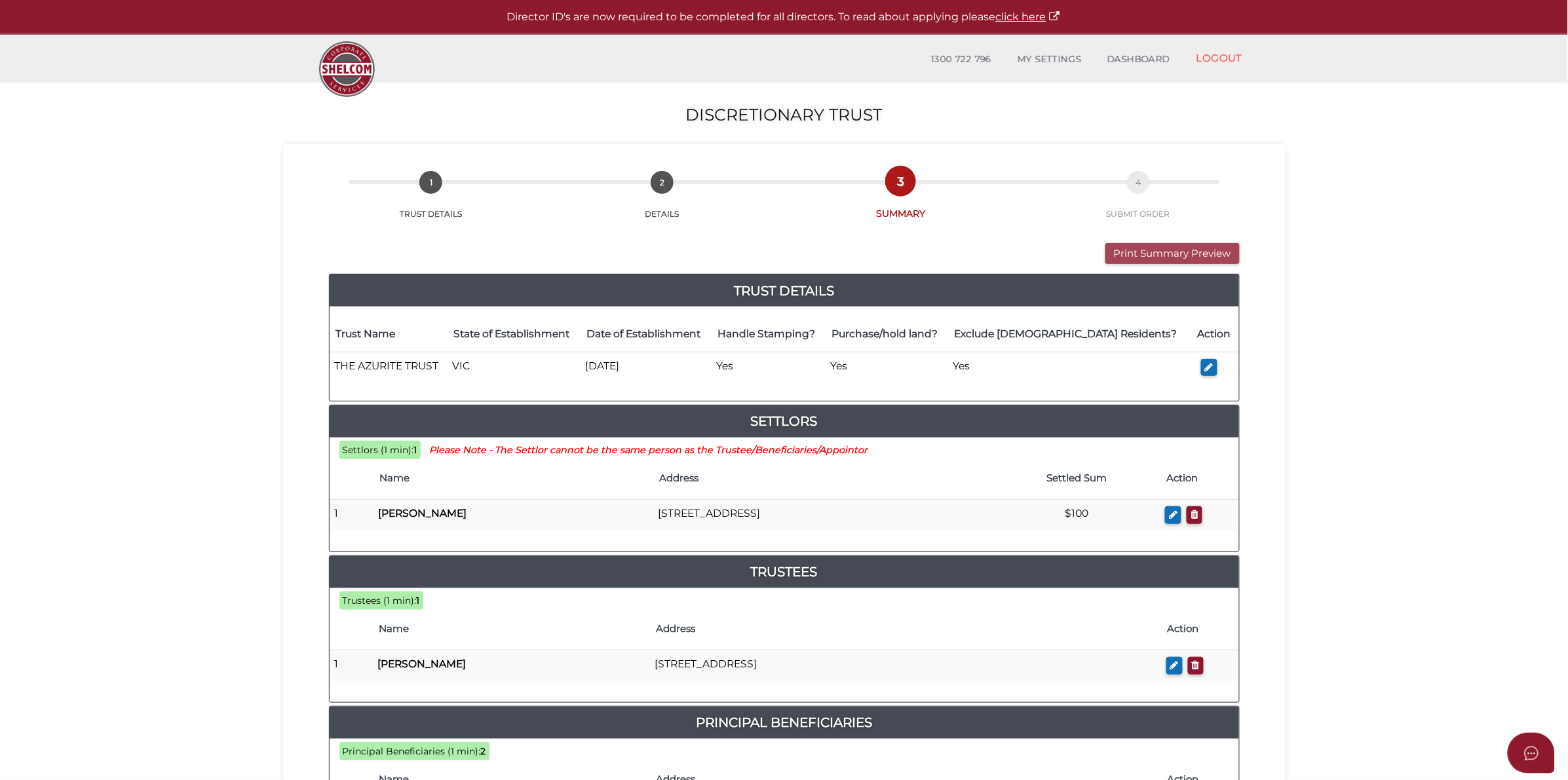
click at [1144, 246] on button "Print Summary Preview" at bounding box center [1172, 254] width 134 height 22
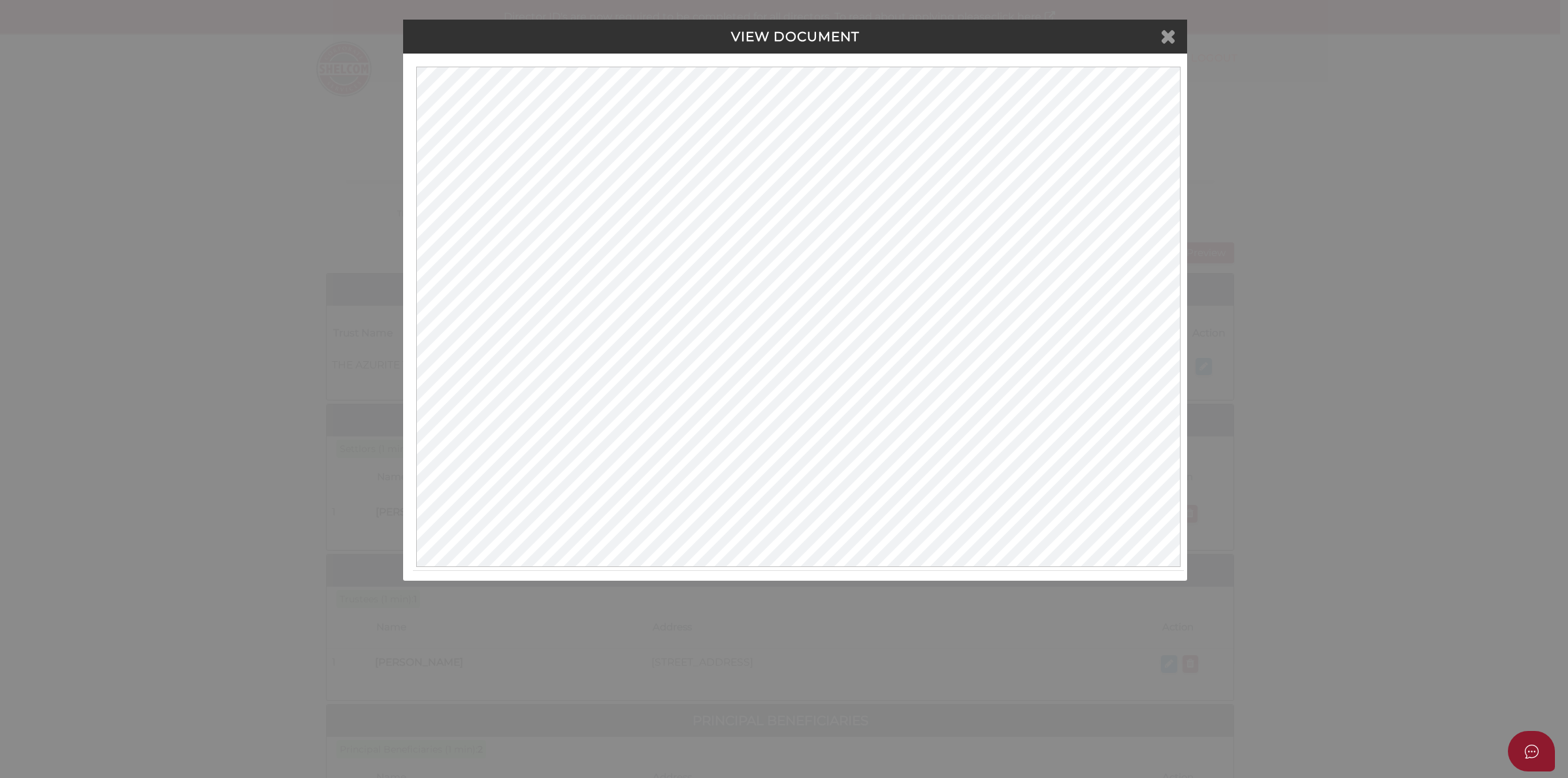
click at [1161, 36] on icon at bounding box center [1168, 36] width 16 height 20
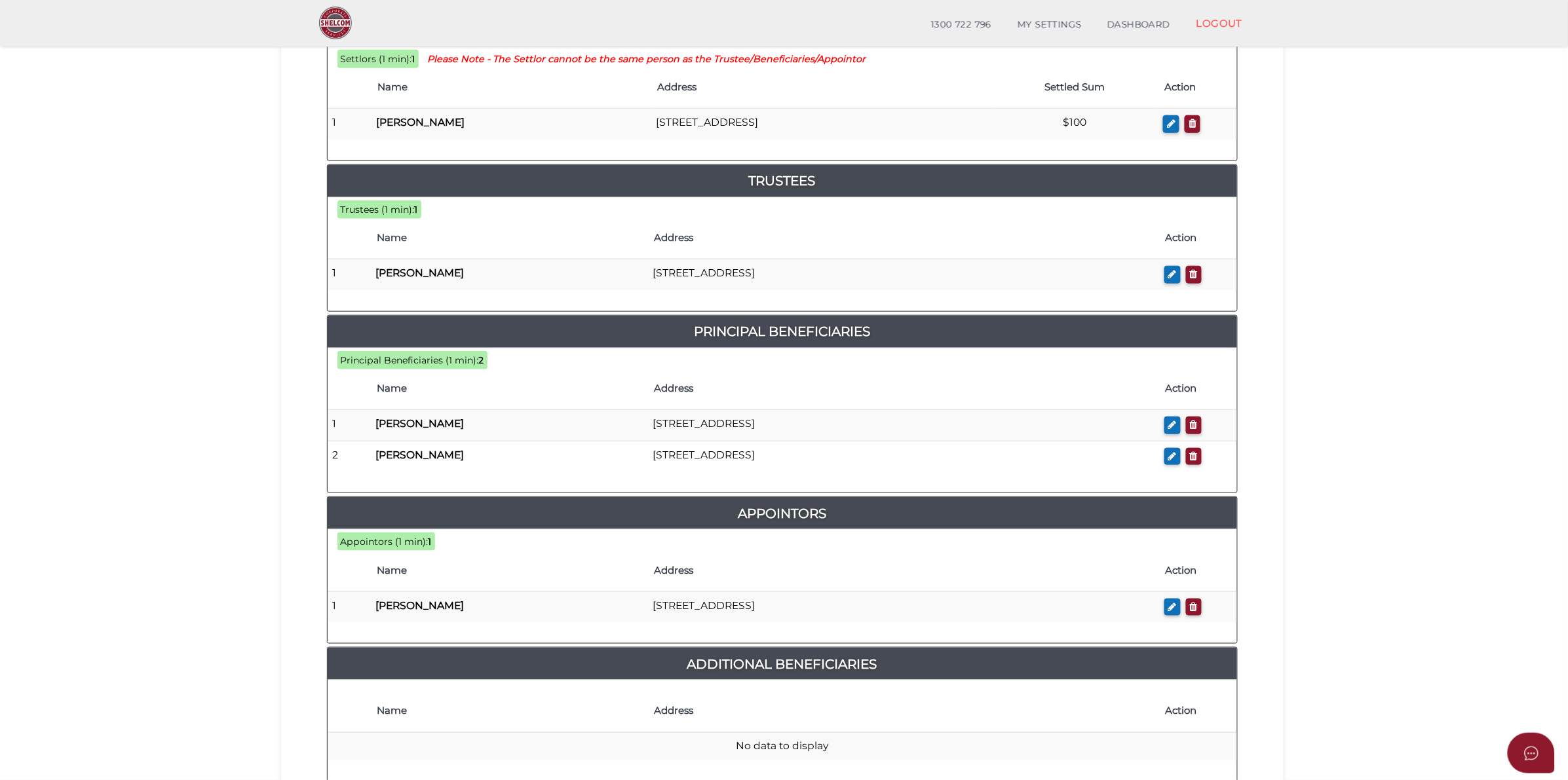
scroll to position [508, 0]
